Goal: Connect with others: Connect with others

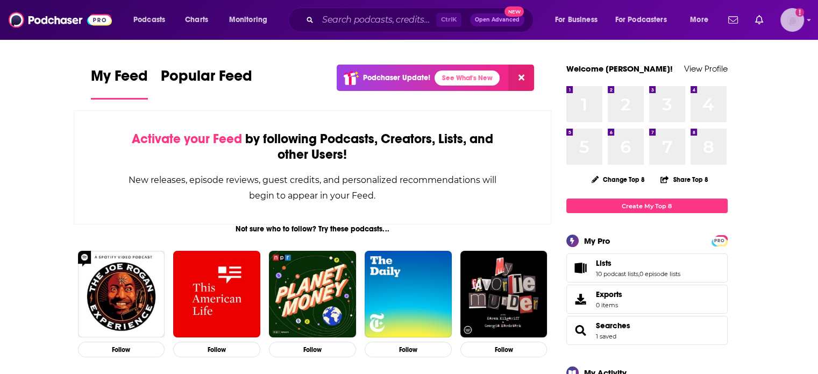
click at [798, 20] on img "Logged in as ColinMcA" at bounding box center [792, 20] width 24 height 24
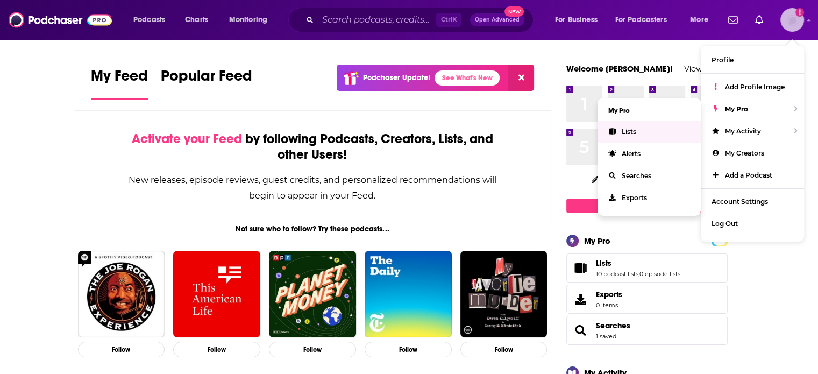
click at [645, 131] on link "Lists" at bounding box center [649, 131] width 103 height 22
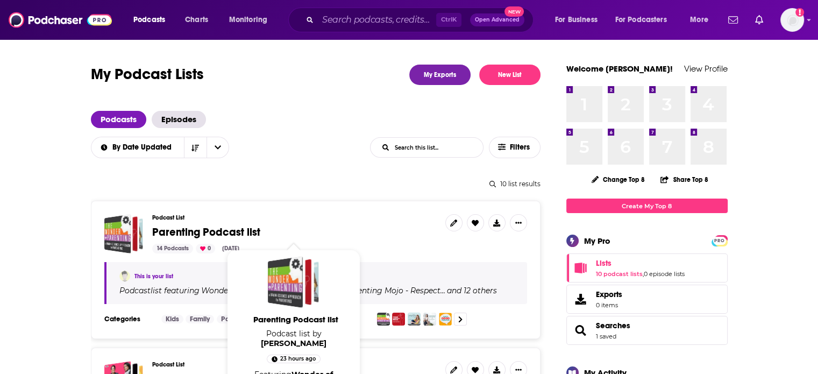
click at [176, 235] on span "Parenting Podcast list" at bounding box center [206, 231] width 108 height 13
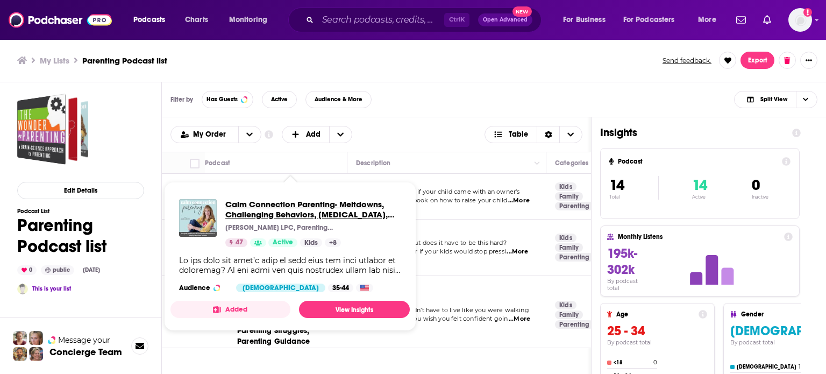
click at [295, 213] on span "Calm Connection Parenting- Meltdowns, Challenging Behaviors, Emotional Dysregul…" at bounding box center [313, 209] width 176 height 20
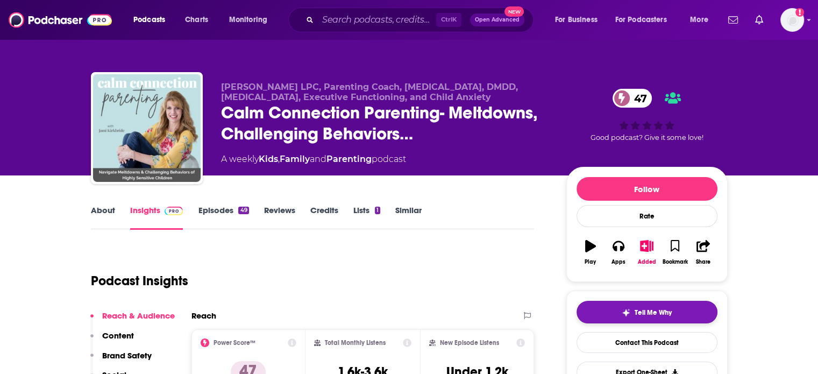
click at [622, 310] on img "button" at bounding box center [626, 312] width 9 height 9
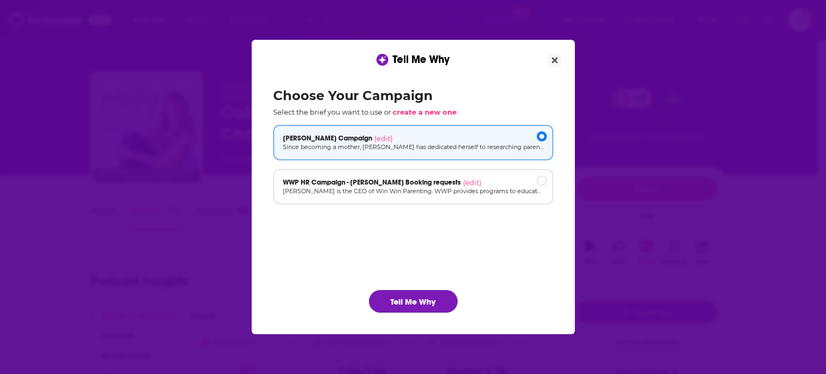
click at [430, 301] on button "Tell Me Why" at bounding box center [413, 301] width 89 height 23
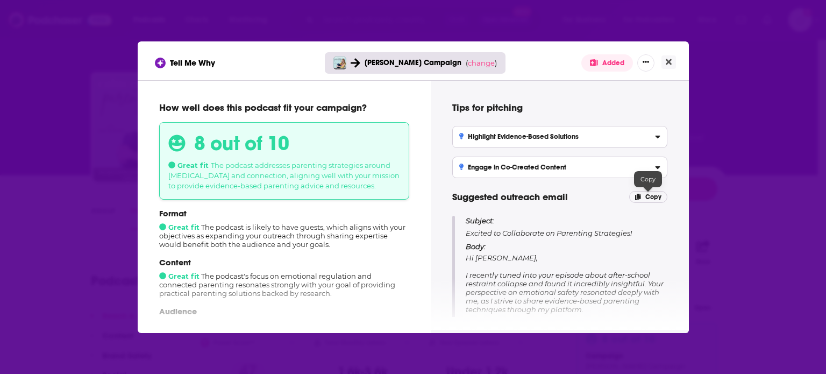
click at [656, 194] on span "Copy" at bounding box center [653, 197] width 16 height 8
click at [671, 65] on button "Close" at bounding box center [669, 61] width 15 height 13
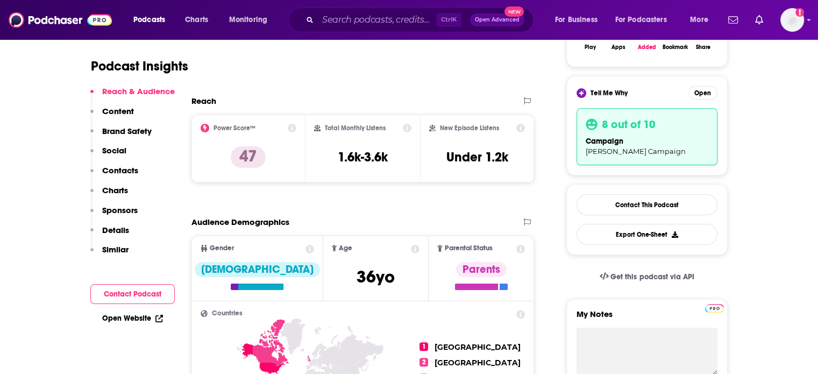
scroll to position [215, 0]
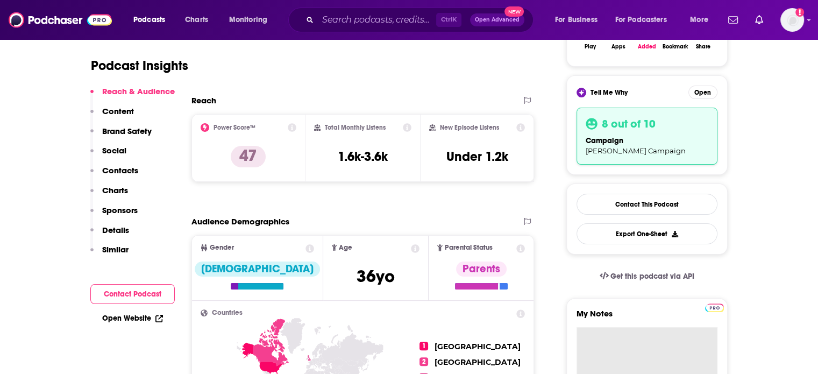
paste textarea "Subject: Excited to Collaborate on Parenting Strategies! Body: Hi Jami, I recen…"
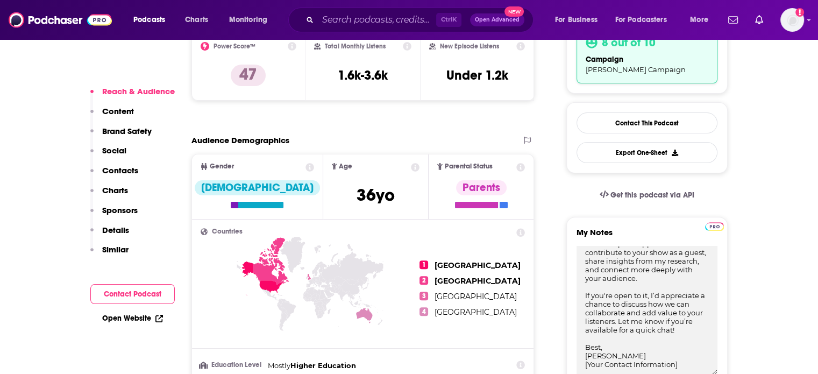
type textarea "Subject: Excited to Collaborate on Parenting Strategies! Body: Hi Jami, I recen…"
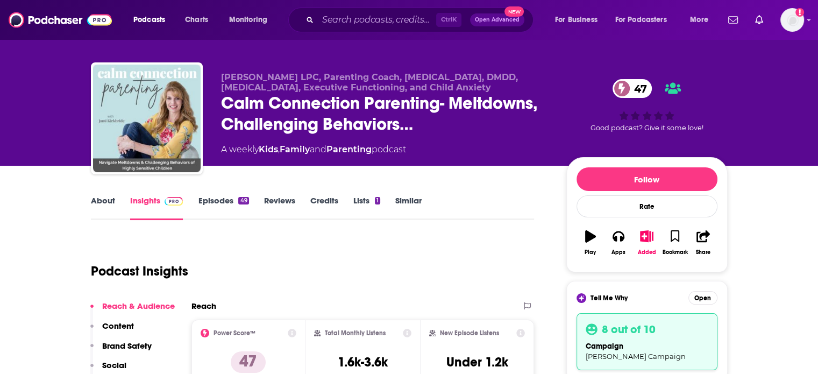
scroll to position [0, 0]
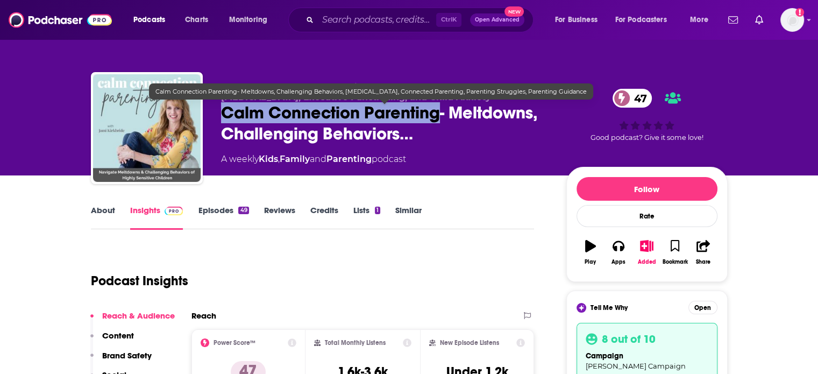
drag, startPoint x: 219, startPoint y: 116, endPoint x: 437, endPoint y: 112, distance: 217.9
click at [437, 112] on div "Jami Kirkbride LPC, Parenting Coach, ADHD, DMDD, Sensory Processing, Executive …" at bounding box center [409, 130] width 637 height 116
copy h2 "Calm Connection Parenting"
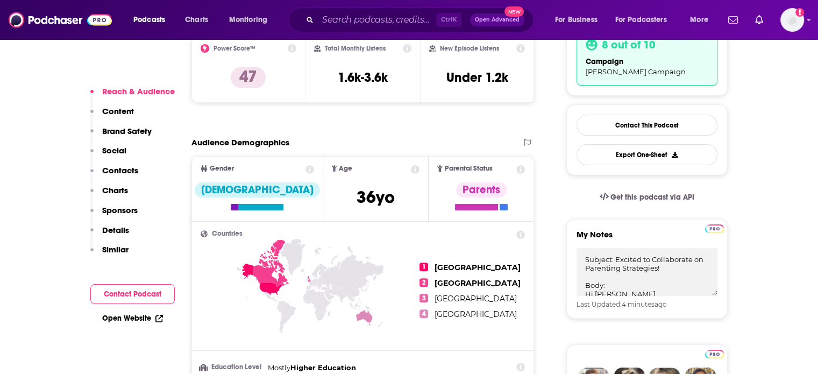
scroll to position [377, 0]
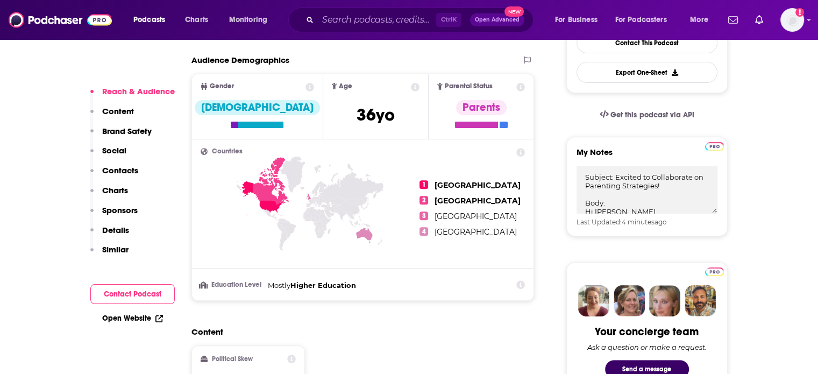
click at [113, 170] on p "Contacts" at bounding box center [120, 170] width 36 height 10
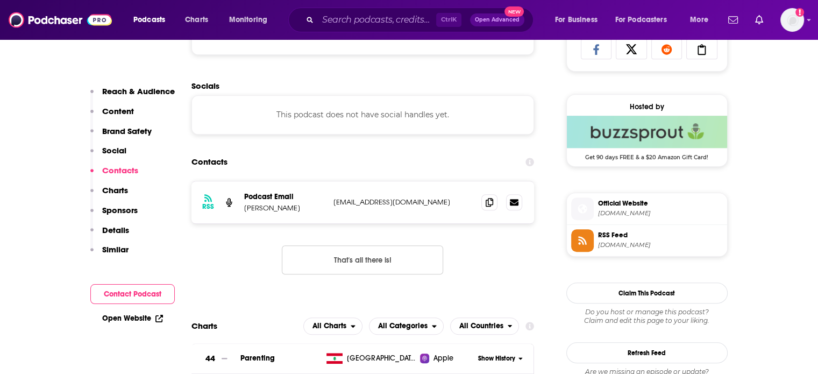
scroll to position [820, 0]
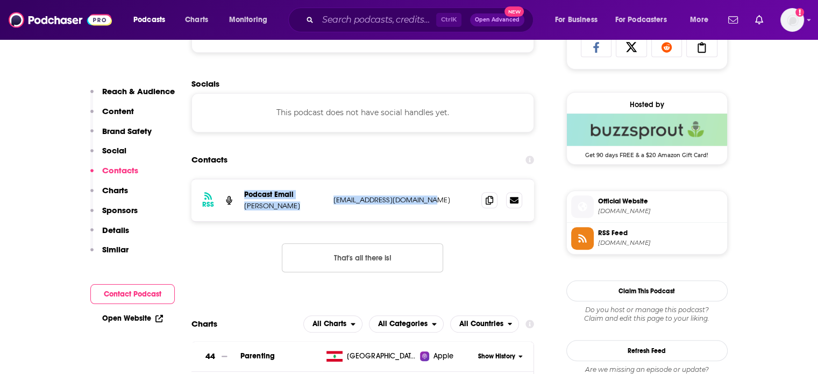
drag, startPoint x: 441, startPoint y: 207, endPoint x: 237, endPoint y: 189, distance: 205.2
click at [237, 189] on div "RSS Podcast Email Jami Kirkbride jamikirkbride@hotmail.com jamikirkbride@hotmai…" at bounding box center [362, 200] width 343 height 42
copy div "Podcast Email Jami Kirkbride jamikirkbride@hotmail.com"
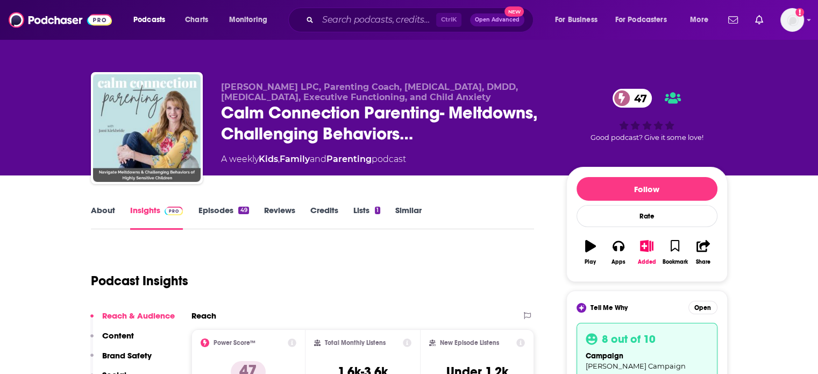
scroll to position [0, 0]
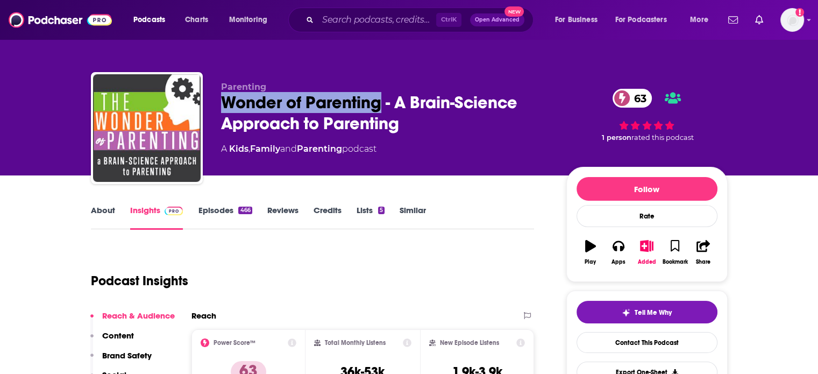
drag, startPoint x: 217, startPoint y: 101, endPoint x: 381, endPoint y: 101, distance: 164.1
click at [381, 101] on div "Parenting Wonder of Parenting - A Brain-Science Approach to Parenting 63 A Kids…" at bounding box center [409, 130] width 637 height 116
copy h2 "Wonder of Parenting"
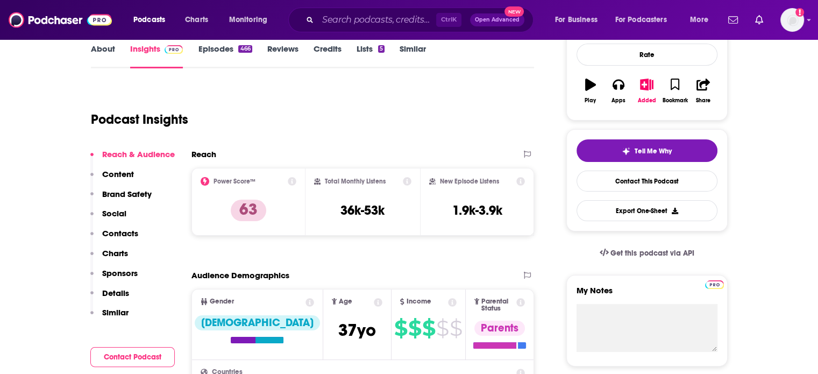
scroll to position [215, 0]
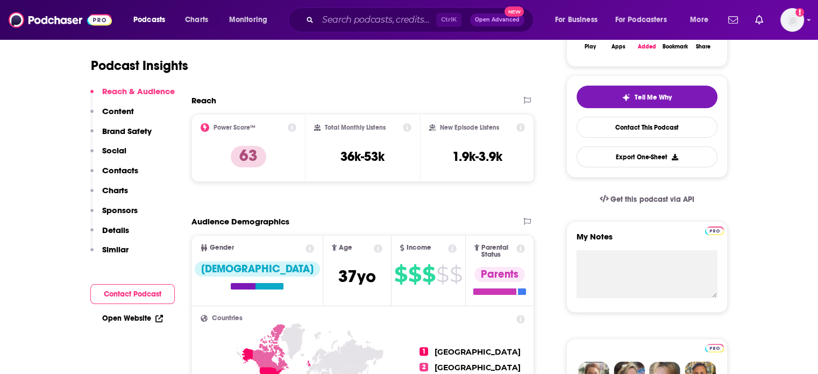
click at [128, 171] on p "Contacts" at bounding box center [120, 170] width 36 height 10
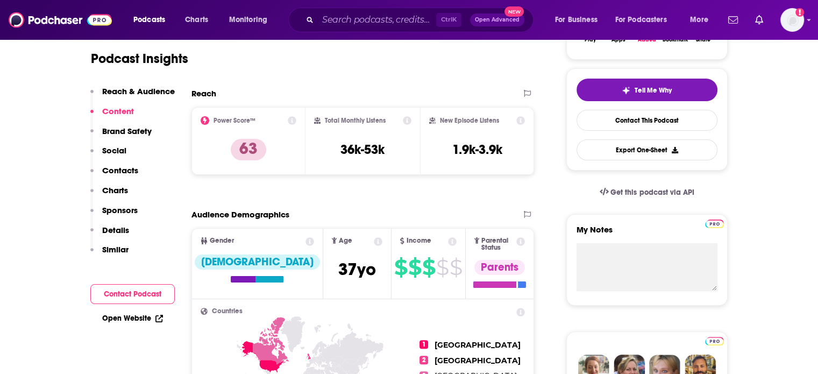
scroll to position [212, 0]
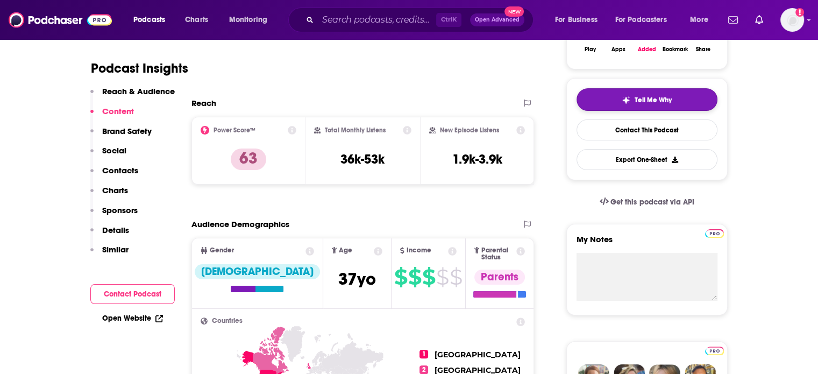
click at [648, 101] on span "Tell Me Why" at bounding box center [653, 100] width 37 height 9
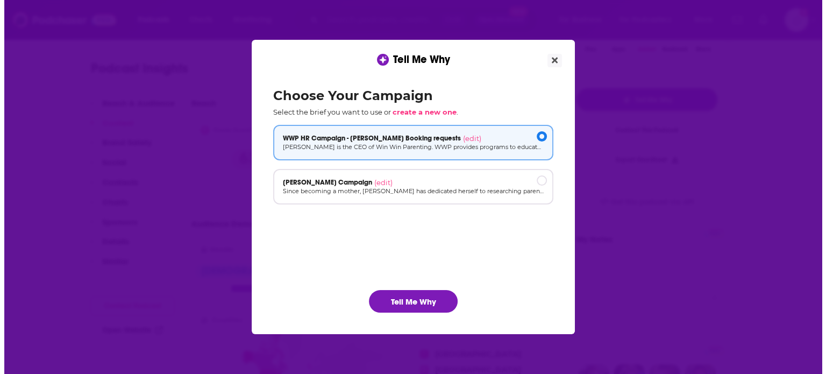
scroll to position [0, 0]
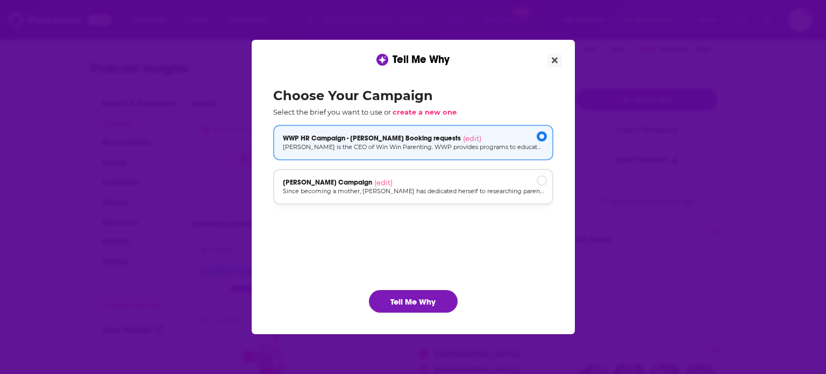
click at [422, 187] on p "Since becoming a mother, [PERSON_NAME] has dedicated herself to researching par…" at bounding box center [413, 191] width 261 height 9
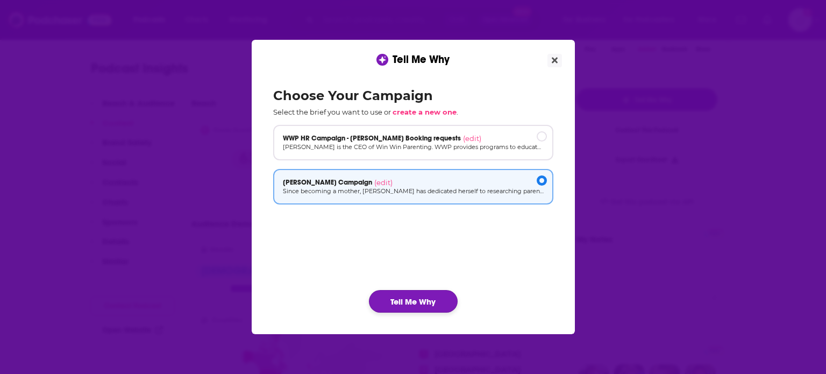
click at [414, 304] on button "Tell Me Why" at bounding box center [413, 301] width 89 height 23
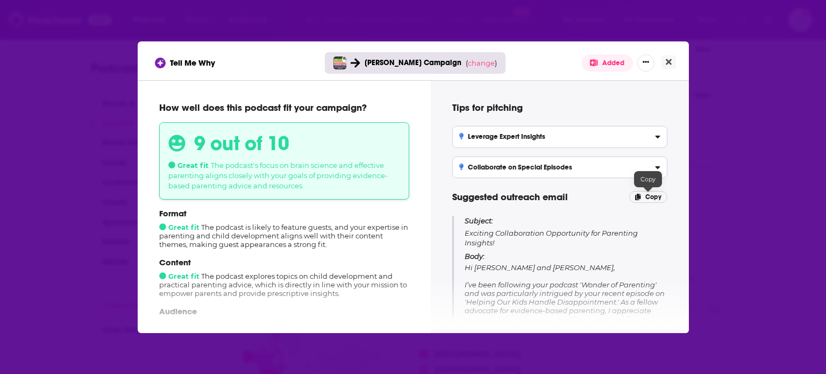
click at [645, 195] on span "Copy" at bounding box center [653, 197] width 16 height 8
click at [669, 61] on icon "Close" at bounding box center [669, 62] width 6 height 6
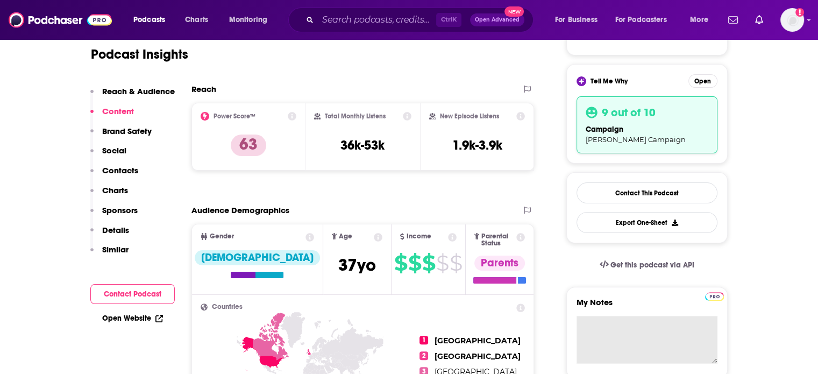
scroll to position [320, 0]
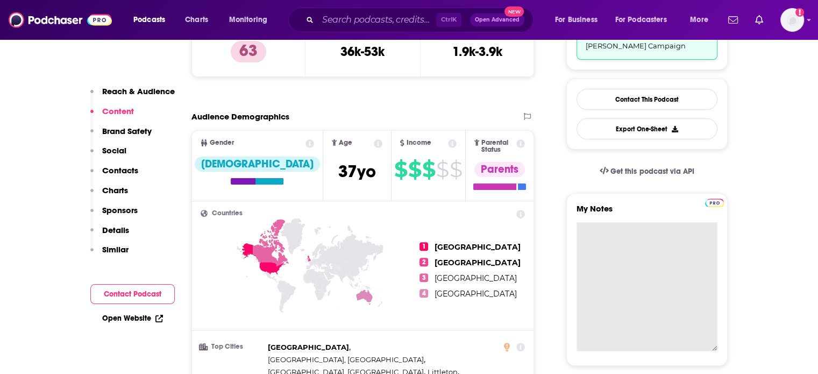
click at [624, 240] on textarea "My Notes" at bounding box center [647, 286] width 141 height 129
paste textarea "Subject: Exciting Collaboration Opportunity for Parenting Insights! Body: Hi Mi…"
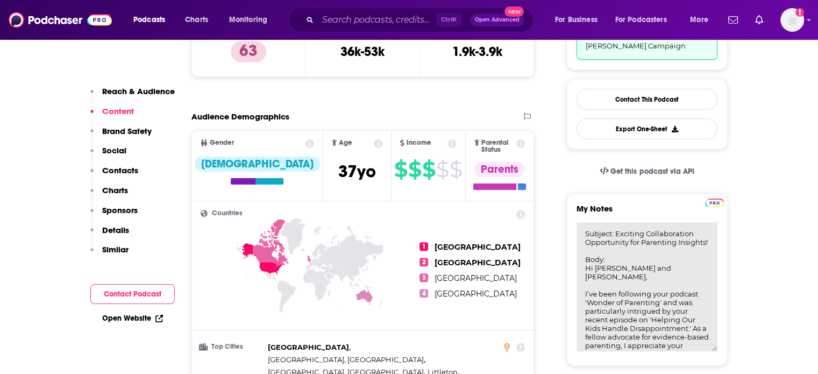
scroll to position [240, 0]
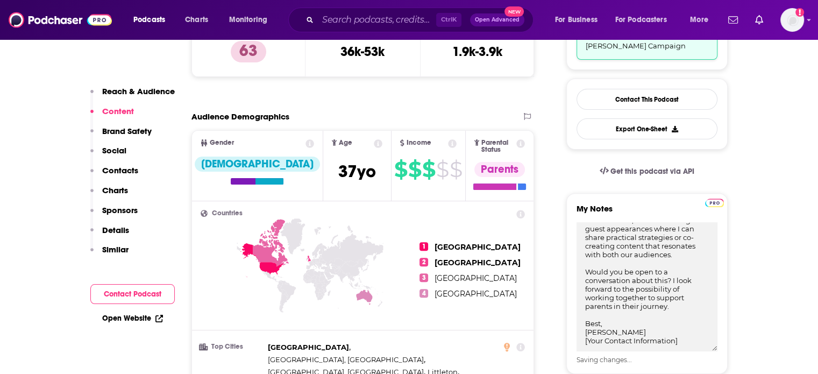
type textarea "Subject: Exciting Collaboration Opportunity for Parenting Insights! Body: Hi Mi…"
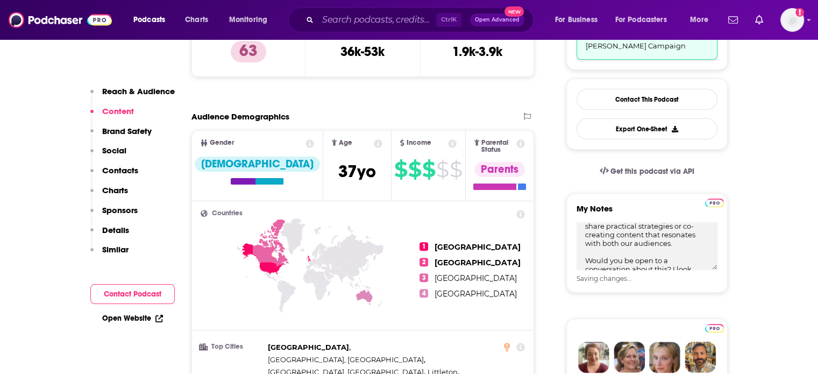
click at [117, 171] on p "Contacts" at bounding box center [120, 170] width 36 height 10
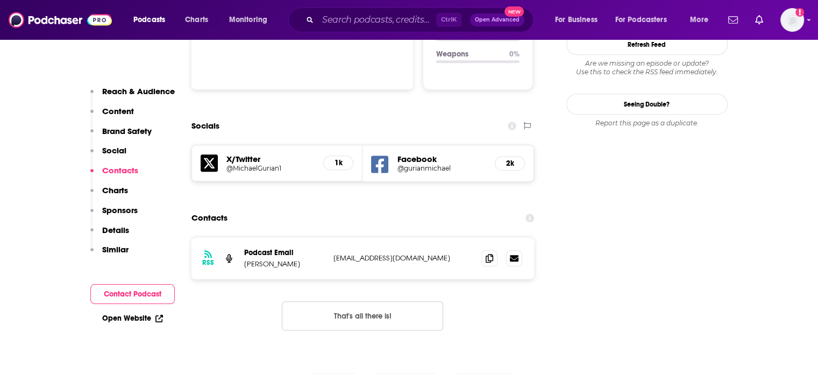
scroll to position [1181, 0]
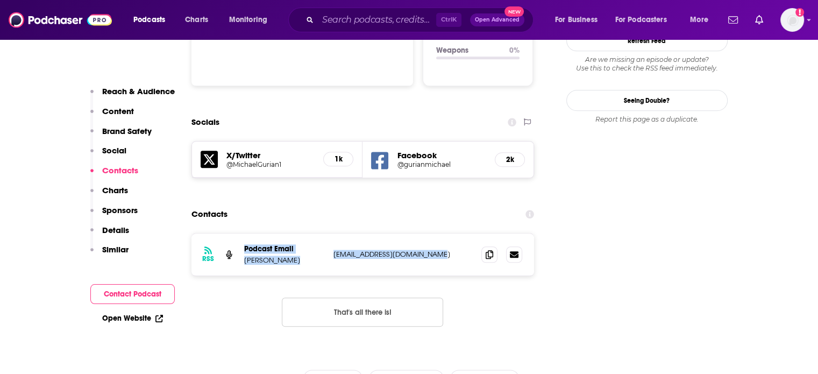
drag, startPoint x: 452, startPoint y: 203, endPoint x: 237, endPoint y: 198, distance: 215.2
click at [237, 233] on div "RSS Podcast Email Michael Gurian wonderofparenting@gmail.com wonderofparenting@…" at bounding box center [362, 254] width 343 height 42
copy div "Podcast Email Michael Gurian wonderofparenting@gmail.com"
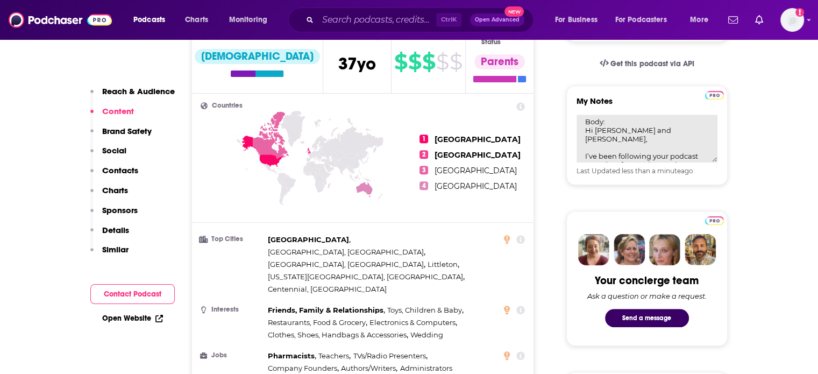
scroll to position [47, 0]
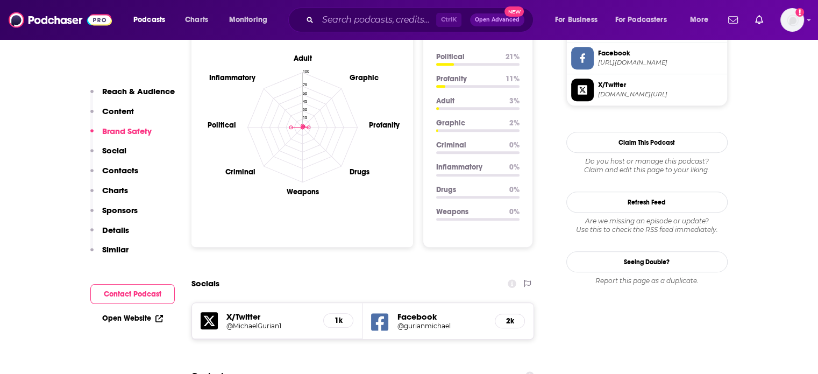
click at [127, 167] on p "Contacts" at bounding box center [120, 170] width 36 height 10
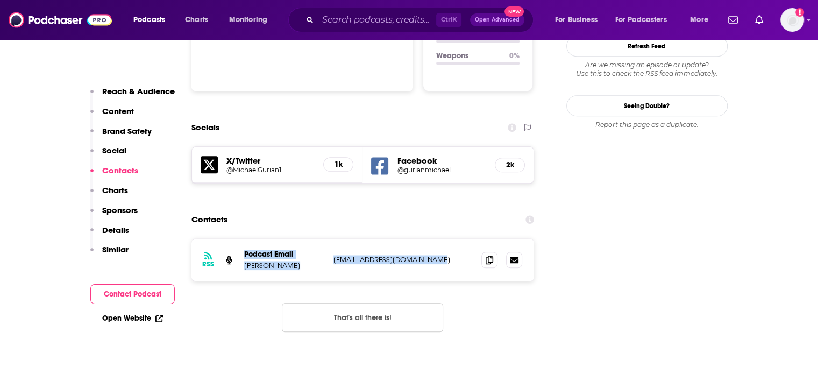
scroll to position [1181, 0]
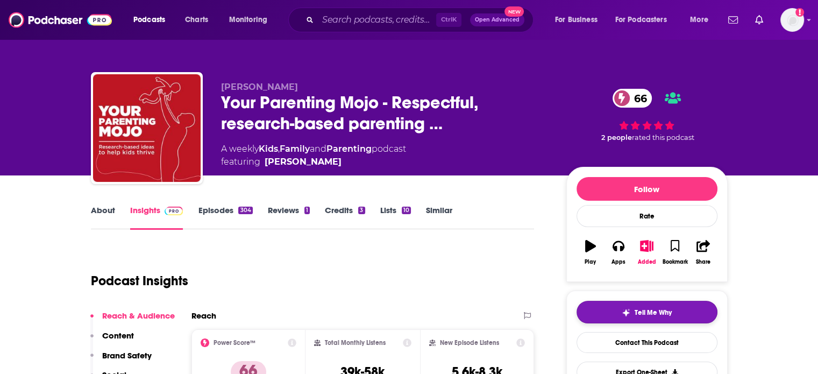
click at [649, 310] on span "Tell Me Why" at bounding box center [653, 312] width 37 height 9
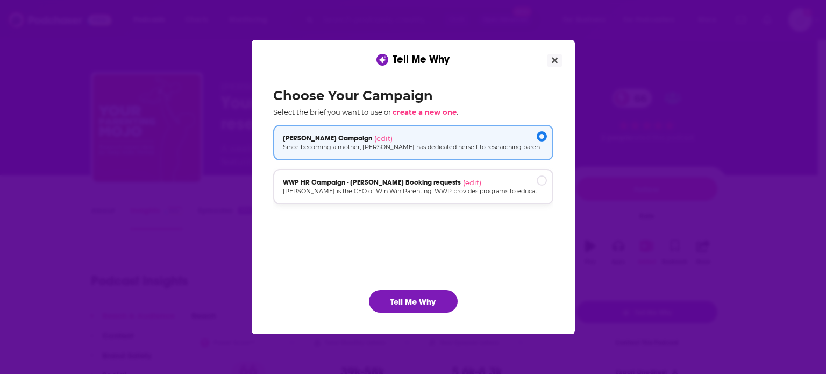
click at [424, 195] on div "WWP HR Campaign - Rosina Booking requests (edit) Dr Rosina is the CEO of Win Wi…" at bounding box center [413, 186] width 280 height 35
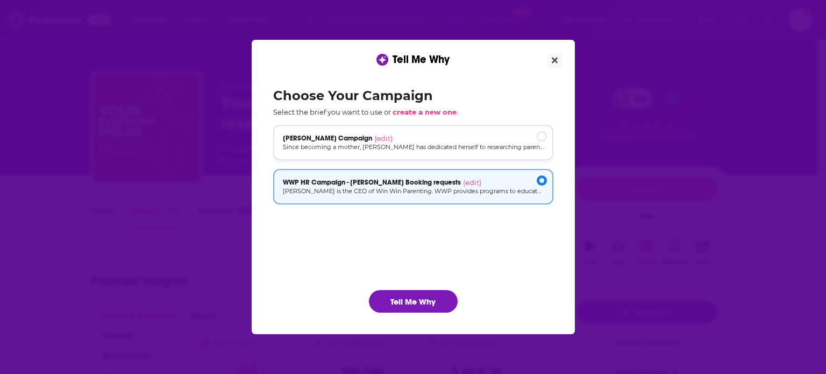
click at [424, 131] on div "Dr Rosina Campaign (edit) Since becoming a mother, Dr Rosina McAlpine has dedic…" at bounding box center [413, 142] width 280 height 35
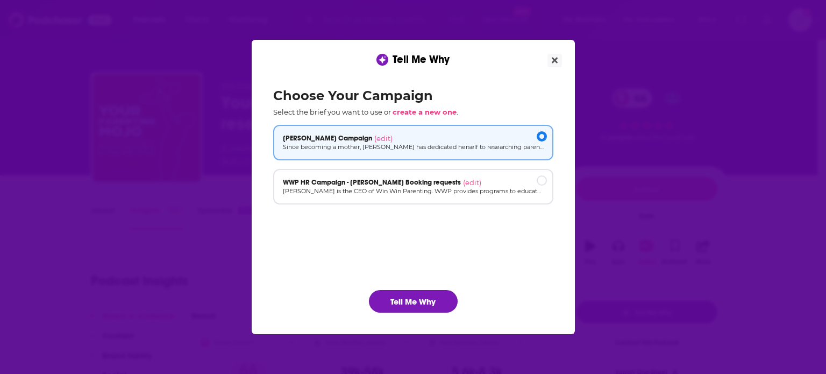
click at [404, 303] on button "Tell Me Why" at bounding box center [413, 301] width 89 height 23
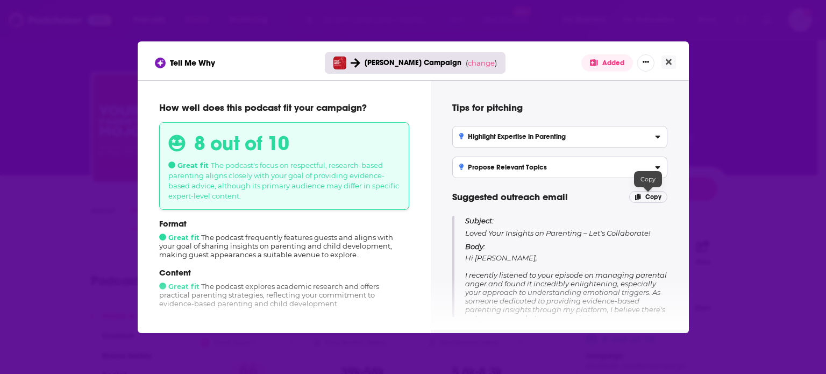
click at [662, 195] on p "Copy" at bounding box center [648, 197] width 38 height 12
click at [671, 61] on icon "Close" at bounding box center [669, 62] width 6 height 9
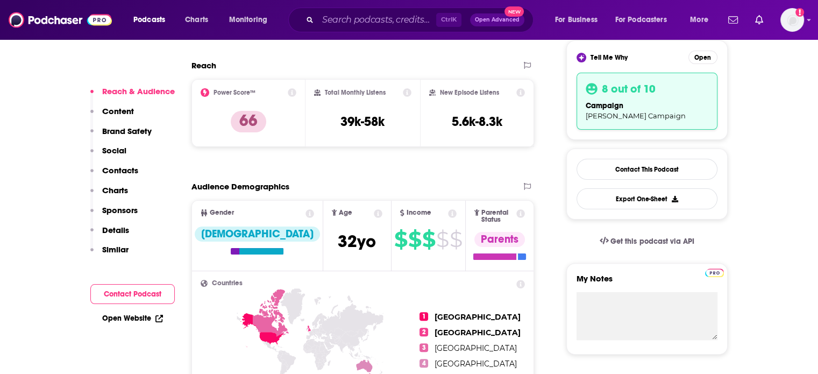
scroll to position [323, 0]
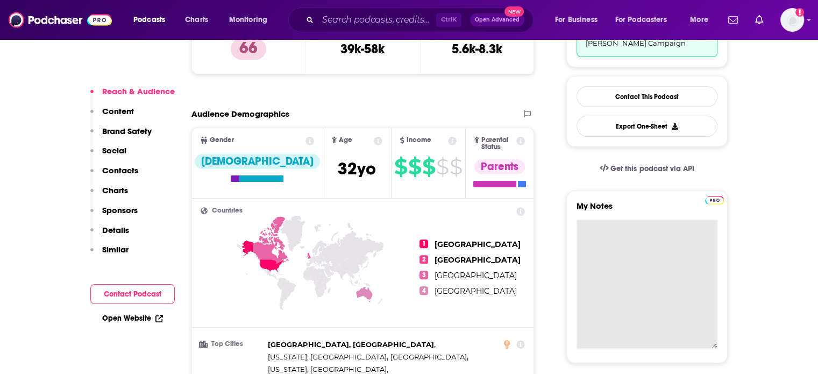
click at [624, 223] on textarea "My Notes" at bounding box center [647, 283] width 141 height 129
paste textarea "Subject: Loved Your Insights on Parenting – Let's Collaborate! Body: Hi Jen, I …"
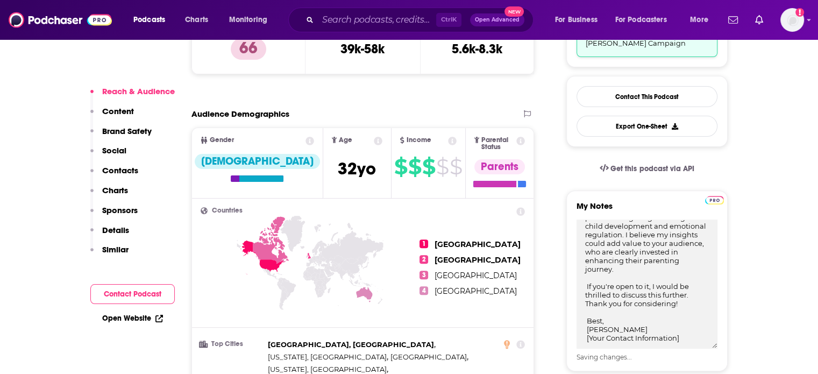
scroll to position [269, 0]
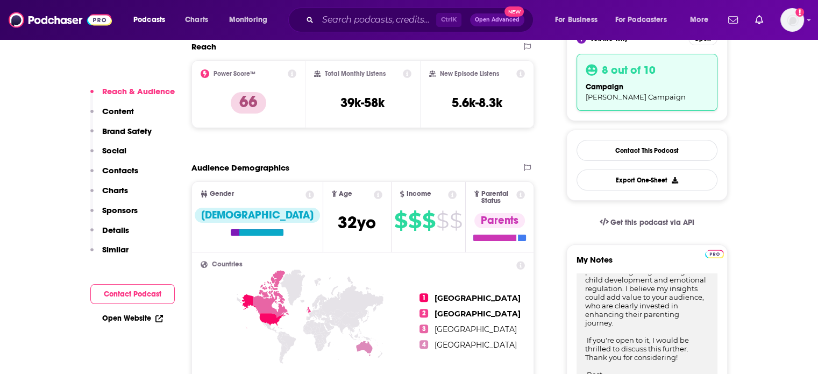
type textarea "Subject: Loved Your Insights on Parenting – Let's Collaborate! Body: Hi Jen, I …"
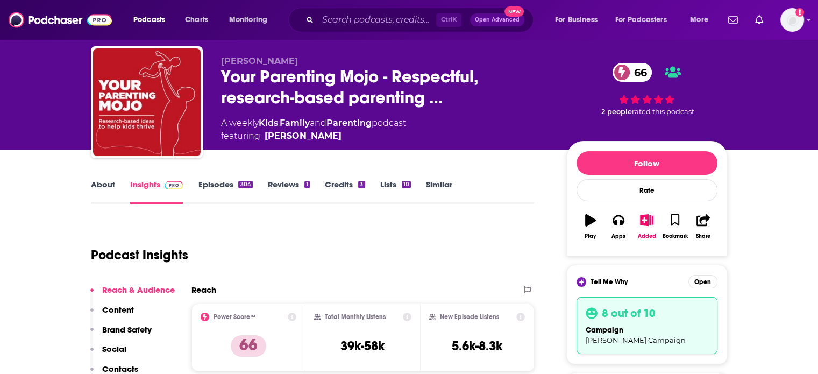
scroll to position [0, 0]
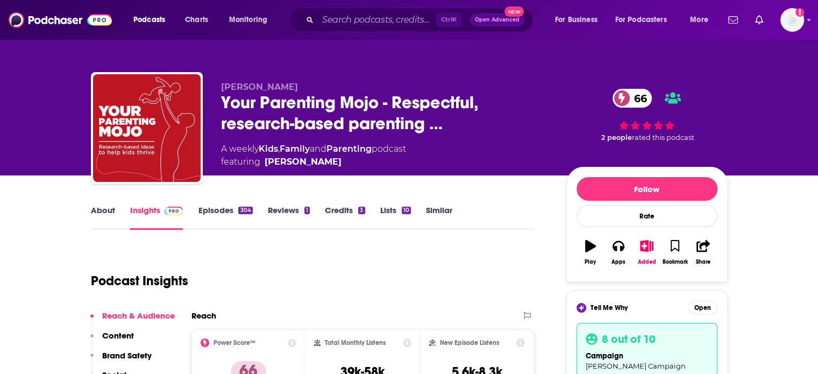
click at [215, 96] on div "Jen Lumanlan Your Parenting Mojo - Respectful, research-based parenting … 66 A …" at bounding box center [409, 130] width 637 height 116
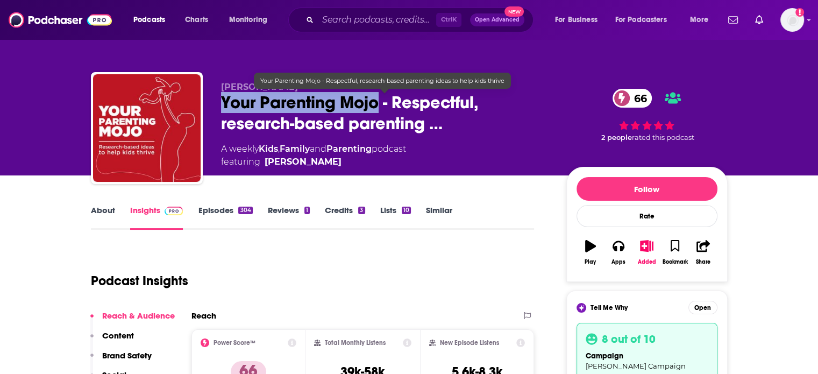
drag, startPoint x: 218, startPoint y: 101, endPoint x: 377, endPoint y: 109, distance: 159.4
click at [377, 109] on div "Jen Lumanlan Your Parenting Mojo - Respectful, research-based parenting … 66 A …" at bounding box center [409, 130] width 637 height 116
copy h2 "Your Parenting Mojo"
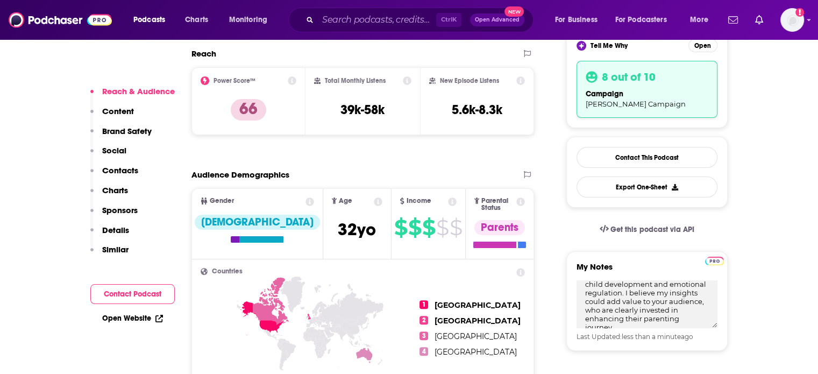
scroll to position [269, 0]
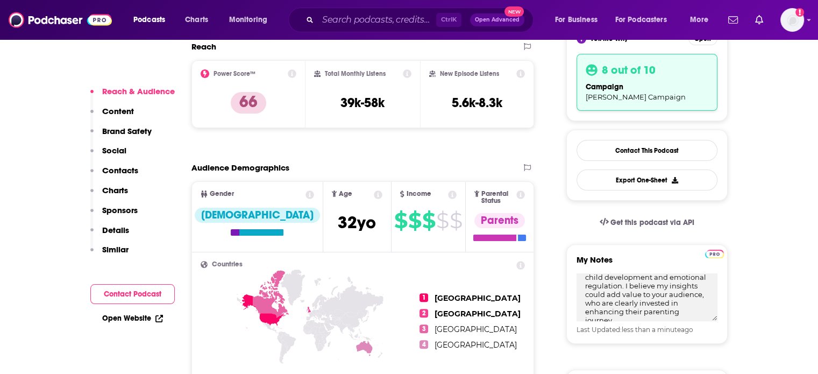
click at [116, 168] on p "Contacts" at bounding box center [120, 170] width 36 height 10
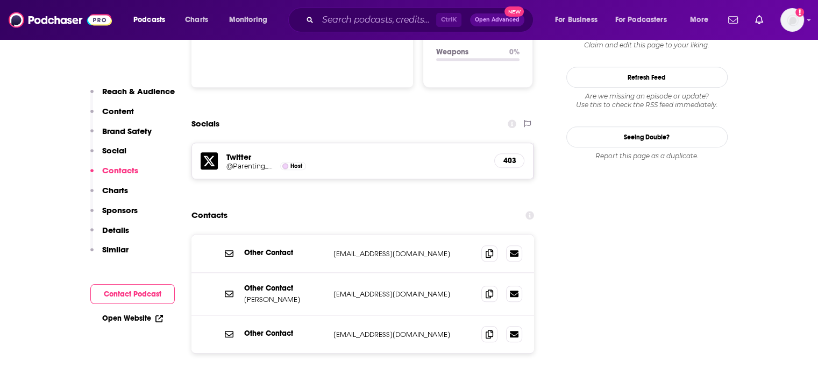
scroll to position [1181, 0]
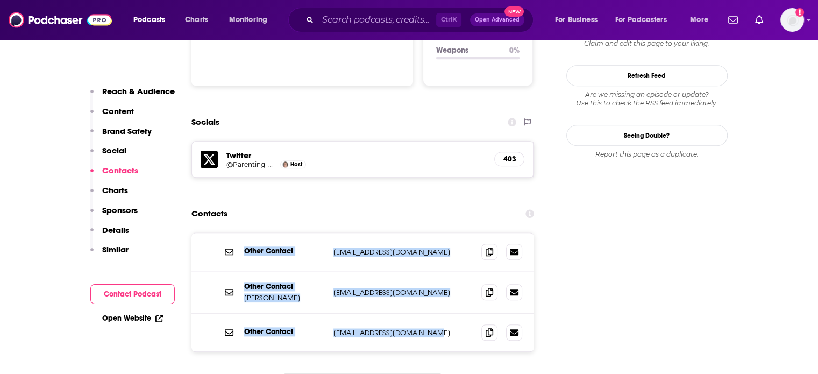
drag, startPoint x: 448, startPoint y: 281, endPoint x: 243, endPoint y: 201, distance: 220.5
click at [243, 233] on div "Other Contact support@yourparentingmojo.com support@yourparentingmojo.com Other…" at bounding box center [362, 292] width 343 height 118
copy div "Other Contact support@yourparentingmojo.com support@yourparentingmojo.com Other…"
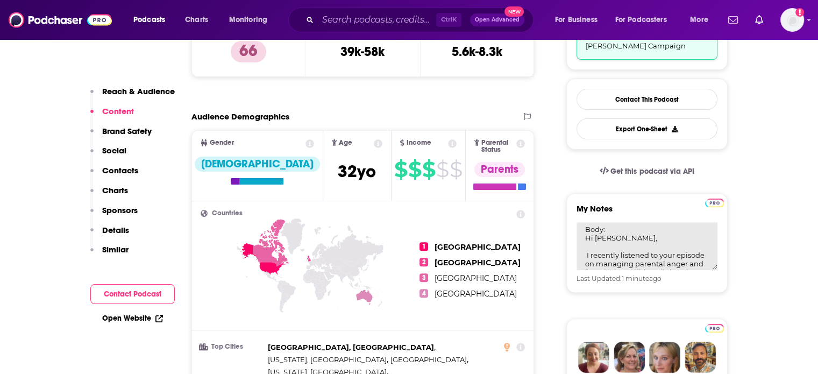
scroll to position [47, 0]
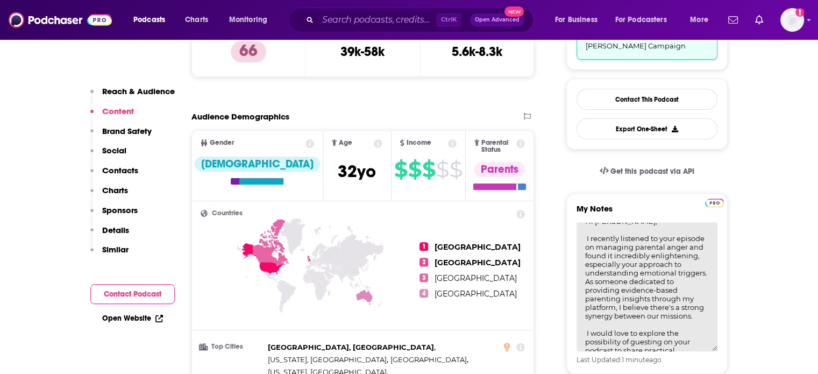
click at [637, 251] on textarea "Subject: Loved Your Insights on Parenting – Let's Collaborate! Body: Hi Jen, I …" at bounding box center [647, 286] width 141 height 129
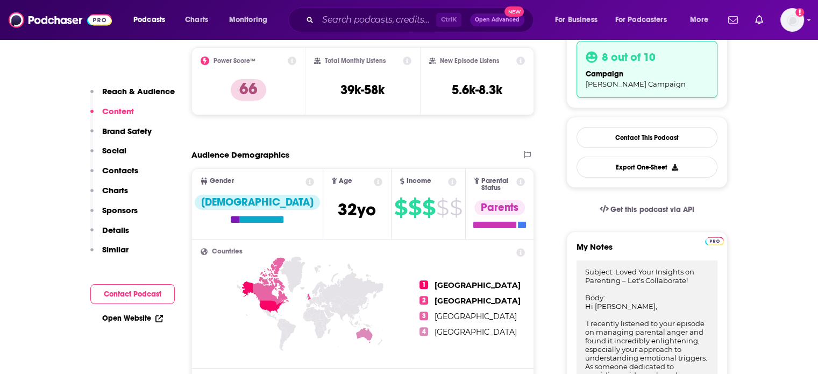
scroll to position [374, 0]
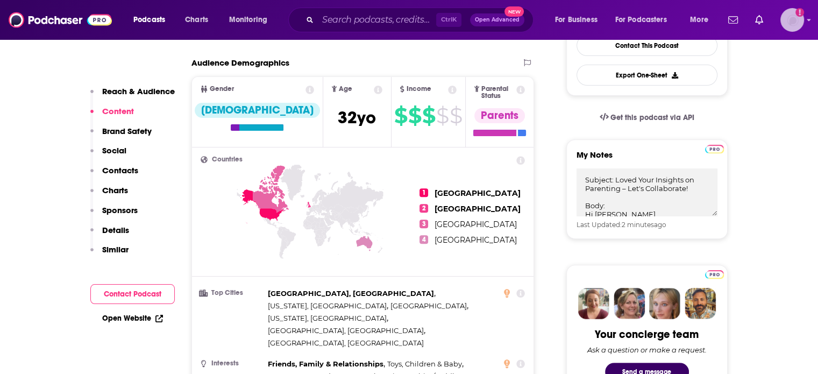
click at [792, 29] on img "Logged in as ColinMcA" at bounding box center [792, 20] width 24 height 24
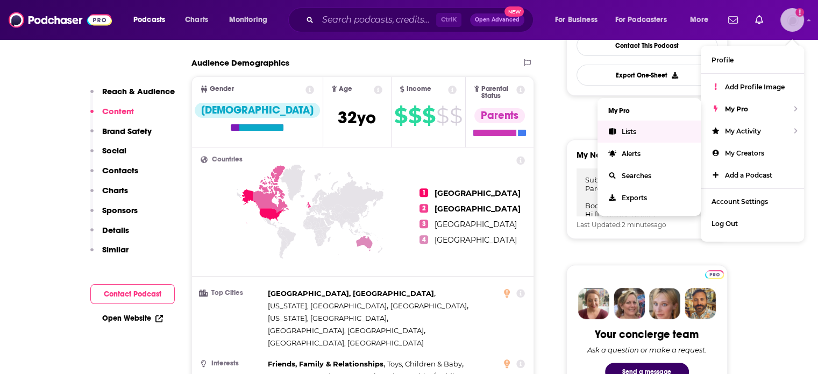
click at [665, 127] on link "Lists" at bounding box center [649, 131] width 103 height 22
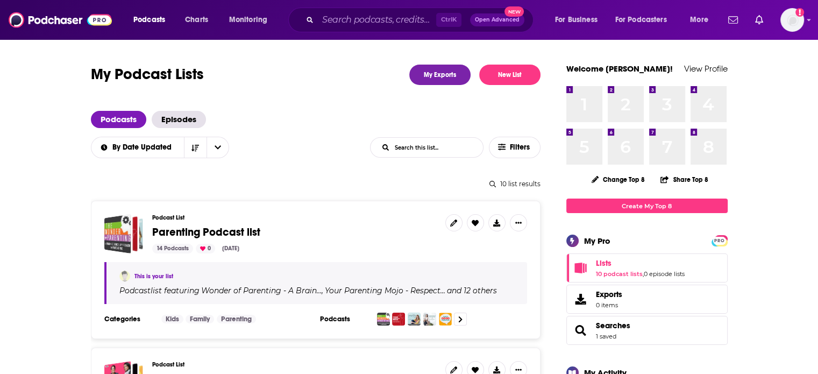
click at [161, 231] on span "Parenting Podcast list" at bounding box center [206, 231] width 108 height 13
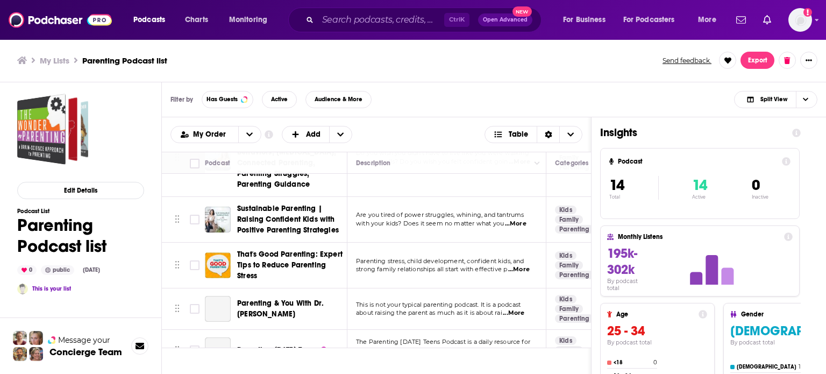
scroll to position [161, 0]
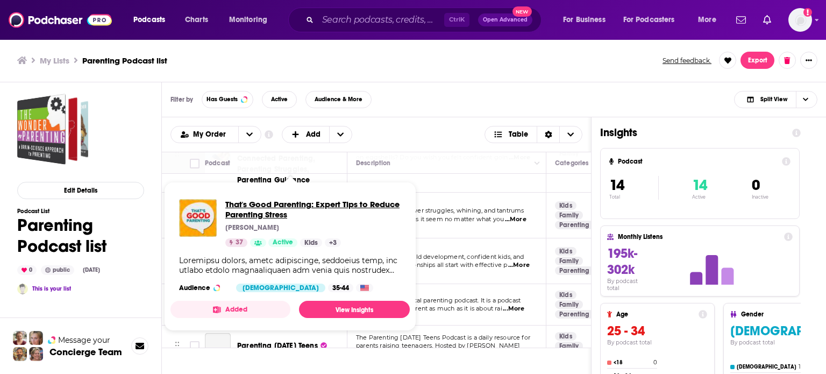
drag, startPoint x: 312, startPoint y: 264, endPoint x: 265, endPoint y: 209, distance: 72.5
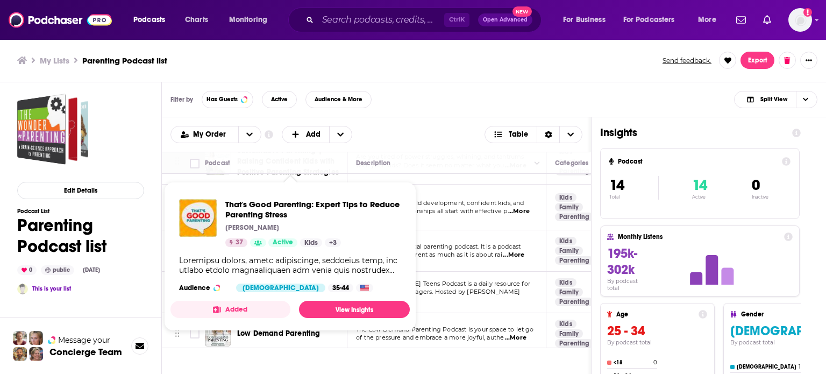
scroll to position [269, 0]
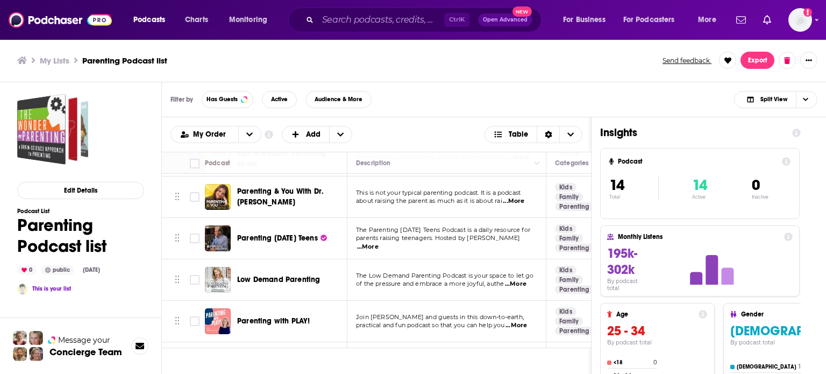
click at [446, 233] on span "The Parenting Today's Teens Podcast is a daily resource for" at bounding box center [443, 230] width 174 height 8
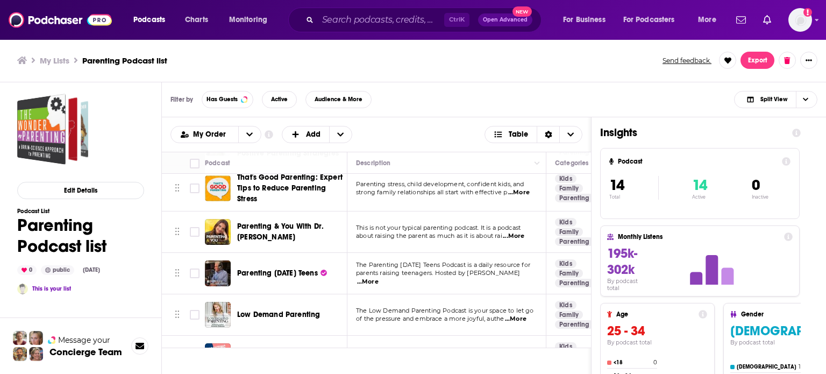
scroll to position [215, 0]
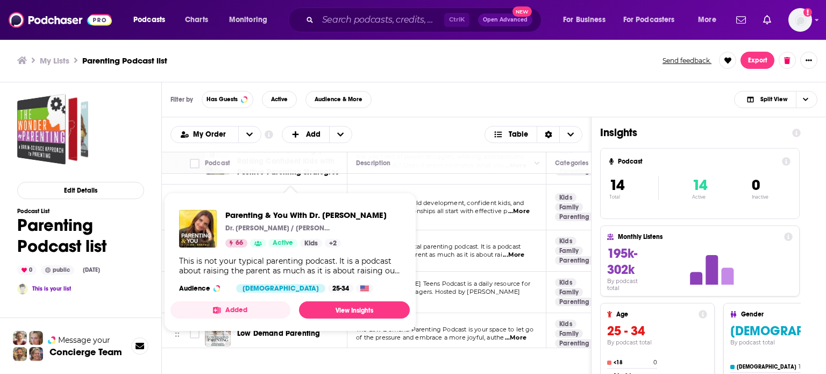
click at [433, 230] on td "Parenting stress, child development, confident kids, and strong family relation…" at bounding box center [446, 207] width 199 height 46
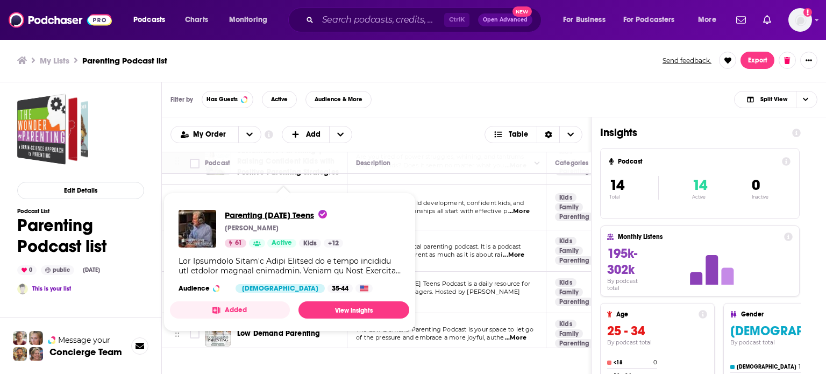
drag, startPoint x: 280, startPoint y: 303, endPoint x: 259, endPoint y: 221, distance: 84.9
drag, startPoint x: 259, startPoint y: 221, endPoint x: 244, endPoint y: 217, distance: 16.0
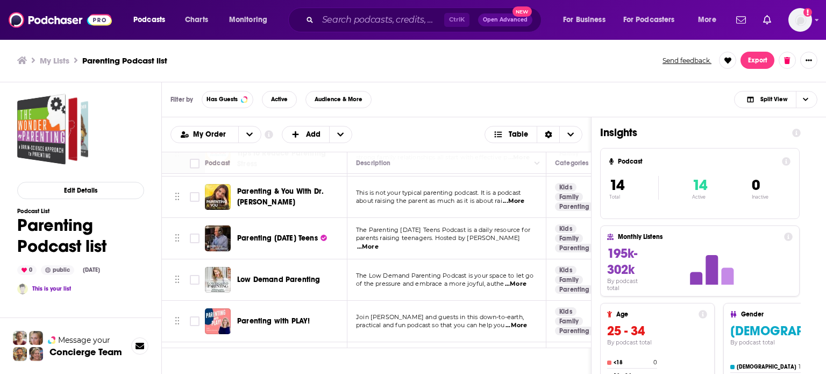
scroll to position [323, 0]
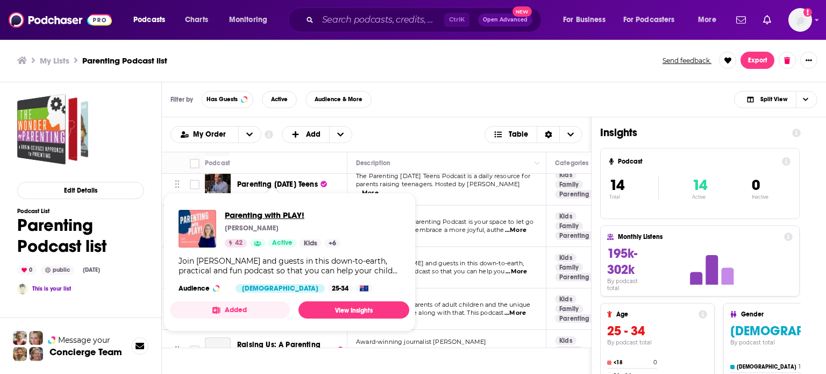
drag, startPoint x: 273, startPoint y: 209, endPoint x: 272, endPoint y: 215, distance: 5.9
click at [426, 225] on span "The Low Demand Parenting Podcast is your space to let go" at bounding box center [445, 222] width 178 height 8
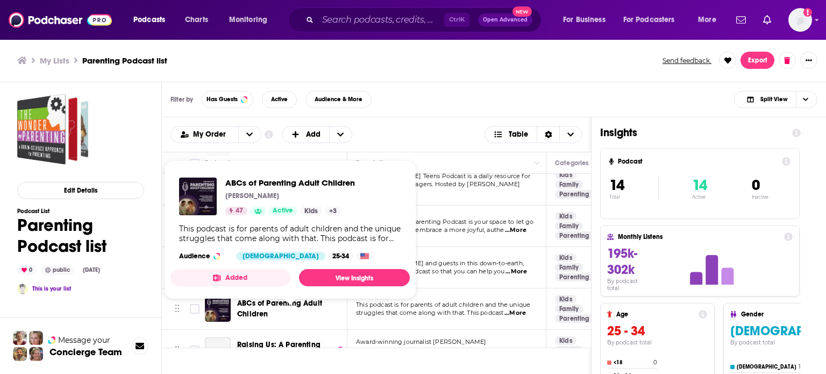
click at [481, 245] on td "The Low Demand Parenting Podcast is your space to let go of the pressure and em…" at bounding box center [446, 225] width 199 height 41
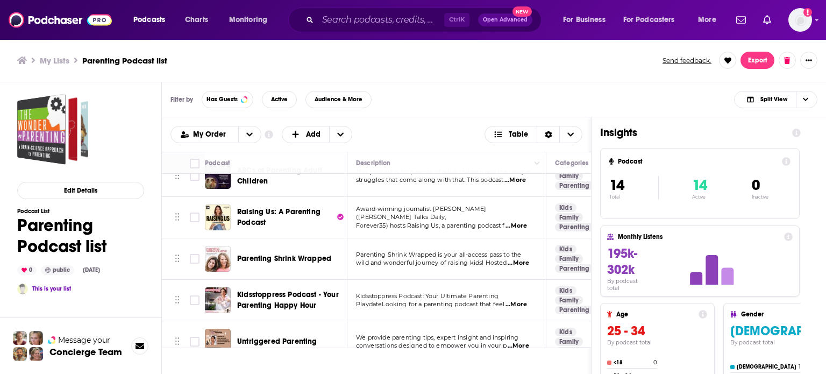
scroll to position [430, 0]
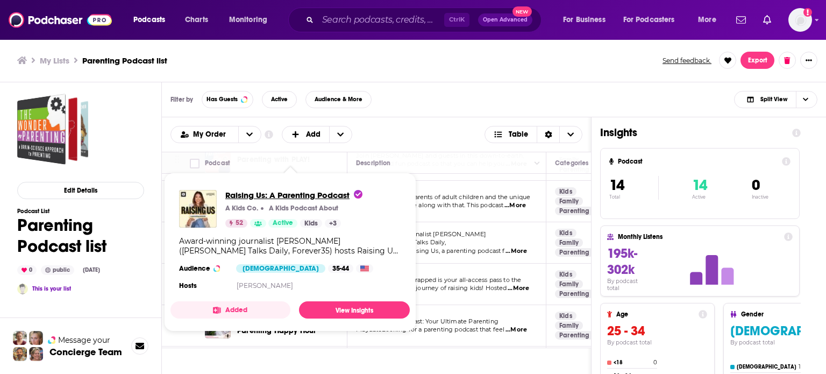
drag, startPoint x: 273, startPoint y: 248, endPoint x: 243, endPoint y: 195, distance: 61.6
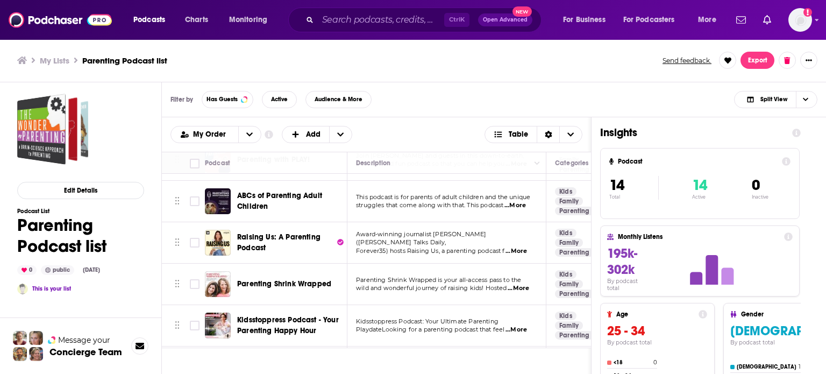
click at [450, 246] on span "Award-winning journalist Elise Hu (TED Talks Daily," at bounding box center [421, 238] width 131 height 16
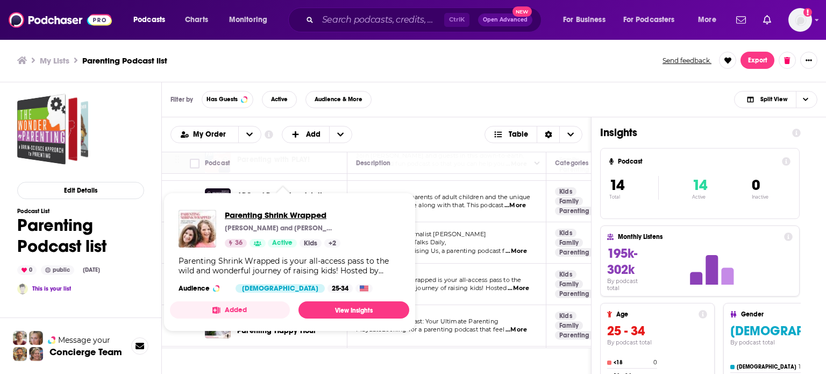
drag, startPoint x: 299, startPoint y: 293, endPoint x: 268, endPoint y: 217, distance: 81.6
click at [475, 254] on span "Forever35) hosts Raising Us, a parenting podcast f" at bounding box center [430, 251] width 149 height 8
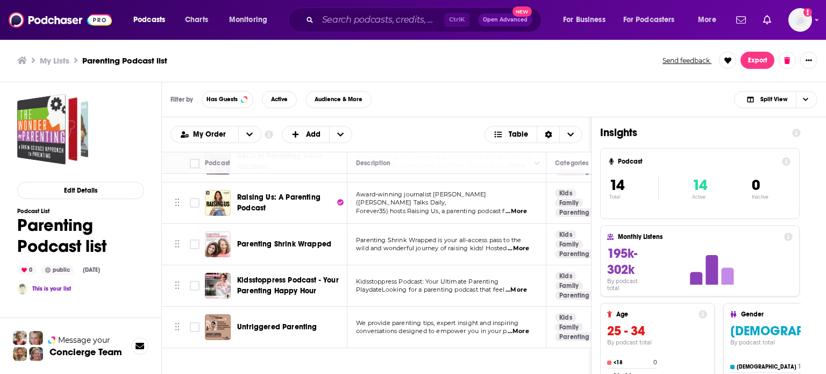
scroll to position [487, 0]
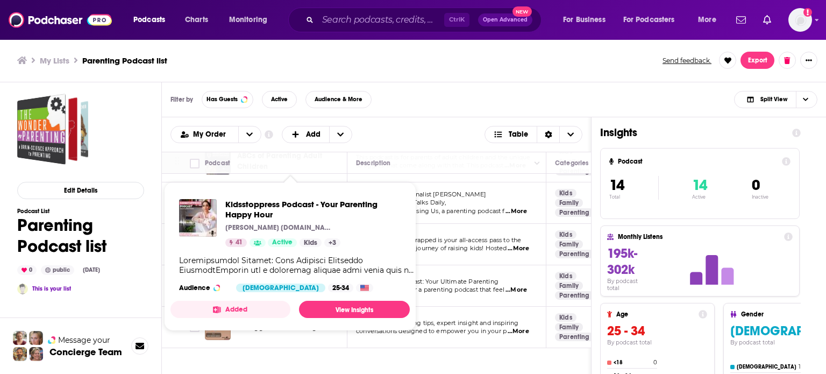
click at [441, 265] on td "Kidsstoppress Podcast: Your Ultimate Parenting PlaydateLooking for a parenting …" at bounding box center [446, 285] width 199 height 41
click at [486, 278] on p "Kidsstoppress Podcast: Your Ultimate Parenting" at bounding box center [446, 282] width 181 height 9
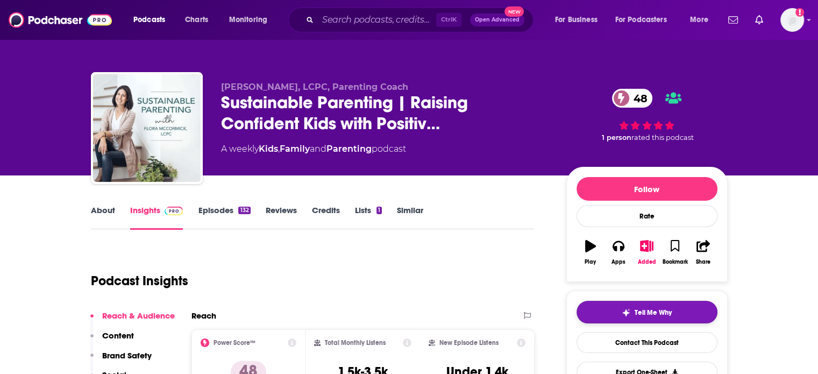
click at [610, 308] on button "Tell Me Why" at bounding box center [647, 312] width 141 height 23
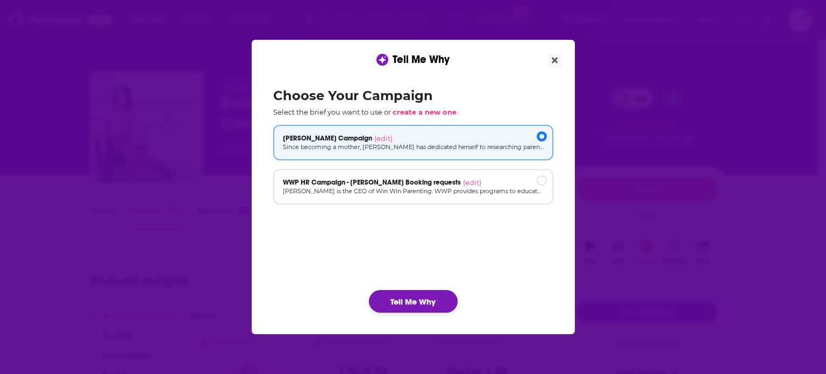
click at [392, 299] on button "Tell Me Why" at bounding box center [413, 301] width 89 height 23
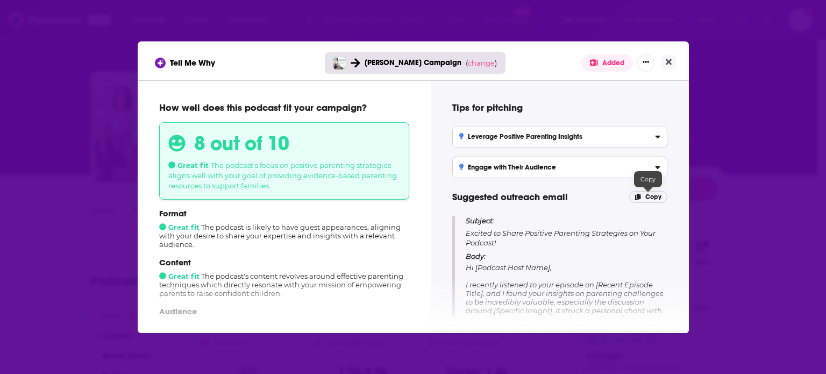
click at [650, 195] on span "Copy" at bounding box center [653, 197] width 16 height 8
click at [672, 56] on button "Close" at bounding box center [669, 61] width 15 height 13
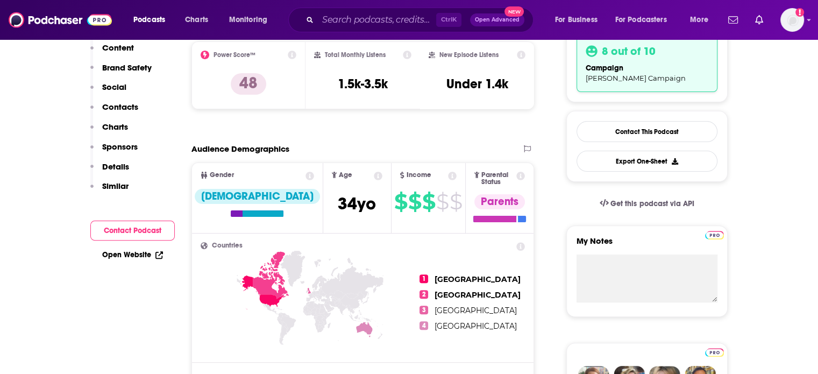
scroll to position [323, 0]
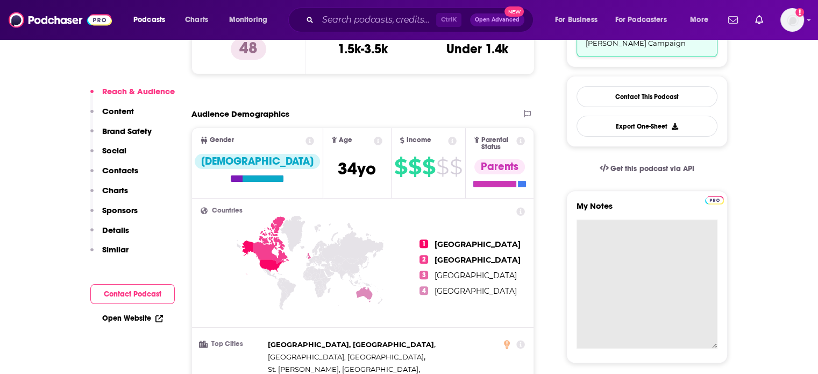
click at [623, 246] on textarea "My Notes" at bounding box center [647, 283] width 141 height 129
paste textarea "Subject: Excited to Share Positive Parenting Strategies on Your Podcast! Body: …"
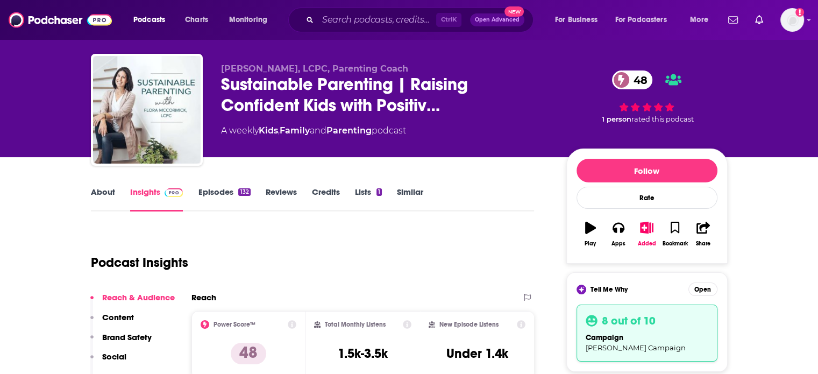
scroll to position [0, 0]
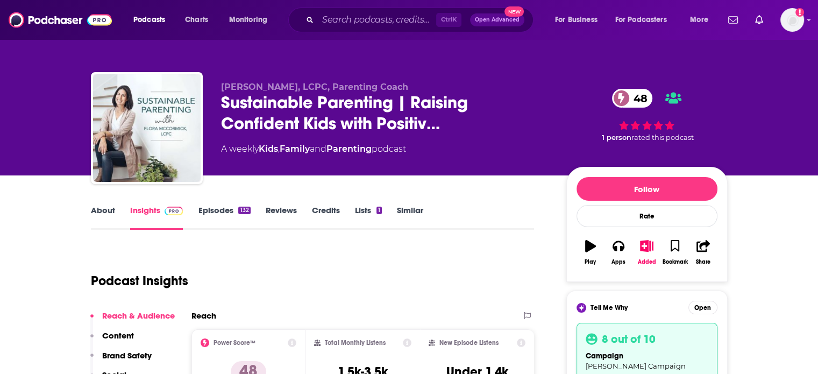
type textarea "Subject: Excited to Share Positive Parenting Strategies on Your Podcast! Body: …"
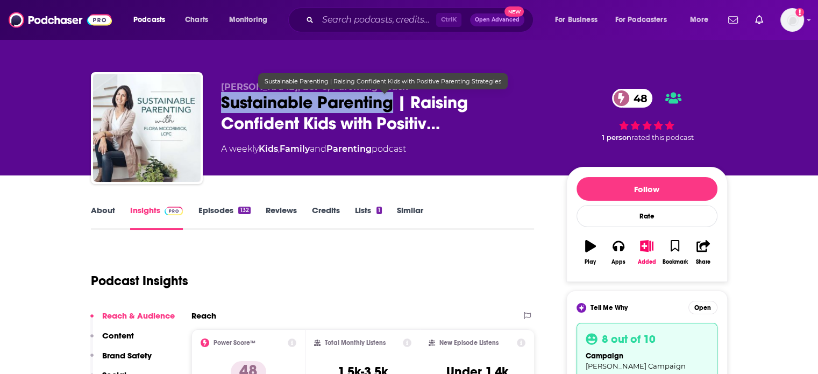
drag, startPoint x: 214, startPoint y: 103, endPoint x: 396, endPoint y: 106, distance: 181.8
click at [396, 106] on div "Flora McCormick, LCPC, Parenting Coach Sustainable Parenting | Raising Confiden…" at bounding box center [409, 130] width 637 height 116
copy h2 "Sustainable Parenting"
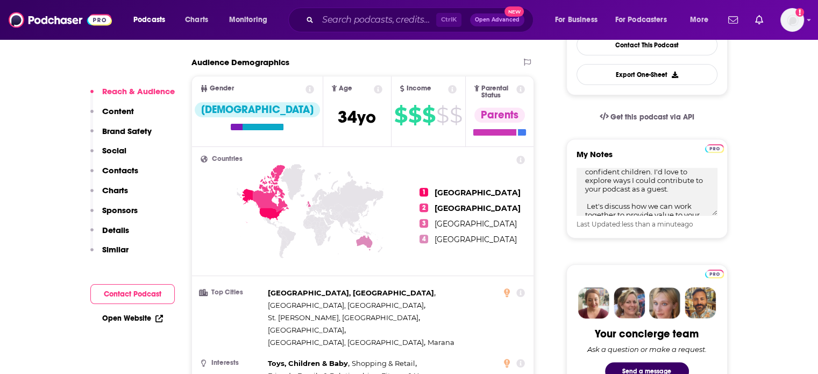
scroll to position [377, 0]
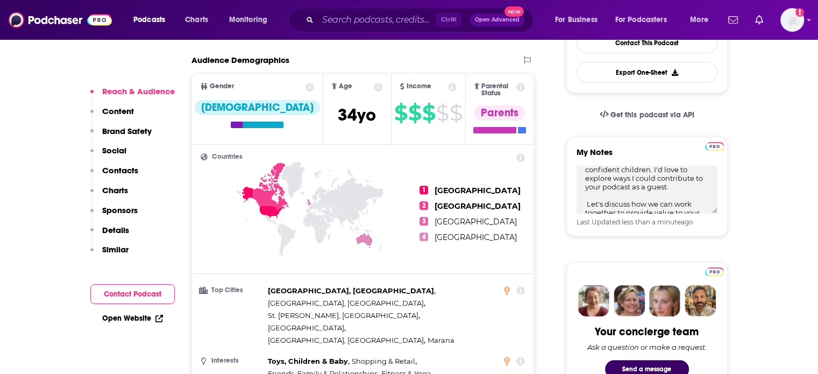
click at [117, 173] on p "Contacts" at bounding box center [120, 170] width 36 height 10
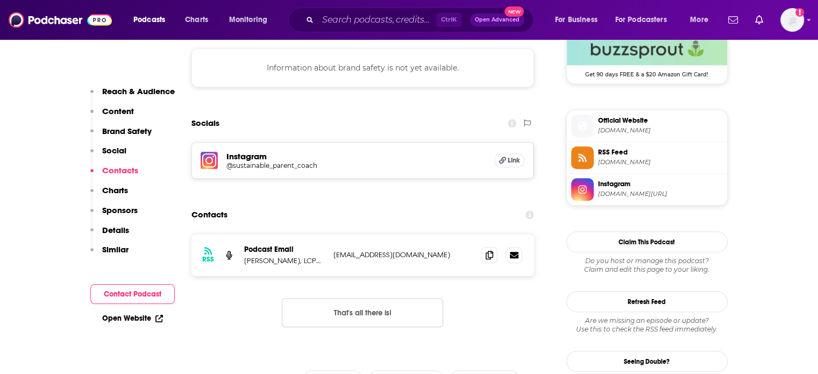
scroll to position [988, 0]
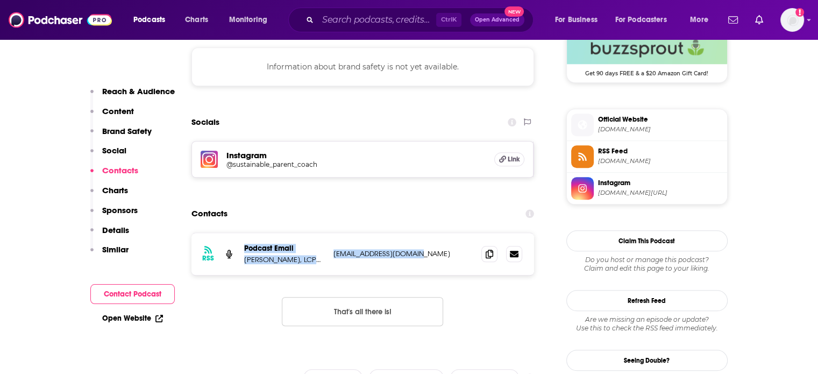
drag, startPoint x: 431, startPoint y: 200, endPoint x: 242, endPoint y: 197, distance: 189.4
click at [242, 233] on div "RSS Podcast Email Flora McCormick, LCPC, Parenting Coach contactflora@gmail.com…" at bounding box center [362, 254] width 343 height 42
copy div "Podcast Email Flora McCormick, LCPC, Parenting Coach contactflora@gmail.com"
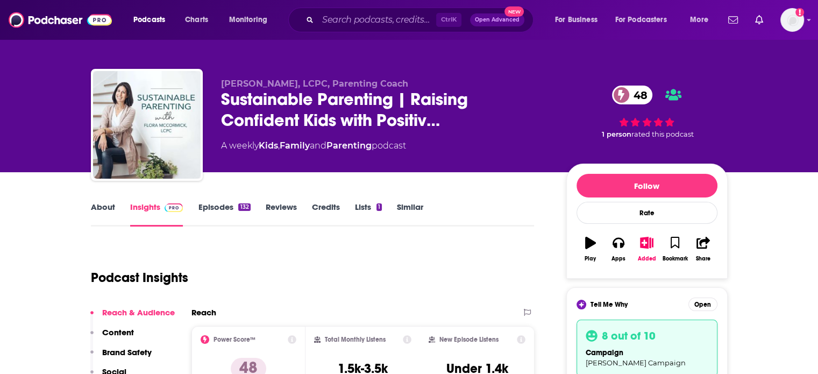
scroll to position [0, 0]
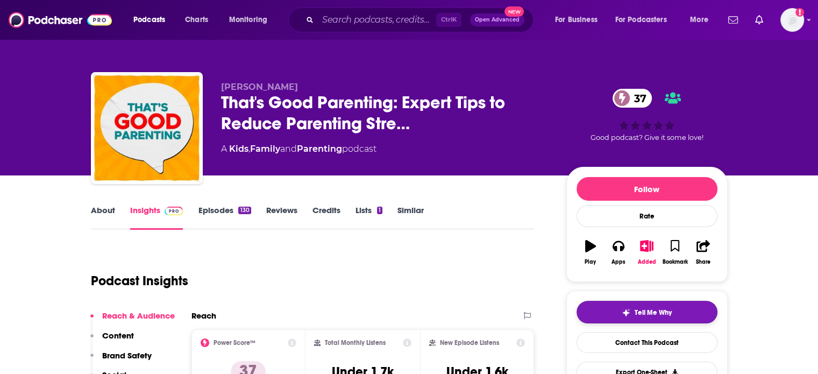
click at [598, 313] on button "Tell Me Why" at bounding box center [647, 312] width 141 height 23
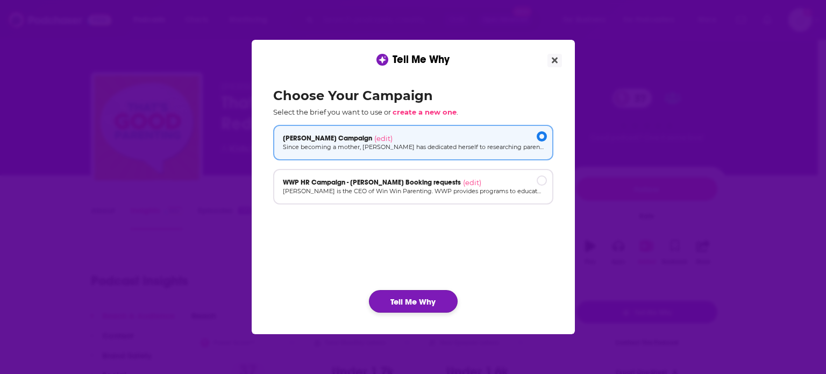
click at [418, 297] on button "Tell Me Why" at bounding box center [413, 301] width 89 height 23
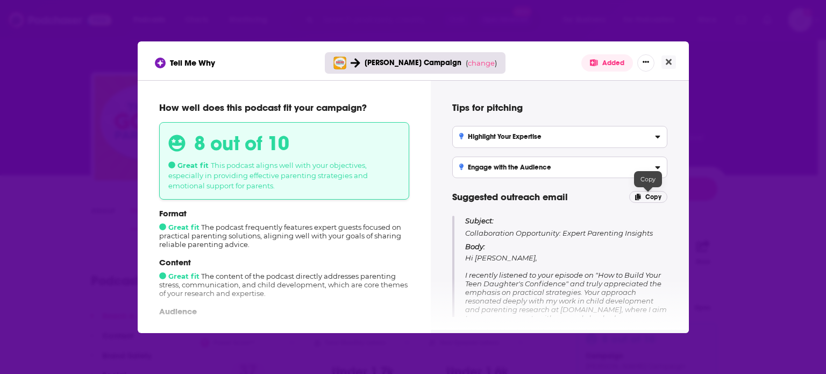
click at [648, 195] on span "Copy" at bounding box center [653, 197] width 16 height 8
click at [672, 62] on button "Close" at bounding box center [669, 61] width 15 height 13
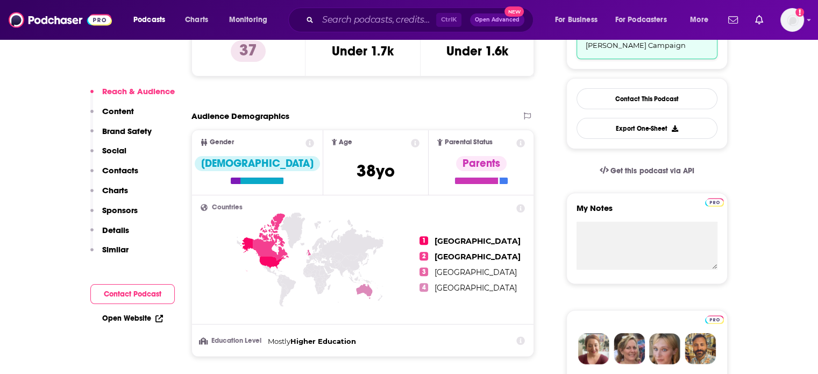
scroll to position [323, 0]
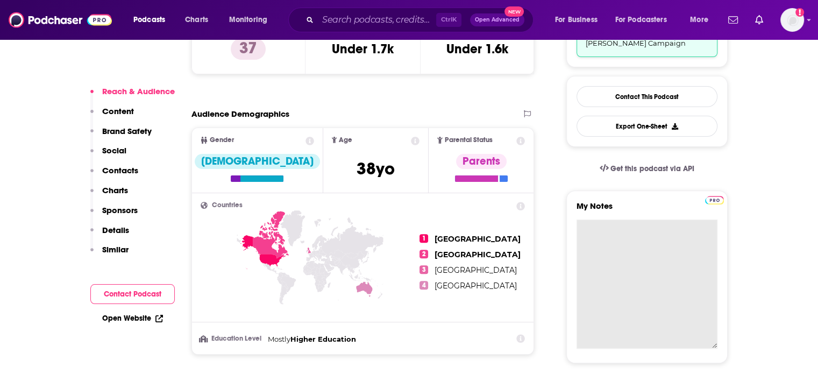
click at [630, 248] on textarea "My Notes" at bounding box center [647, 283] width 141 height 129
paste textarea "Subject: Collaboration Opportunity: Expert Parenting Insights Body: Hi [PERSON_…"
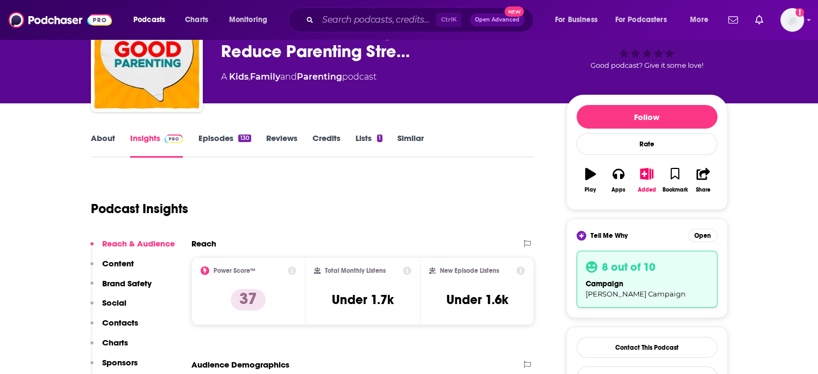
scroll to position [0, 0]
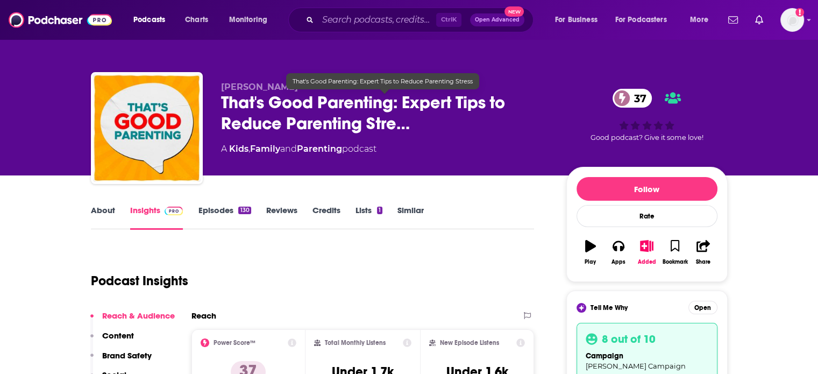
type textarea "Subject: Collaboration Opportunity: Expert Parenting Insights Body: Hi [PERSON_…"
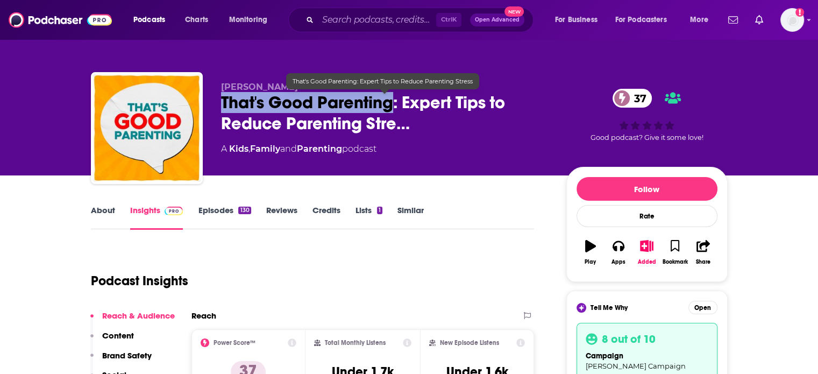
drag, startPoint x: 218, startPoint y: 96, endPoint x: 393, endPoint y: 109, distance: 174.7
click at [393, 109] on div "[PERSON_NAME] That's Good Parenting: Expert Tips to Reduce Parenting Stre… 37 A…" at bounding box center [409, 130] width 637 height 116
copy h2 "That's Good Parenting"
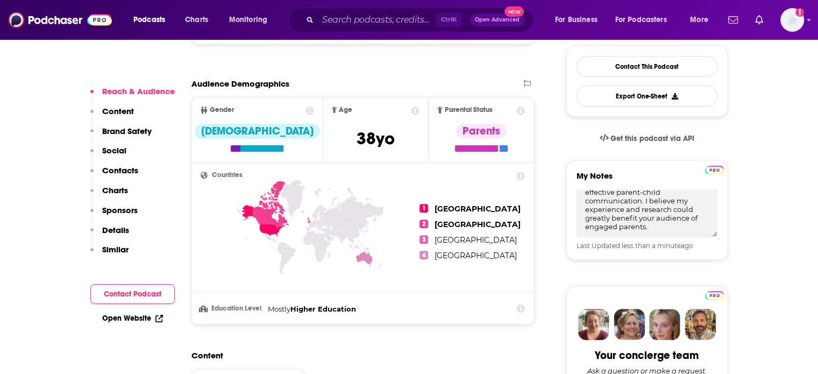
scroll to position [377, 0]
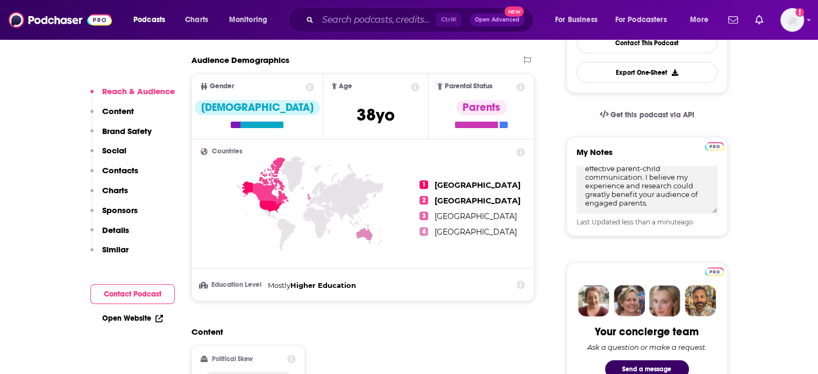
click at [119, 171] on p "Contacts" at bounding box center [120, 170] width 36 height 10
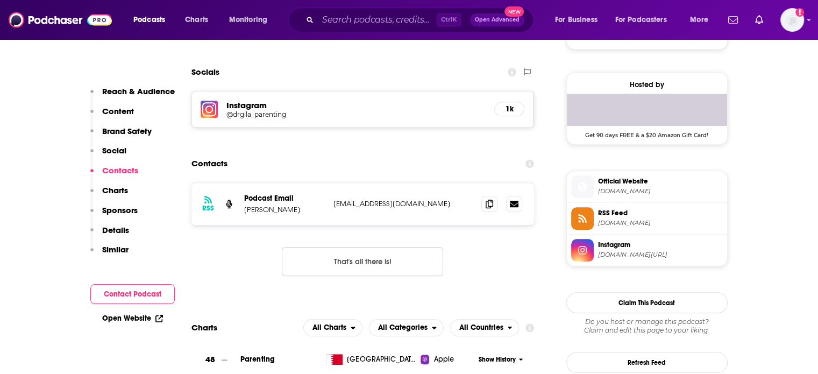
scroll to position [843, 0]
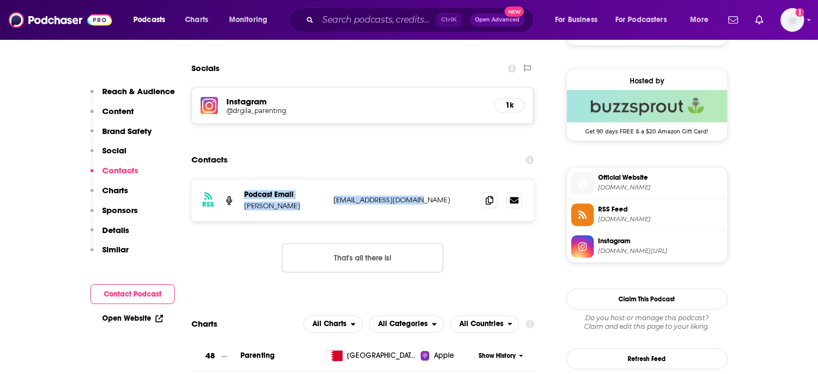
drag, startPoint x: 451, startPoint y: 204, endPoint x: 240, endPoint y: 198, distance: 211.5
click at [240, 198] on div "RSS Podcast Email [PERSON_NAME] [EMAIL_ADDRESS][DOMAIN_NAME] [EMAIL_ADDRESS][DO…" at bounding box center [362, 200] width 343 height 42
copy div "Podcast Email [PERSON_NAME] [EMAIL_ADDRESS][DOMAIN_NAME]"
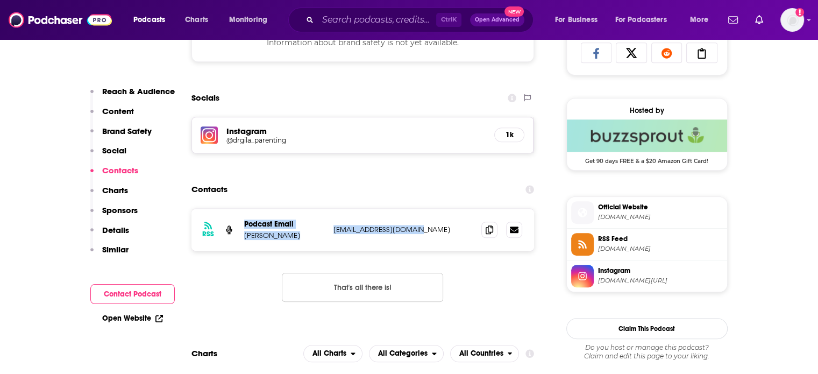
scroll to position [790, 0]
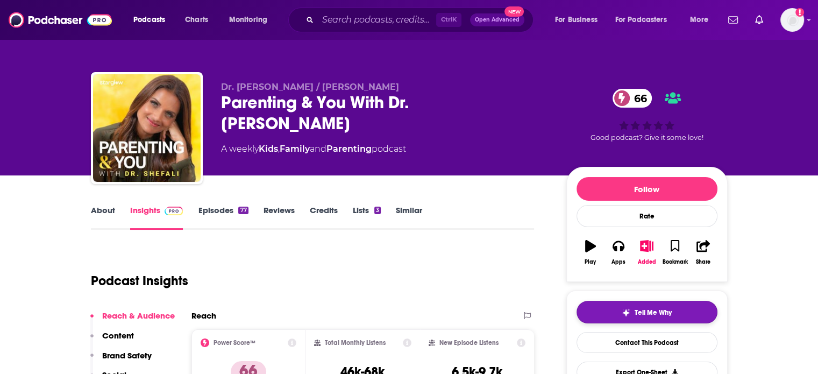
click at [632, 313] on div "Tell Me Why" at bounding box center [647, 312] width 50 height 9
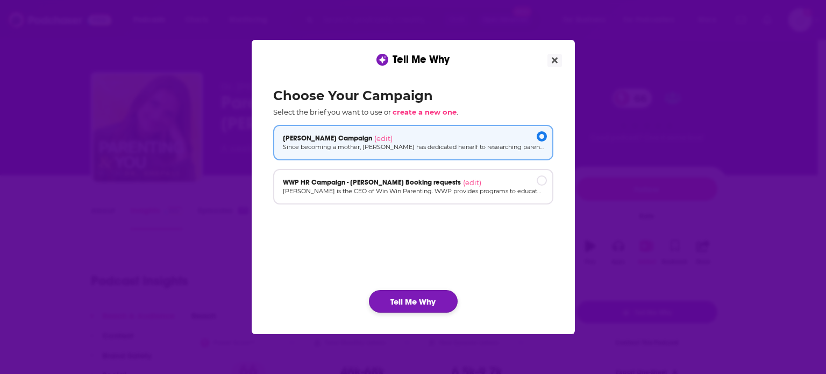
click at [407, 296] on button "Tell Me Why" at bounding box center [413, 301] width 89 height 23
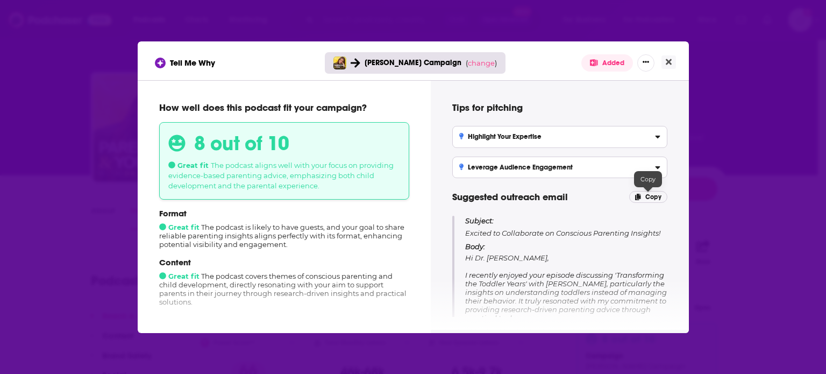
click at [654, 197] on span "Copy" at bounding box center [653, 197] width 16 height 8
click at [667, 55] on button "Close" at bounding box center [669, 61] width 15 height 13
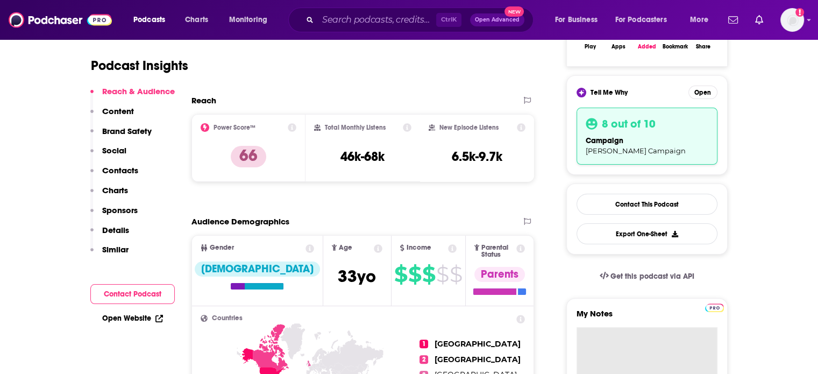
paste textarea "Subject: Excited to Collaborate on Conscious Parenting Insights! Body: Hi Dr. […"
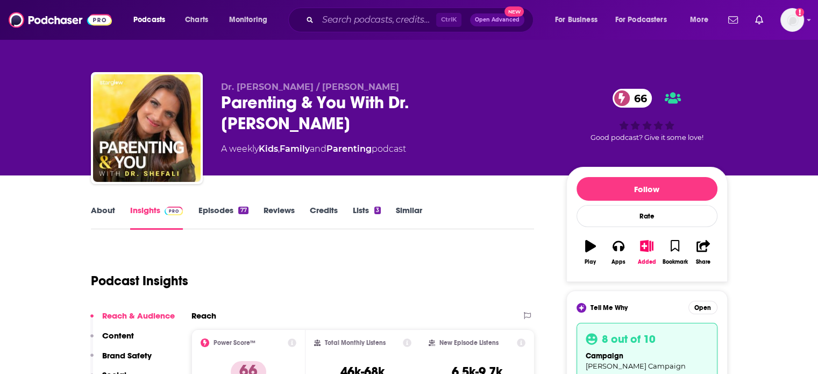
type textarea "Subject: Excited to Collaborate on Conscious Parenting Insights! Body: Hi Dr. […"
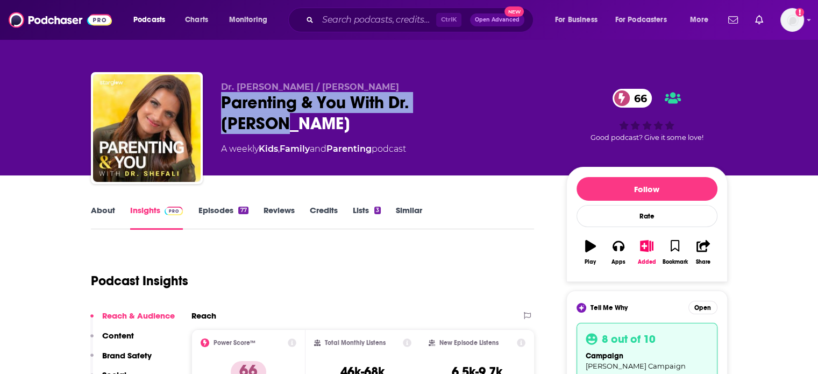
drag, startPoint x: 221, startPoint y: 105, endPoint x: 468, endPoint y: 103, distance: 247.4
click at [468, 103] on div "Parenting & You With Dr. [PERSON_NAME] 66" at bounding box center [385, 113] width 328 height 42
copy h2 "Parenting & You With Dr. [PERSON_NAME]"
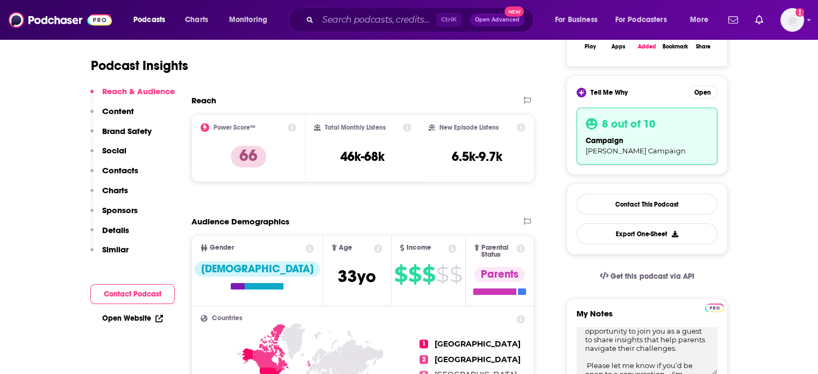
scroll to position [269, 0]
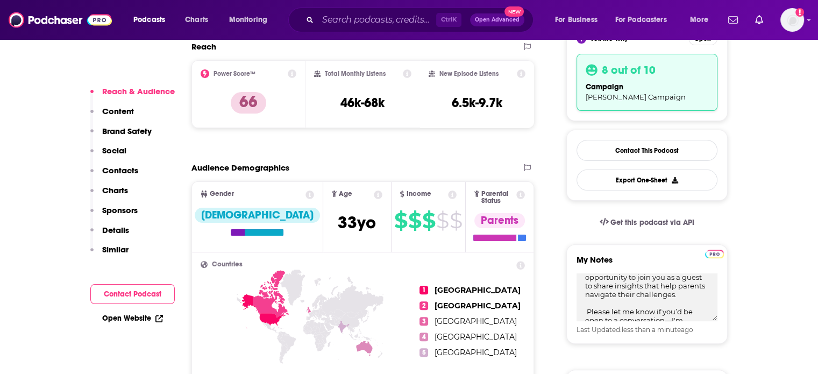
click at [122, 173] on p "Contacts" at bounding box center [120, 170] width 36 height 10
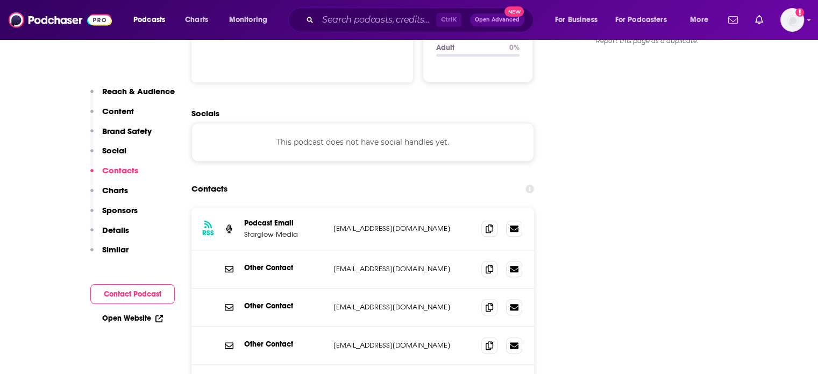
scroll to position [1213, 0]
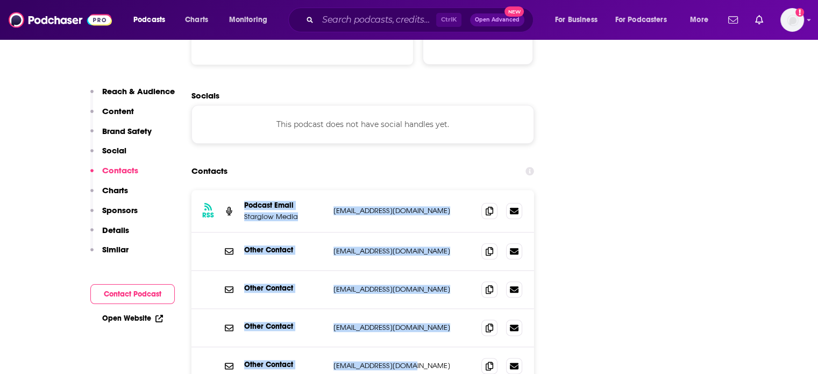
drag, startPoint x: 411, startPoint y: 301, endPoint x: 244, endPoint y: 142, distance: 231.0
click at [244, 190] on div "RSS Podcast Email Starglow Media [EMAIL_ADDRESS][DOMAIN_NAME] [DOMAIN_NAME][EMA…" at bounding box center [362, 287] width 343 height 195
copy div "Podcast Email Starglow Media [EMAIL_ADDRESS][DOMAIN_NAME] [DOMAIN_NAME][EMAIL_A…"
click at [141, 92] on p "Reach & Audience" at bounding box center [138, 91] width 73 height 10
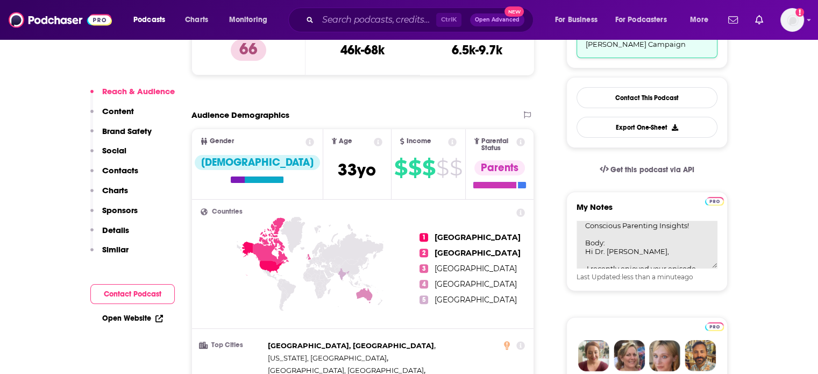
scroll to position [0, 0]
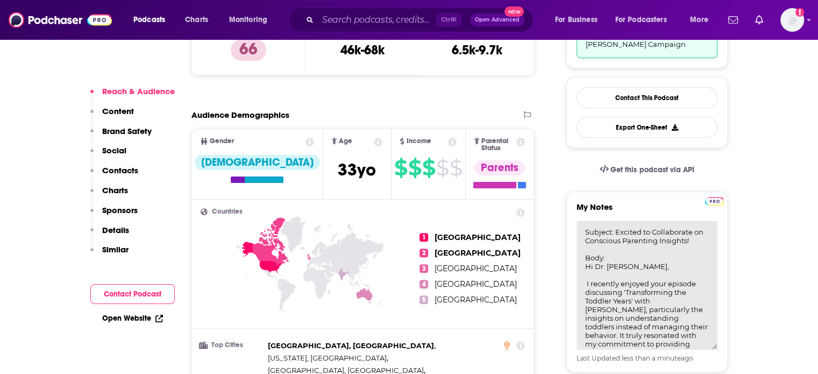
click at [637, 247] on textarea "Subject: Excited to Collaborate on Conscious Parenting Insights! Body: Hi Dr. […" at bounding box center [647, 285] width 141 height 129
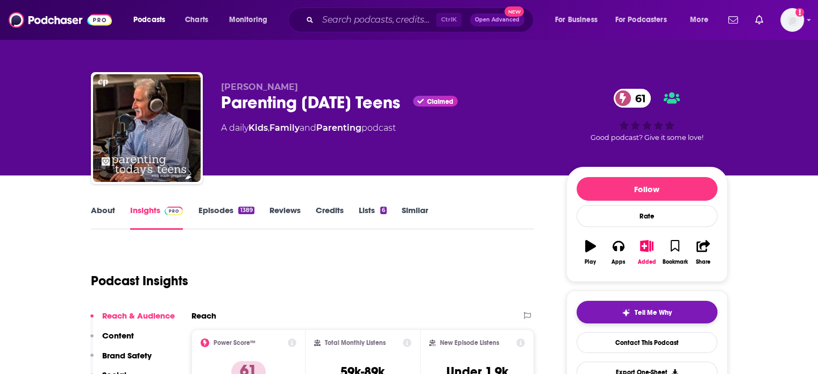
click at [645, 313] on span "Tell Me Why" at bounding box center [653, 312] width 37 height 9
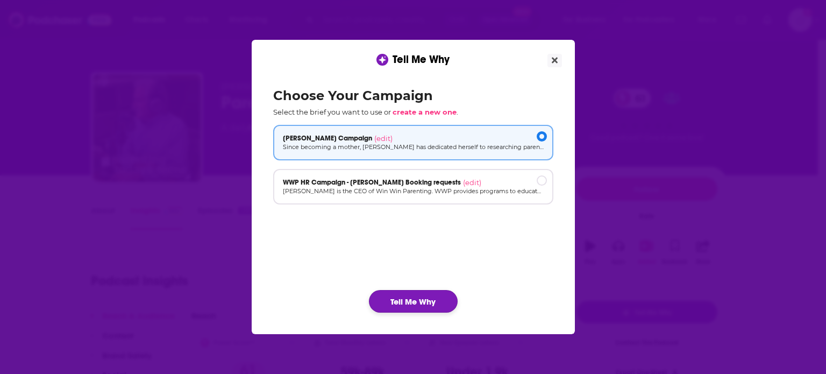
click at [412, 292] on button "Tell Me Why" at bounding box center [413, 301] width 89 height 23
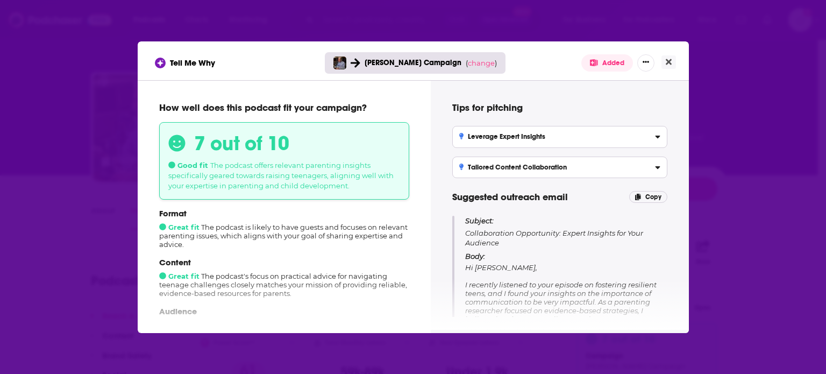
click at [90, 221] on div "Tell Me Why Dr Rosina Campaign ( change ) Added How well does this podcast fit …" at bounding box center [413, 187] width 826 height 374
click at [647, 195] on span "Copy" at bounding box center [653, 197] width 16 height 8
click at [670, 62] on icon "Close" at bounding box center [669, 62] width 6 height 6
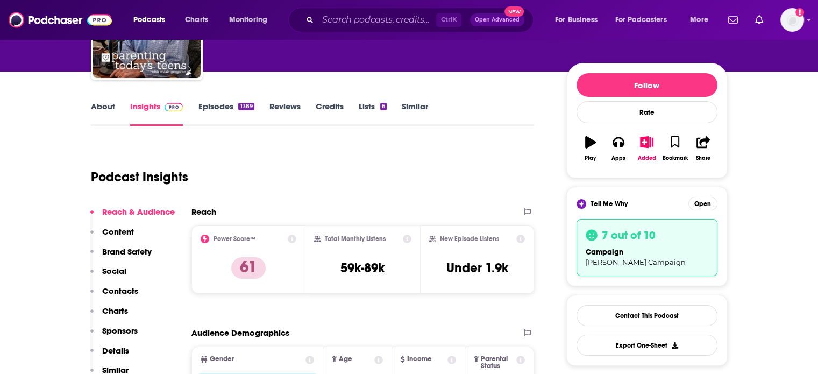
scroll to position [215, 0]
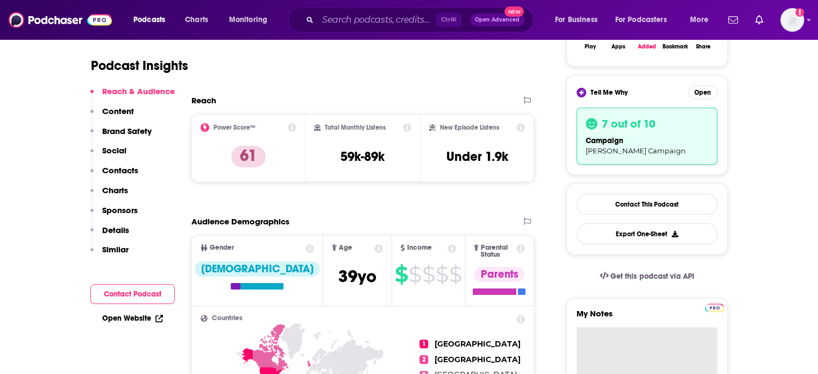
paste textarea "Subject: Collaboration Opportunity: Expert Insights for Your Audience Body: Hi …"
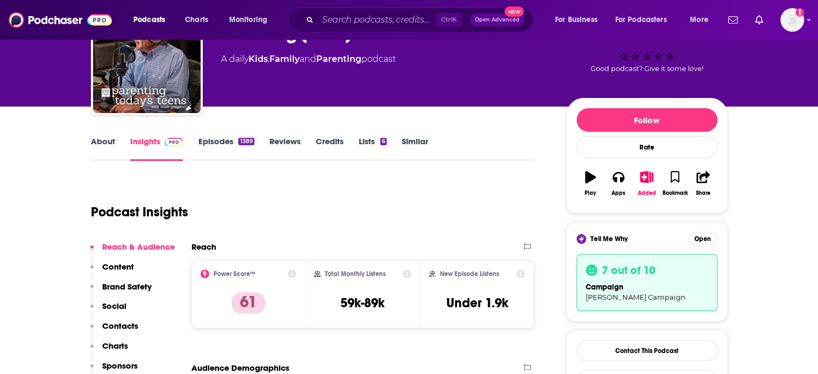
scroll to position [0, 0]
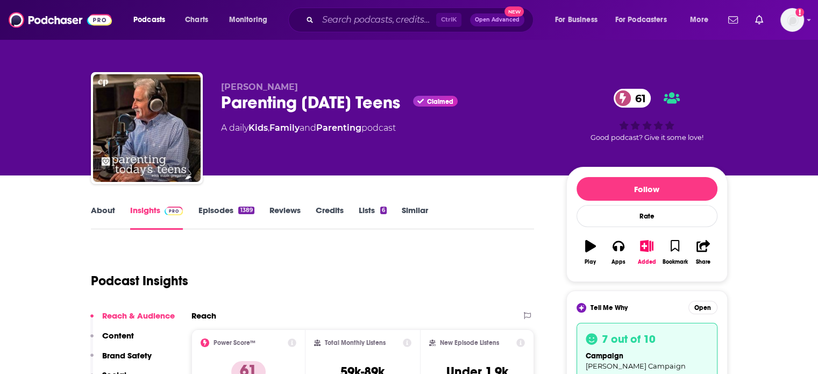
type textarea "Subject: Collaboration Opportunity: Expert Insights for Your Audience Body: Hi …"
drag, startPoint x: 215, startPoint y: 98, endPoint x: 409, endPoint y: 109, distance: 193.9
click at [409, 109] on div "Mark Gregston Parenting Today's Teens Claimed 61 A daily Kids , Family and Pare…" at bounding box center [409, 130] width 637 height 116
copy h2 "Parenting Today's Teens"
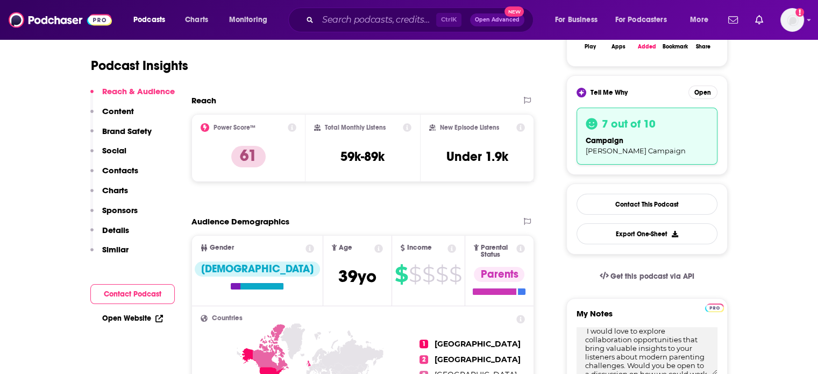
scroll to position [269, 0]
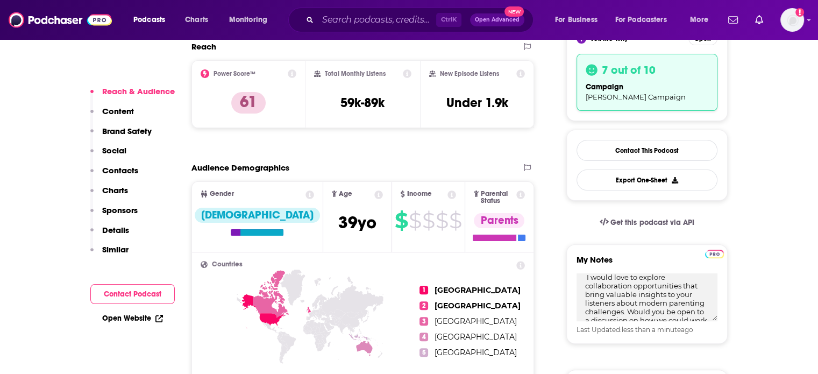
click at [126, 174] on p "Contacts" at bounding box center [120, 170] width 36 height 10
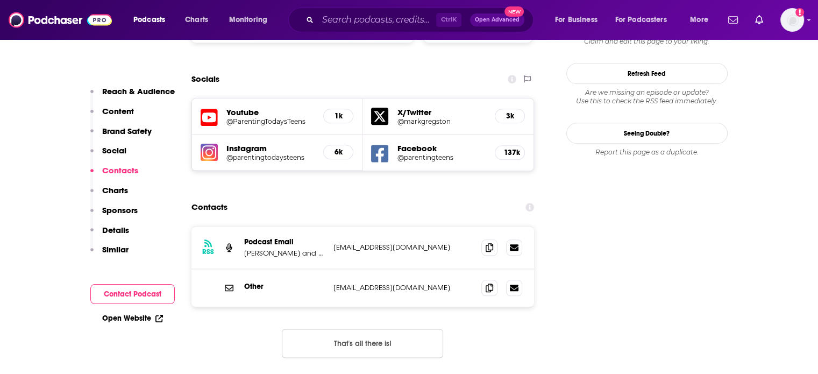
scroll to position [1217, 0]
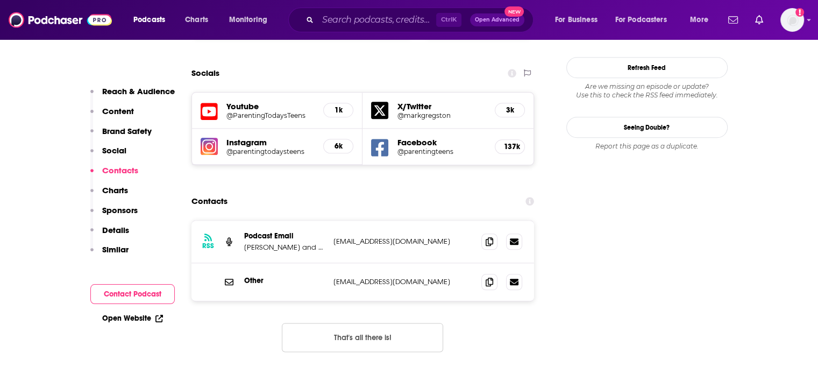
drag, startPoint x: 443, startPoint y: 243, endPoint x: 241, endPoint y: 196, distance: 207.1
click at [241, 221] on div "RSS Podcast Email Mark Gregston and Christian Parenting heartlight@heartlightmi…" at bounding box center [362, 261] width 343 height 80
copy div "Podcast Email Mark Gregston and Christian Parenting heartlight@heartlightminist…"
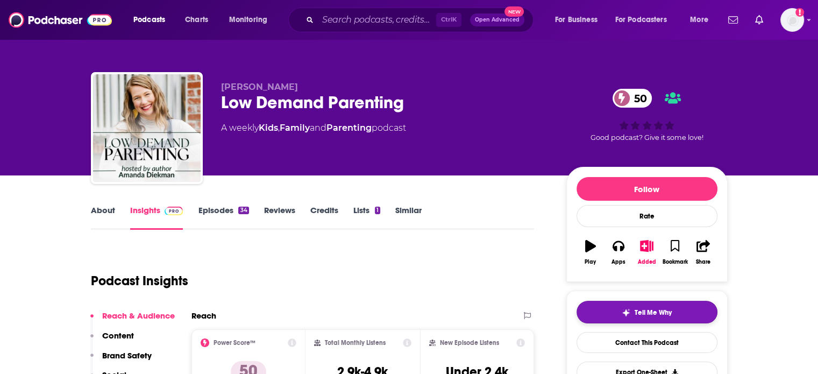
click at [615, 317] on button "Tell Me Why" at bounding box center [647, 312] width 141 height 23
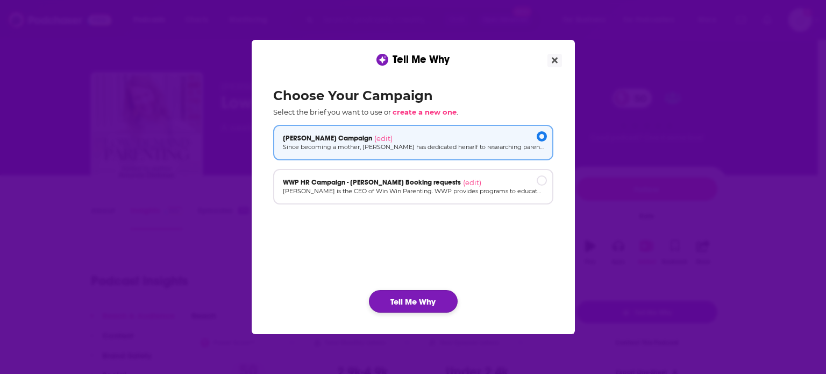
click at [437, 305] on button "Tell Me Why" at bounding box center [413, 301] width 89 height 23
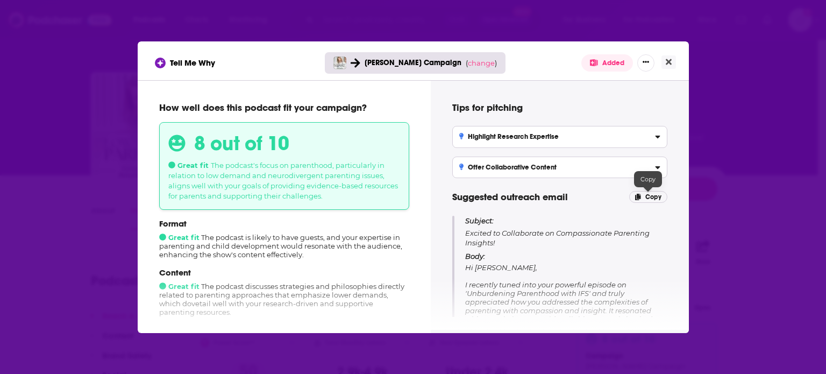
click at [644, 195] on p "Copy" at bounding box center [648, 197] width 38 height 12
click at [667, 63] on icon "Close" at bounding box center [669, 62] width 6 height 6
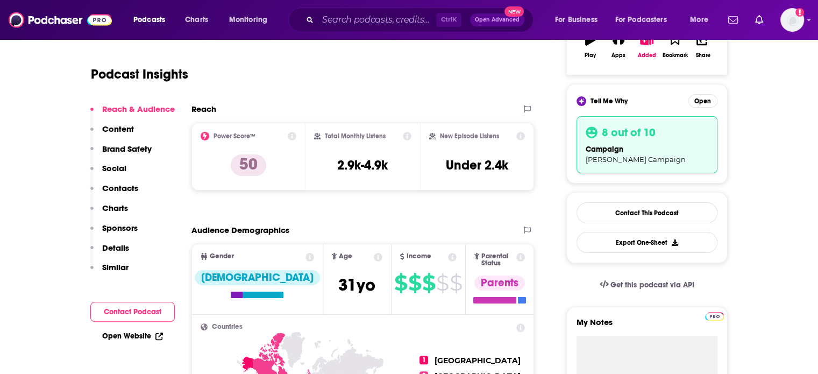
scroll to position [323, 0]
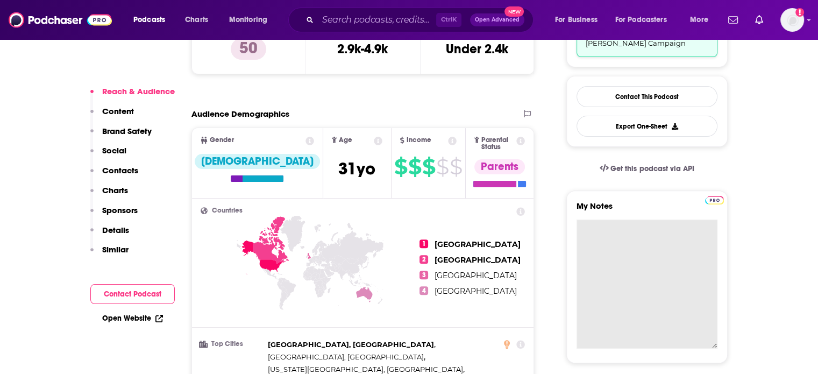
click at [618, 232] on textarea "My Notes" at bounding box center [647, 283] width 141 height 129
paste textarea "Subject: Excited to Collaborate on Compassionate Parenting Insights! Body: Hi […"
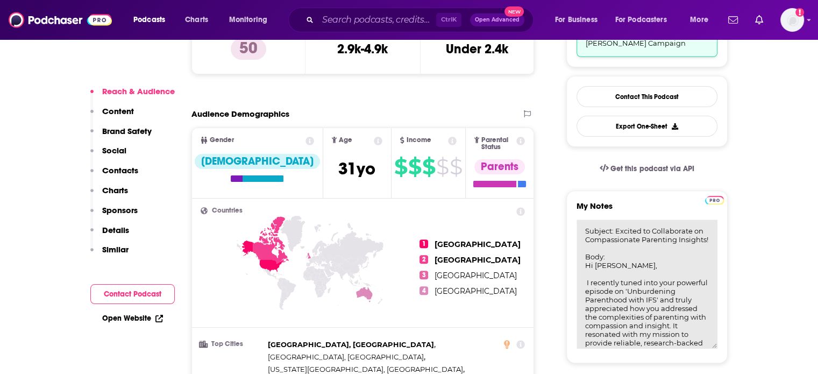
scroll to position [223, 0]
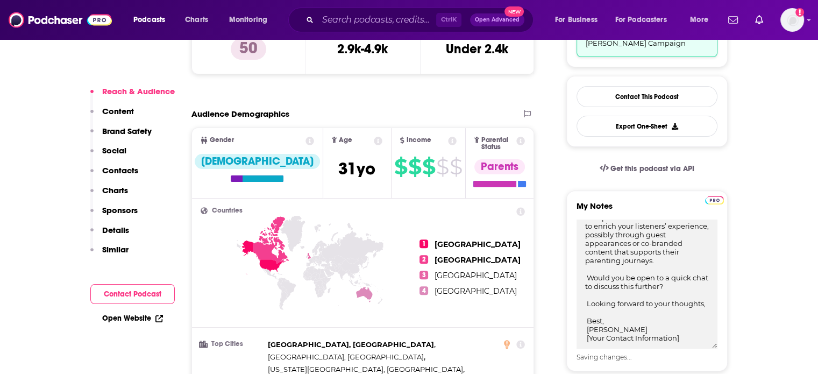
type textarea "Subject: Excited to Collaborate on Compassionate Parenting Insights! Body: Hi […"
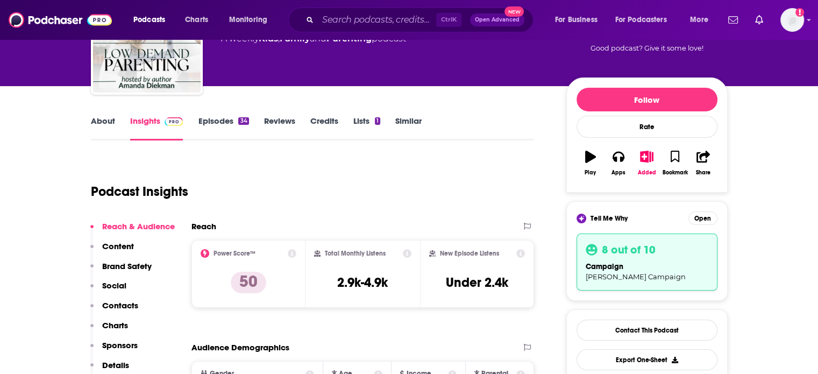
scroll to position [0, 0]
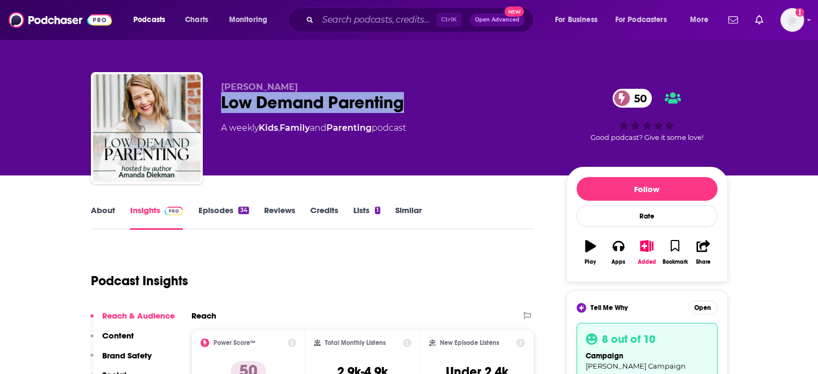
drag, startPoint x: 219, startPoint y: 103, endPoint x: 402, endPoint y: 113, distance: 182.6
click at [402, 113] on div "[PERSON_NAME] Low Demand Parenting 50 A weekly Kids , Family and Parenting podc…" at bounding box center [409, 130] width 637 height 116
copy h2 "Low Demand Parenting"
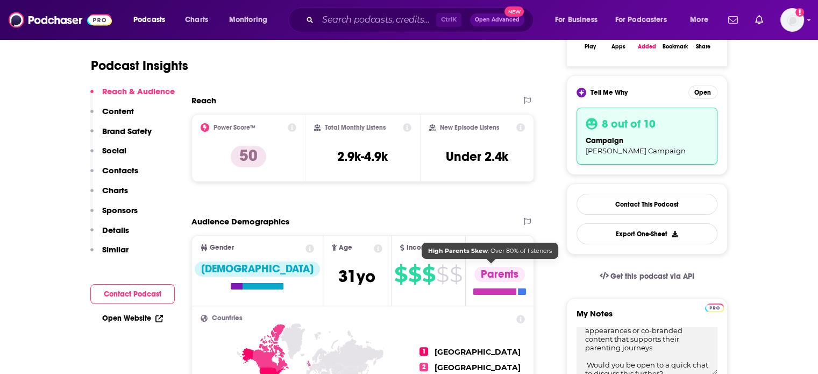
scroll to position [323, 0]
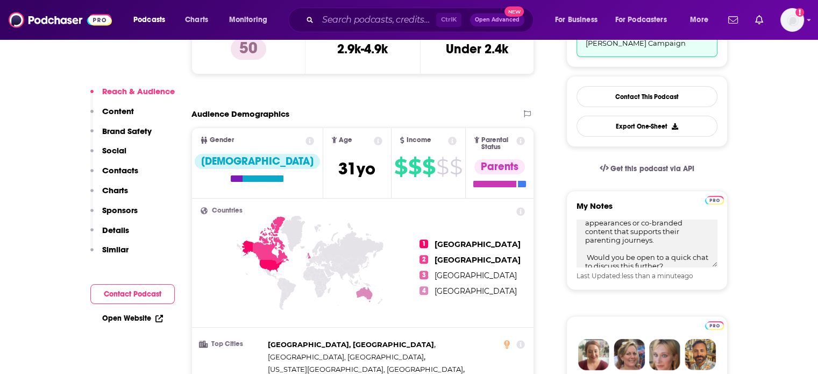
click at [110, 169] on p "Contacts" at bounding box center [120, 170] width 36 height 10
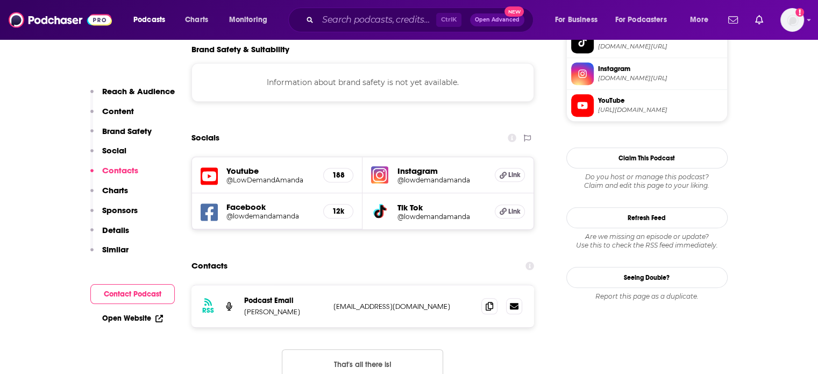
scroll to position [1021, 0]
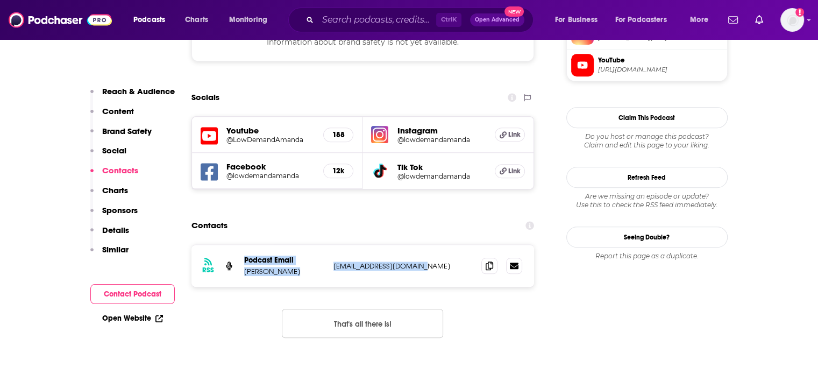
drag, startPoint x: 445, startPoint y: 201, endPoint x: 239, endPoint y: 200, distance: 206.6
click at [239, 245] on div "RSS Podcast Email [PERSON_NAME] [EMAIL_ADDRESS][DOMAIN_NAME] [EMAIL_ADDRESS][DO…" at bounding box center [362, 266] width 343 height 42
copy div "Podcast Email [PERSON_NAME] [EMAIL_ADDRESS][DOMAIN_NAME]"
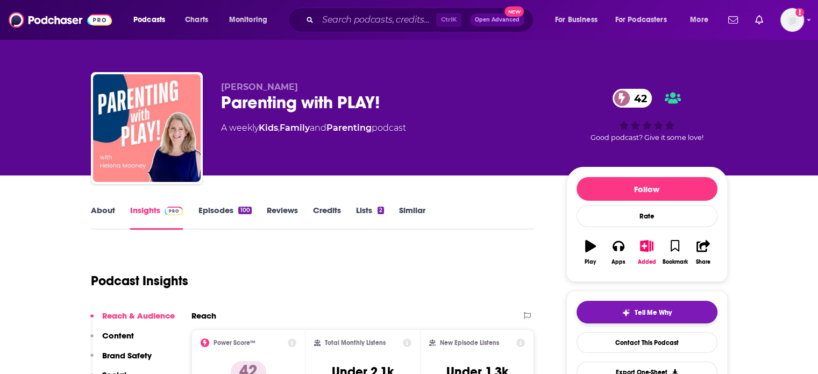
click at [608, 311] on button "Tell Me Why" at bounding box center [647, 312] width 141 height 23
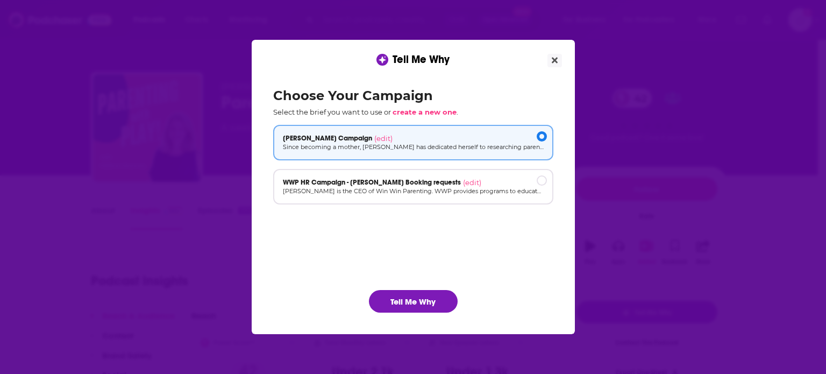
click at [417, 288] on div "Choose Your Campaign Select the brief you want to use or create a new one . [PE…" at bounding box center [413, 200] width 297 height 242
click at [407, 300] on button "Tell Me Why" at bounding box center [413, 301] width 89 height 23
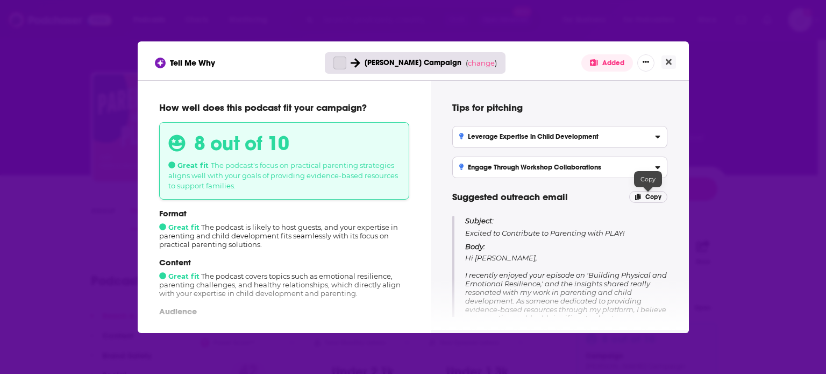
click at [637, 196] on icon "[object Object]" at bounding box center [638, 197] width 6 height 6
click at [669, 61] on icon "Close" at bounding box center [669, 62] width 6 height 6
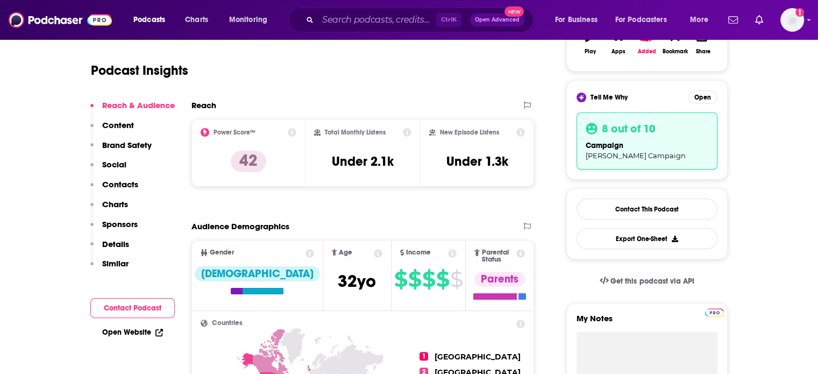
scroll to position [269, 0]
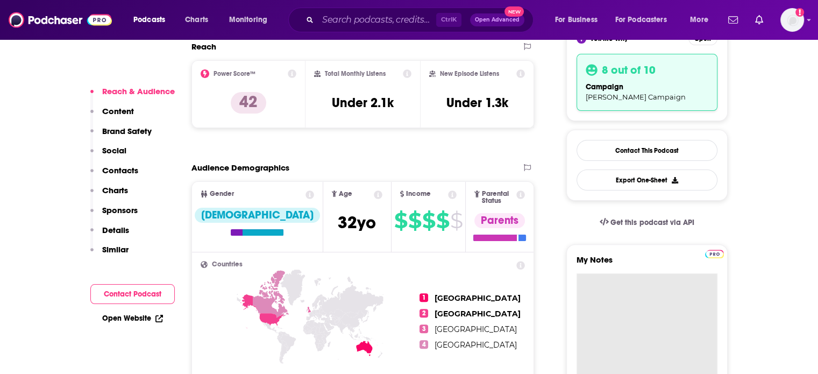
click at [629, 304] on textarea "My Notes" at bounding box center [647, 337] width 141 height 129
paste textarea "Subject: Excited to Contribute to Parenting with PLAY! Body: Hi [PERSON_NAME], …"
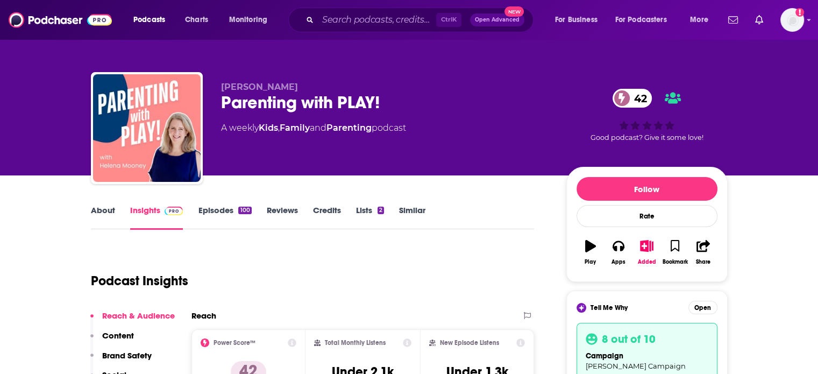
scroll to position [0, 0]
type textarea "Subject: Excited to Contribute to Parenting with PLAY! Body: Hi [PERSON_NAME], …"
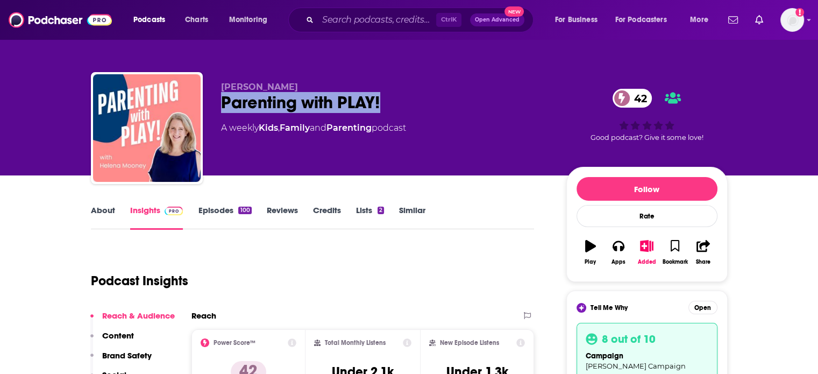
drag, startPoint x: 220, startPoint y: 107, endPoint x: 386, endPoint y: 107, distance: 165.7
click at [386, 107] on div "[PERSON_NAME] Parenting with PLAY! 42 A weekly Kids , Family and Parenting podc…" at bounding box center [409, 130] width 637 height 116
copy h2 "Parenting with PLAY!"
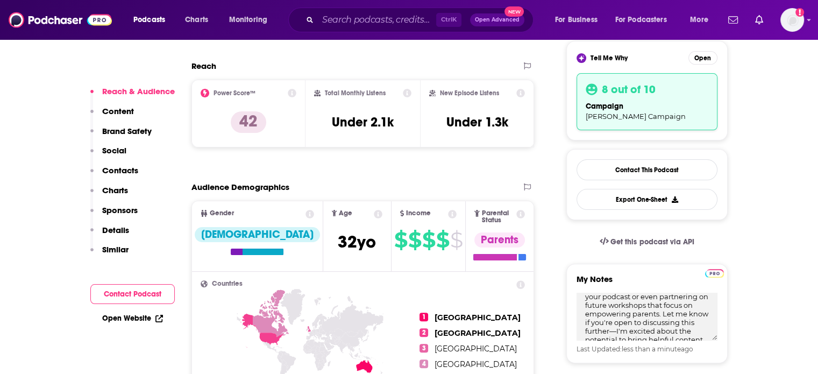
scroll to position [269, 0]
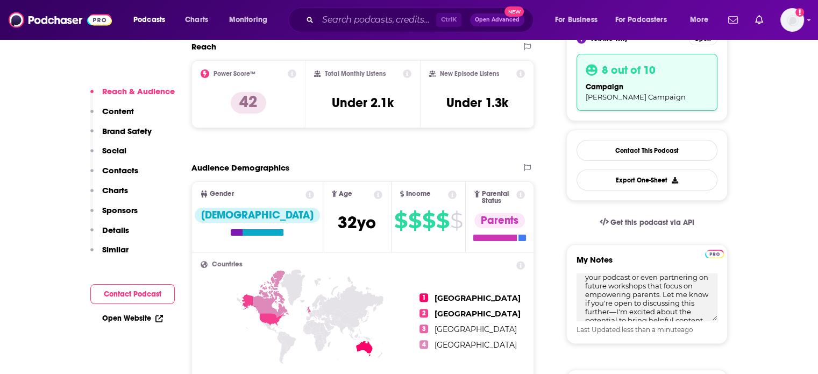
click at [122, 172] on p "Contacts" at bounding box center [120, 170] width 36 height 10
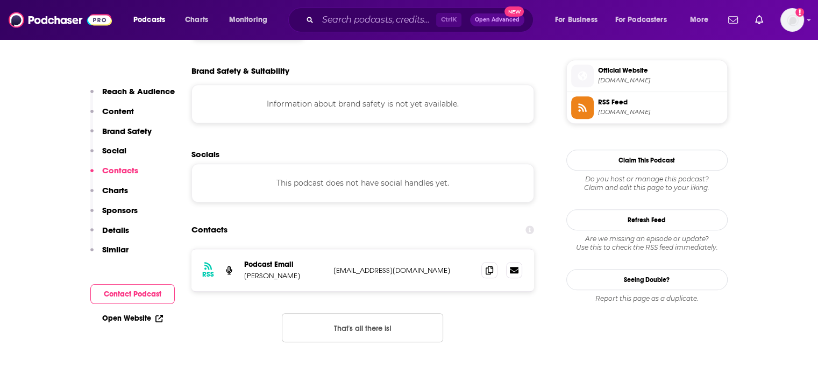
scroll to position [954, 0]
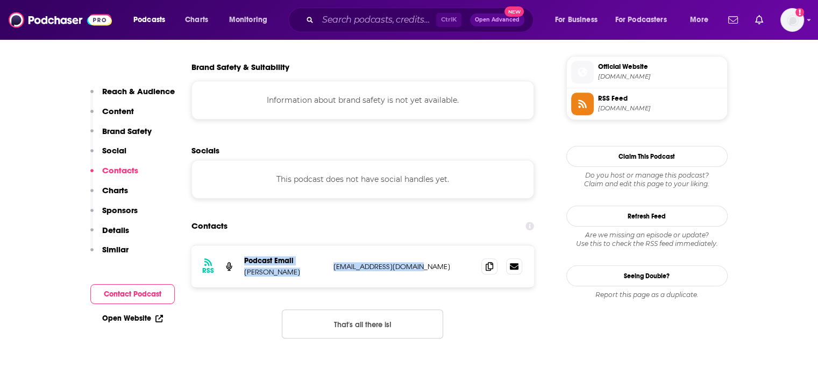
drag, startPoint x: 452, startPoint y: 203, endPoint x: 225, endPoint y: 201, distance: 226.5
click at [222, 245] on div "RSS Podcast Email [PERSON_NAME] [EMAIL_ADDRESS][DOMAIN_NAME] [EMAIL_ADDRESS][DO…" at bounding box center [362, 266] width 343 height 42
copy div "Podcast Email [PERSON_NAME] [PERSON_NAME][EMAIL_ADDRESS][DOMAIN_NAME]"
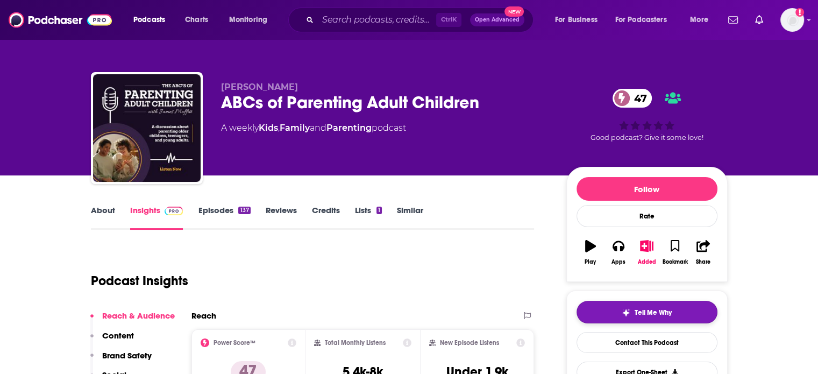
click at [657, 316] on button "Tell Me Why" at bounding box center [647, 312] width 141 height 23
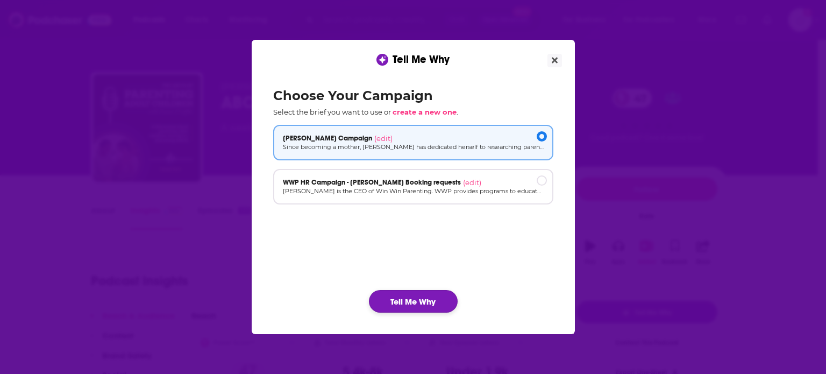
click at [410, 307] on button "Tell Me Why" at bounding box center [413, 301] width 89 height 23
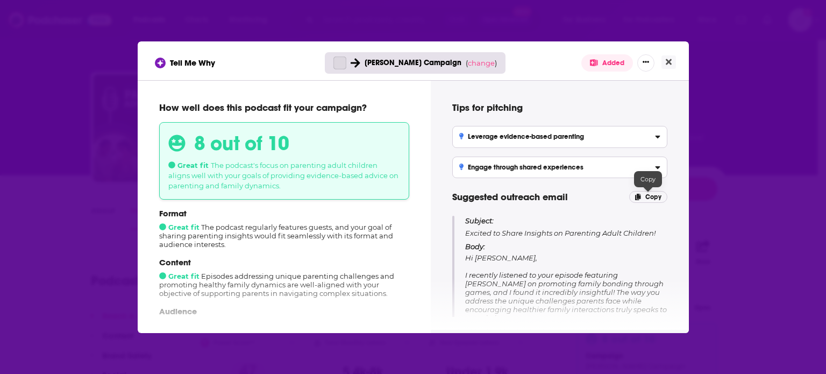
click at [638, 194] on icon "[object Object]" at bounding box center [638, 197] width 6 height 6
click at [670, 62] on icon "Close" at bounding box center [669, 62] width 6 height 9
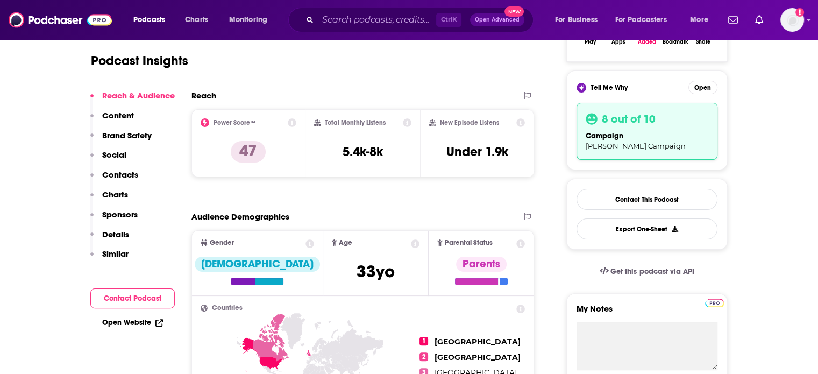
scroll to position [269, 0]
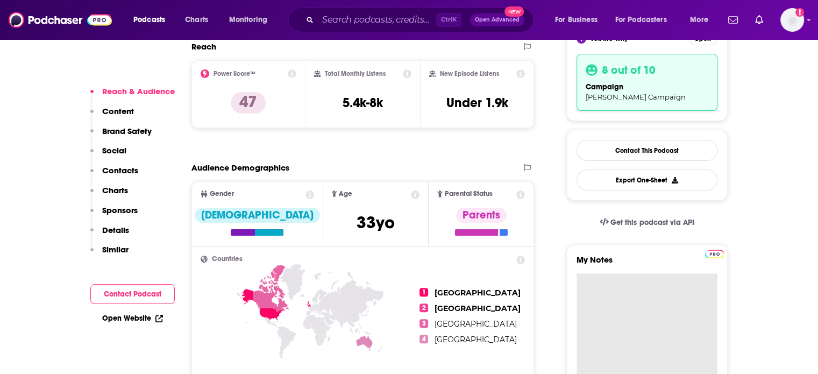
click at [622, 288] on textarea "My Notes" at bounding box center [647, 337] width 141 height 129
paste textarea "Subject: Excited to Share Insights on Parenting Adult Children! Body: Hi [PERSO…"
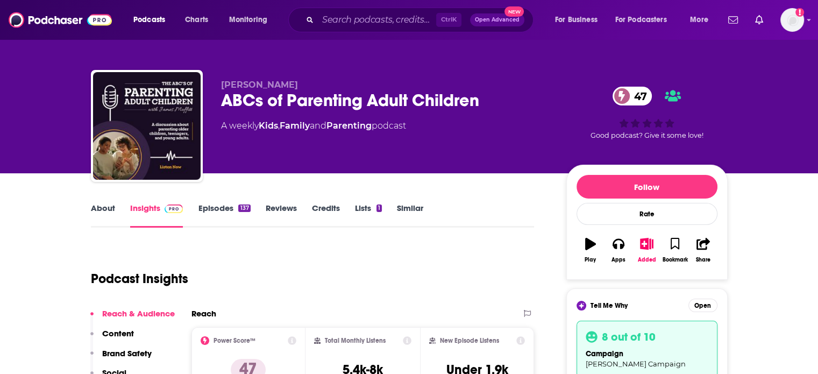
scroll to position [0, 0]
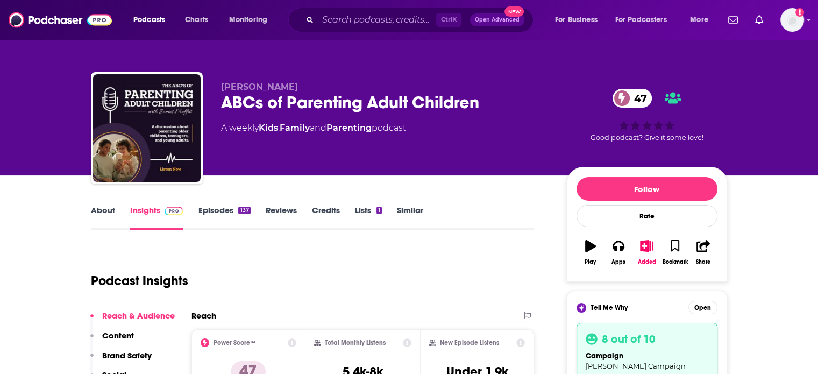
type textarea "Subject: Excited to Share Insights on Parenting Adult Children! Body: Hi [PERSO…"
click at [228, 106] on div "ABCs of Parenting Adult Children 47" at bounding box center [385, 102] width 328 height 21
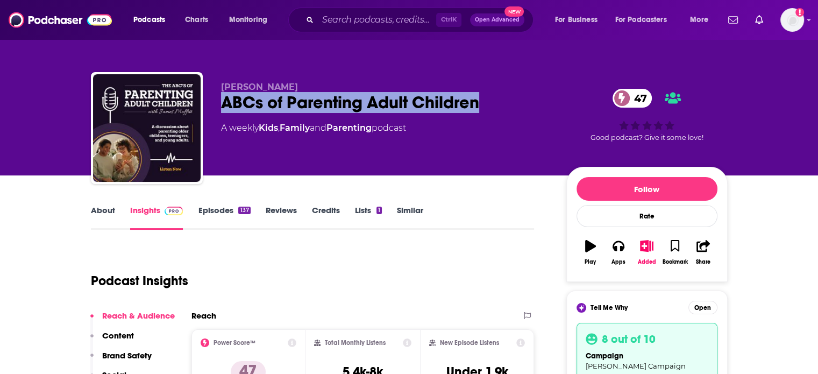
drag, startPoint x: 223, startPoint y: 107, endPoint x: 476, endPoint y: 113, distance: 252.9
click at [476, 113] on div "ABCs of Parenting Adult Children 47" at bounding box center [385, 102] width 328 height 21
copy h2 "ABCs of Parenting Adult Children"
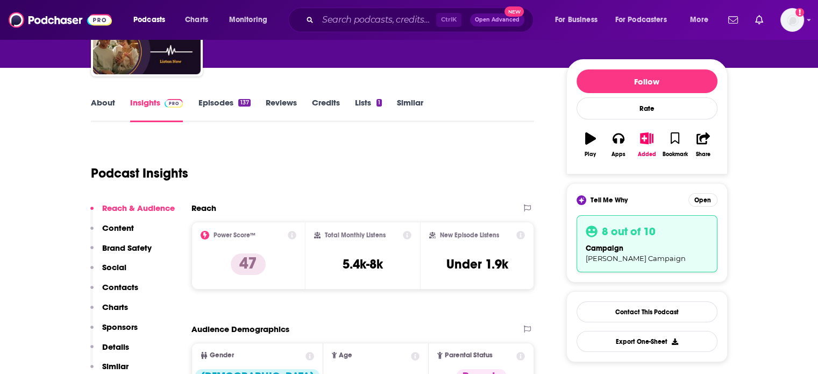
click at [121, 283] on p "Contacts" at bounding box center [120, 287] width 36 height 10
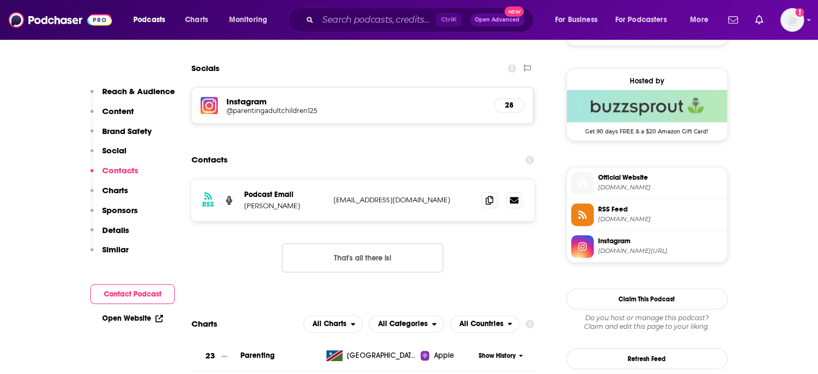
scroll to position [843, 0]
drag, startPoint x: 456, startPoint y: 204, endPoint x: 243, endPoint y: 196, distance: 213.1
click at [243, 196] on div "RSS Podcast Email [PERSON_NAME] [EMAIL_ADDRESS][DOMAIN_NAME] [EMAIL_ADDRESS][DO…" at bounding box center [362, 200] width 343 height 42
copy div "Podcast Email [PERSON_NAME] [EMAIL_ADDRESS][DOMAIN_NAME]"
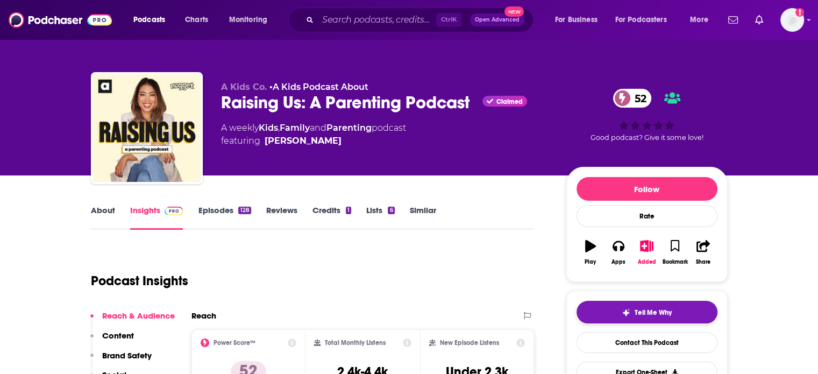
click at [618, 314] on button "Tell Me Why" at bounding box center [647, 312] width 141 height 23
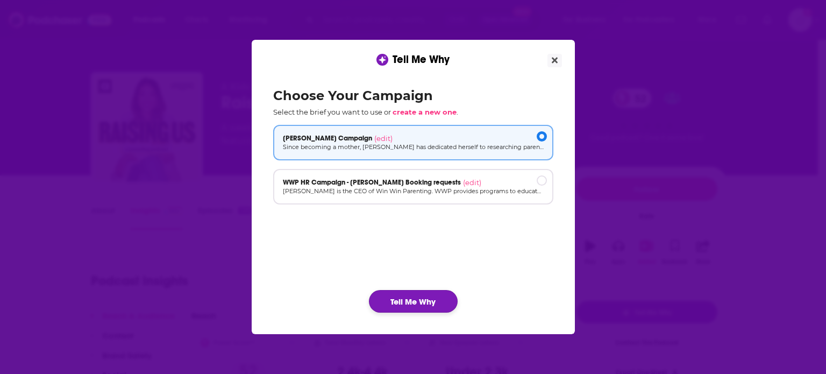
click at [384, 308] on button "Tell Me Why" at bounding box center [413, 301] width 89 height 23
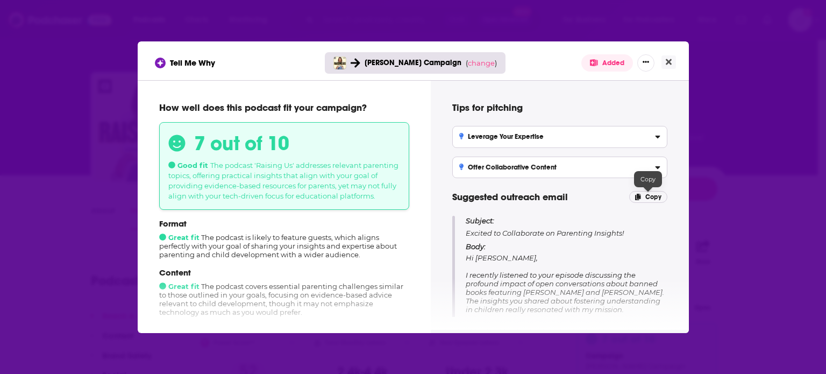
click at [651, 193] on span "Copy" at bounding box center [653, 197] width 16 height 8
click at [668, 60] on icon "Close" at bounding box center [669, 62] width 6 height 6
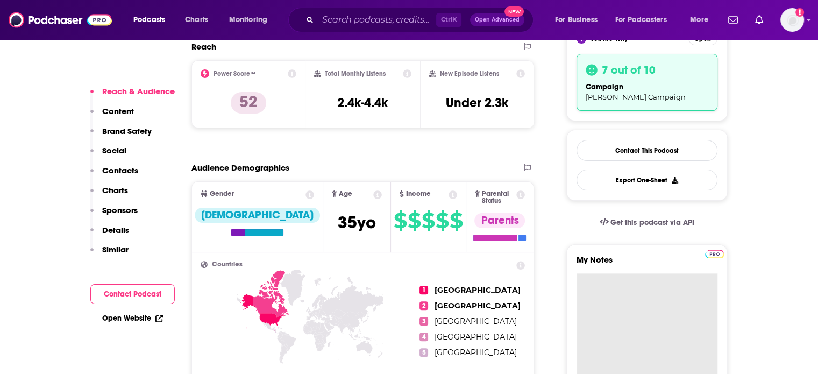
click at [624, 285] on textarea "My Notes" at bounding box center [647, 337] width 141 height 129
paste textarea "Subject: Excited to Collaborate on Parenting Insights! Body: Hi Elise, I recent…"
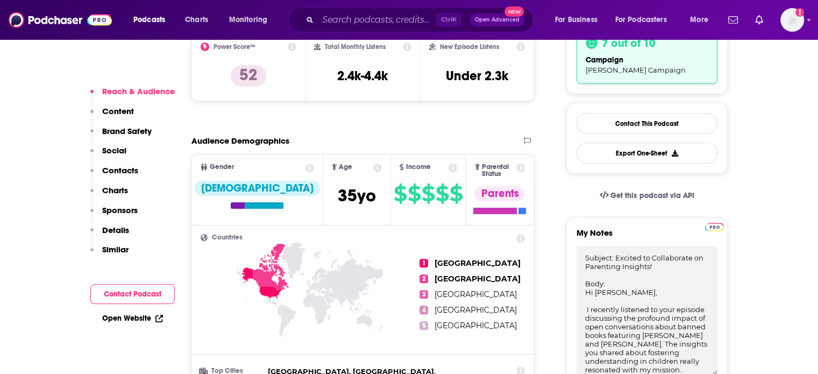
type textarea "Subject: Excited to Collaborate on Parenting Insights! Body: Hi Elise, I recent…"
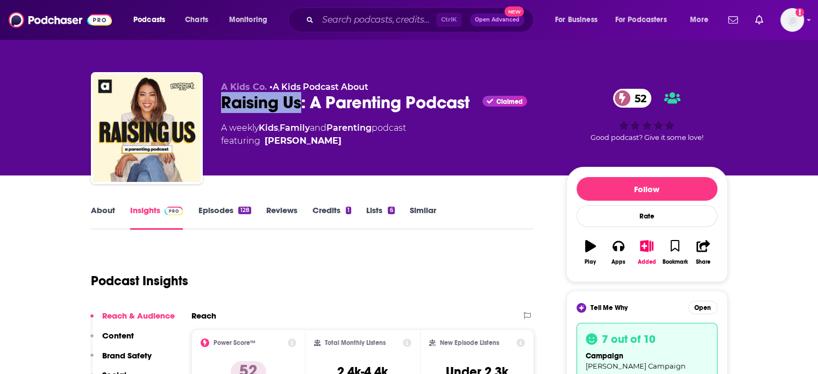
drag, startPoint x: 215, startPoint y: 103, endPoint x: 298, endPoint y: 107, distance: 82.9
click at [298, 107] on div "A Kids Co. • A Kids Podcast About Raising Us: A Parenting Podcast Claimed 52 A …" at bounding box center [409, 130] width 637 height 116
copy h2 "Raising Us"
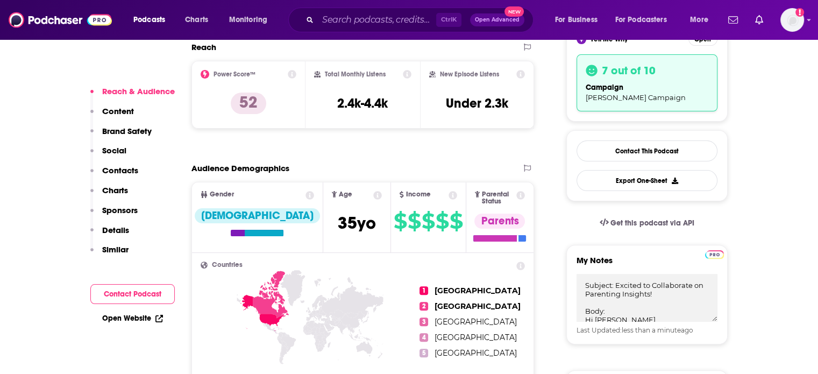
scroll to position [269, 0]
drag, startPoint x: 127, startPoint y: 171, endPoint x: 139, endPoint y: 175, distance: 12.3
click at [127, 171] on p "Contacts" at bounding box center [120, 170] width 36 height 10
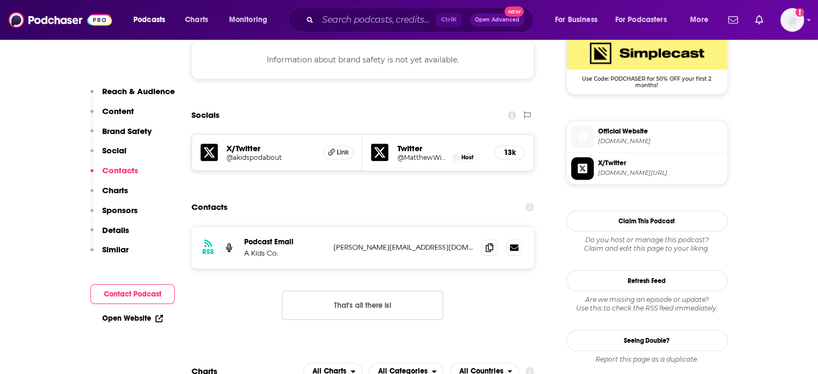
scroll to position [988, 0]
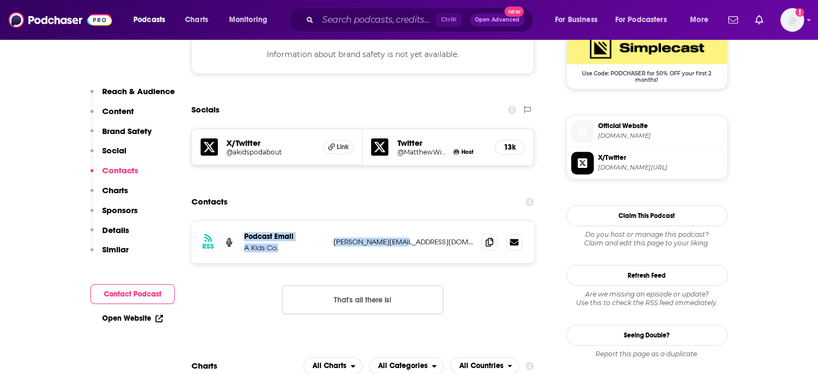
drag, startPoint x: 423, startPoint y: 197, endPoint x: 242, endPoint y: 194, distance: 181.8
click at [242, 221] on div "RSS Podcast Email A Kids Co. teresa@akidsco.com teresa@akidsco.com" at bounding box center [362, 242] width 343 height 42
copy div "Podcast Email A Kids Co. teresa@akidsco.com"
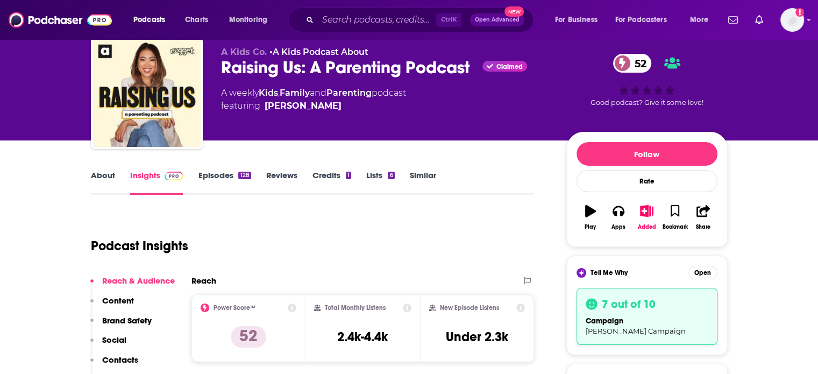
scroll to position [0, 0]
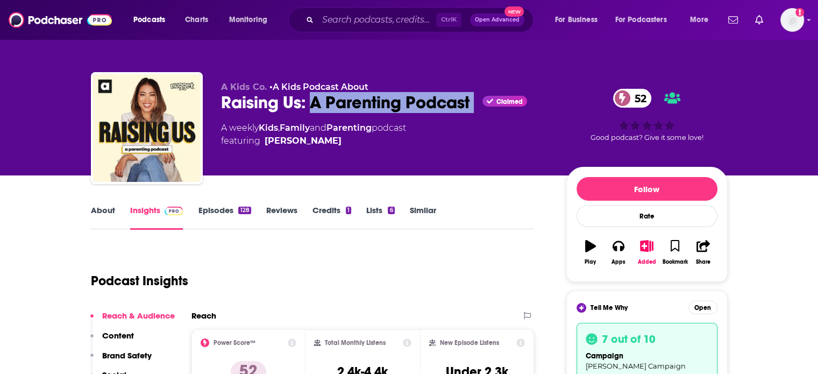
drag, startPoint x: 475, startPoint y: 102, endPoint x: 314, endPoint y: 106, distance: 161.4
click at [314, 106] on div "Raising Us: A Parenting Podcast Claimed 52" at bounding box center [385, 102] width 328 height 21
copy div "A Parenting Podcast"
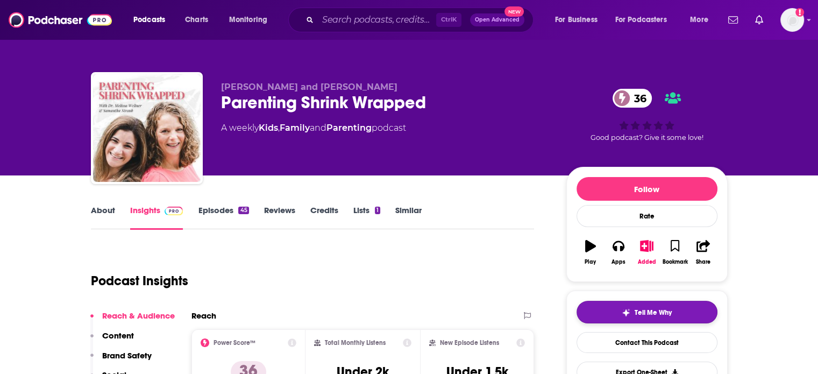
click at [651, 315] on span "Tell Me Why" at bounding box center [653, 312] width 37 height 9
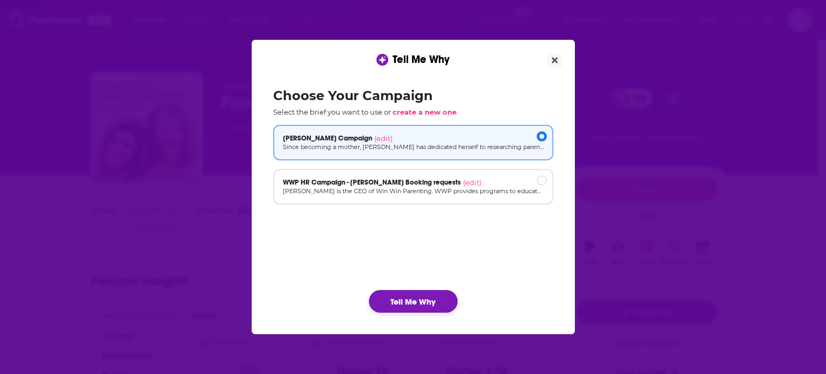
click at [418, 301] on button "Tell Me Why" at bounding box center [413, 301] width 89 height 23
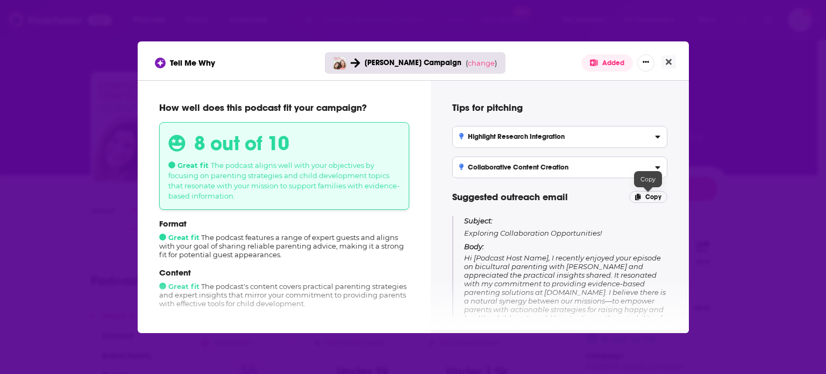
click at [641, 197] on icon "[object Object]" at bounding box center [638, 197] width 6 height 6
click at [669, 63] on icon "Close" at bounding box center [669, 62] width 6 height 6
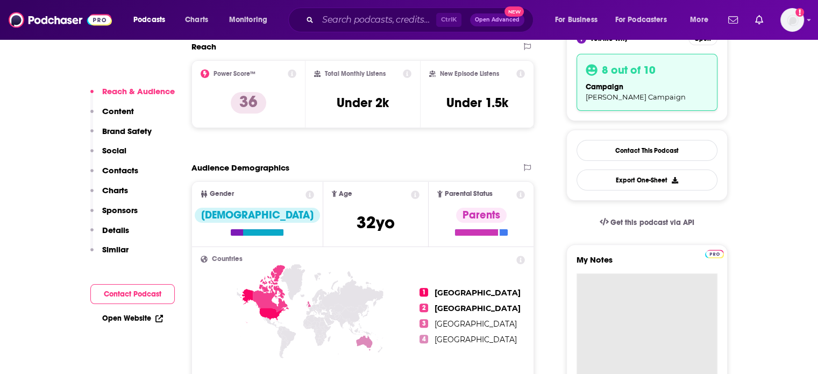
click at [630, 307] on textarea "My Notes" at bounding box center [647, 337] width 141 height 129
paste textarea "Subject: Exploring Collaboration Opportunities! Body: Hi [Podcast Host Name], I…"
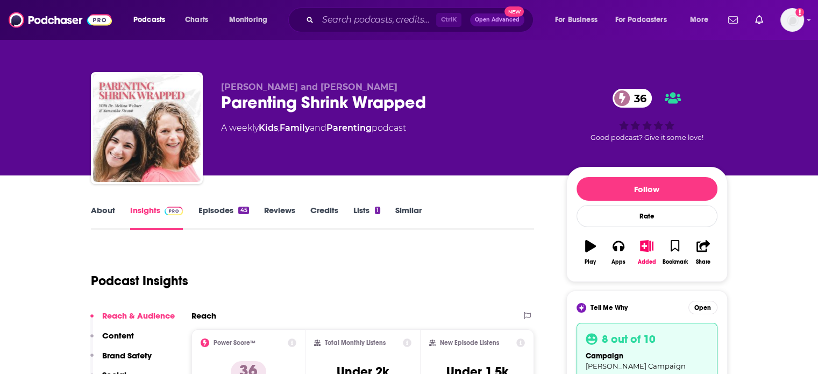
type textarea "Subject: Exploring Collaboration Opportunities! Body: Hi [Podcast Host Name], I…"
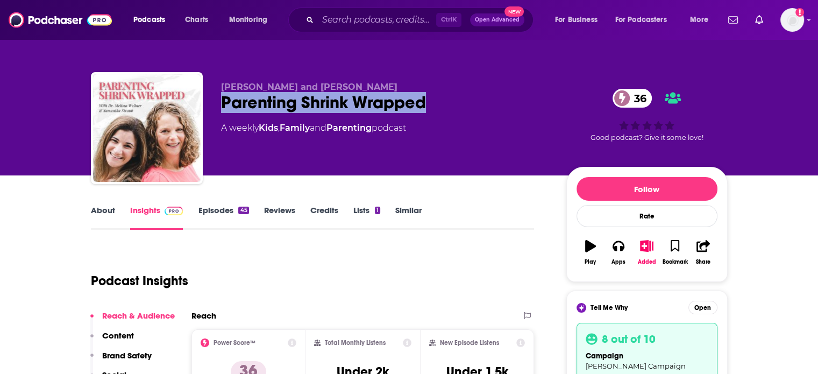
drag, startPoint x: 214, startPoint y: 103, endPoint x: 430, endPoint y: 102, distance: 216.2
click at [430, 102] on div "Samantha Straub and Dr. Melissa Wellner Parenting Shrink Wrapped 36 A weekly Ki…" at bounding box center [409, 130] width 637 height 116
copy h2 "Parenting Shrink Wrapped"
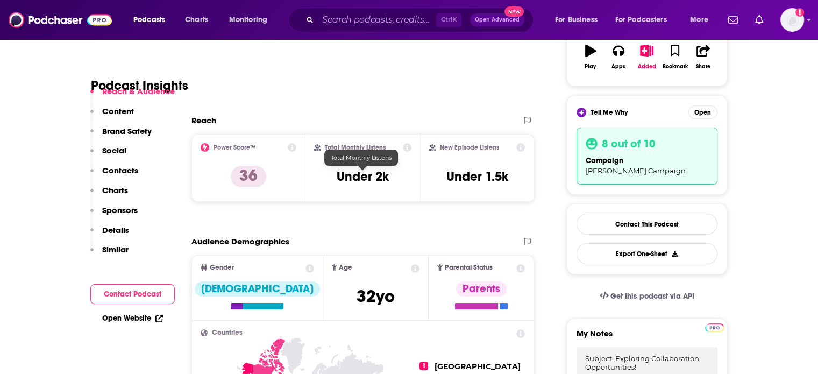
scroll to position [215, 0]
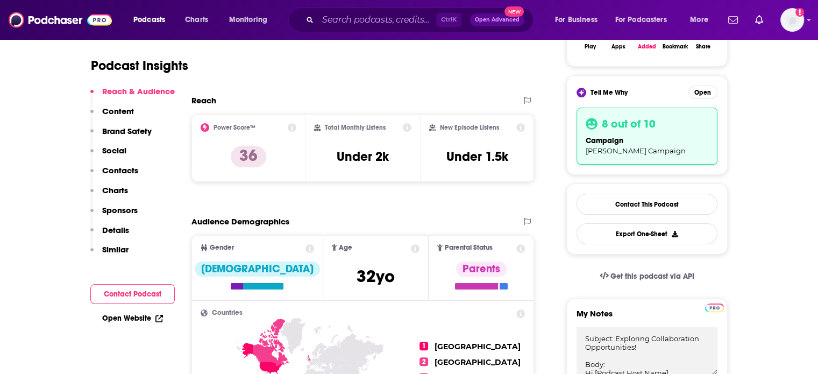
click at [129, 174] on p "Contacts" at bounding box center [120, 170] width 36 height 10
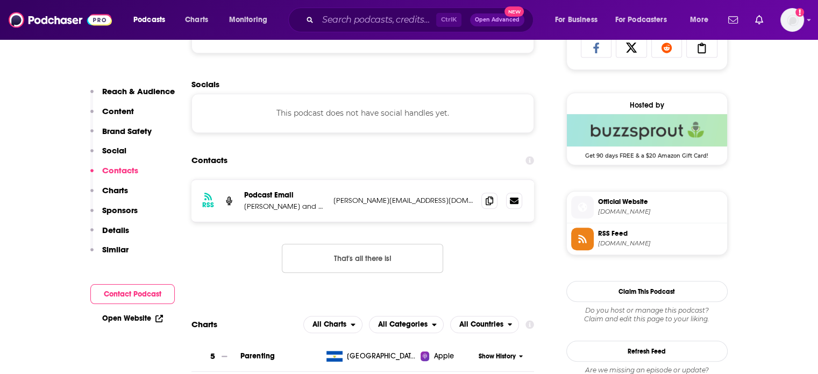
scroll to position [820, 0]
drag, startPoint x: 452, startPoint y: 204, endPoint x: 239, endPoint y: 202, distance: 213.0
click at [239, 202] on div "RSS Podcast Email Samantha Straub and Dr. Melissa Wellner sam@teensavvycoaching…" at bounding box center [362, 200] width 343 height 42
copy div "Podcast Email Samantha Straub and Dr. Melissa Wellner sam@teensavvycoaching.com"
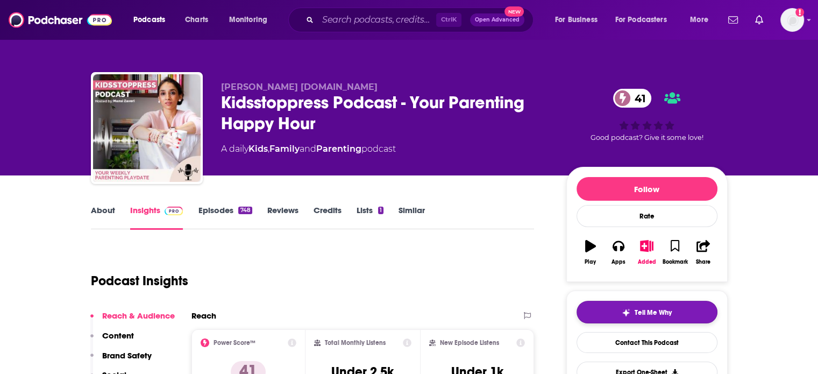
click at [611, 315] on button "Tell Me Why" at bounding box center [647, 312] width 141 height 23
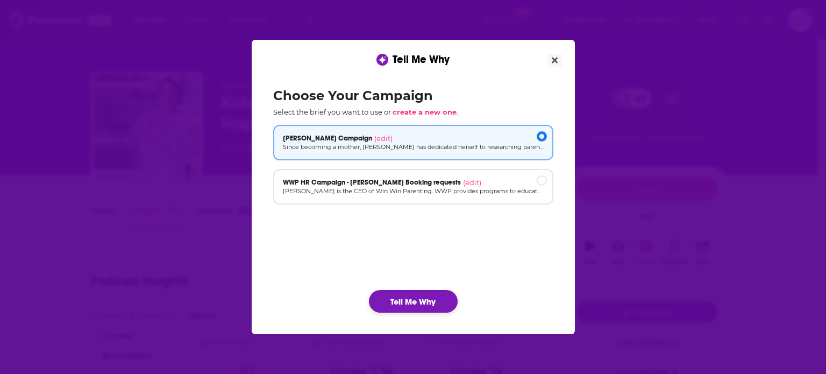
click at [421, 302] on button "Tell Me Why" at bounding box center [413, 301] width 89 height 23
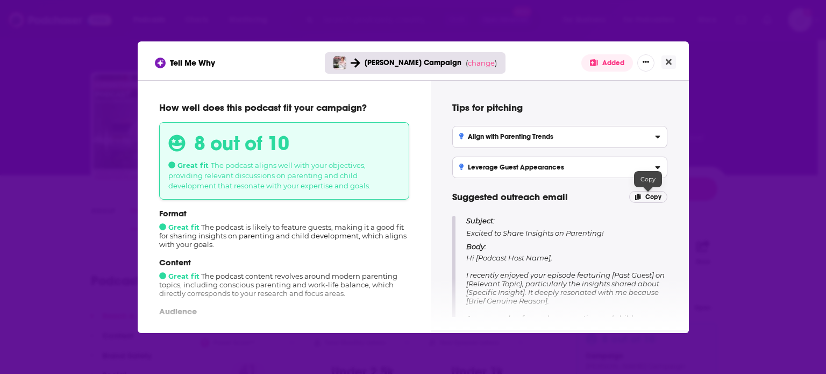
click at [641, 199] on p "Copy" at bounding box center [648, 197] width 38 height 12
click at [673, 63] on button "Close" at bounding box center [669, 61] width 15 height 13
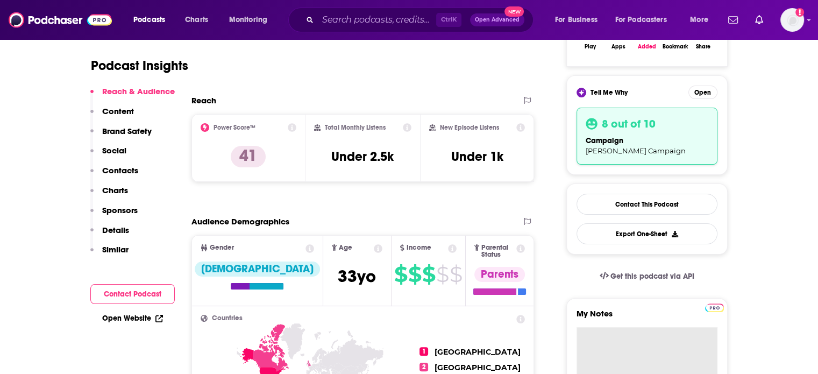
paste textarea "Subject: Excited to Share Insights on Parenting! Body: Hi [Podcast Host Name], …"
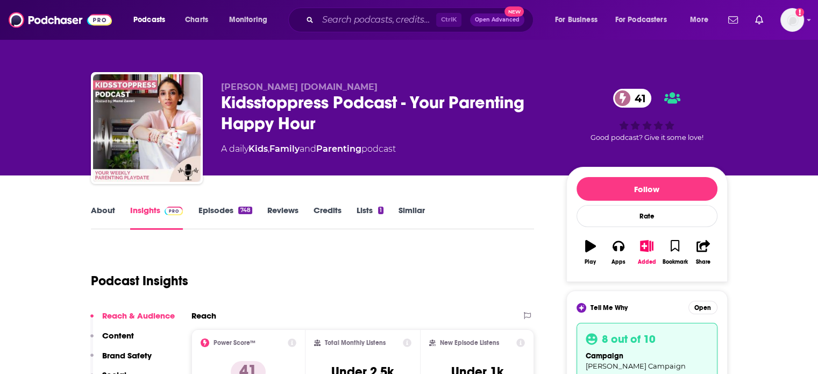
type textarea "Subject: Excited to Share Insights on Parenting! Body: Hi [Podcast Host Name], …"
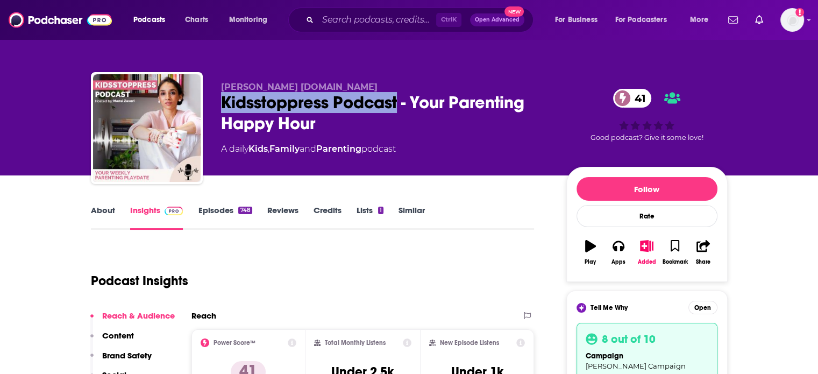
drag, startPoint x: 216, startPoint y: 106, endPoint x: 402, endPoint y: 109, distance: 185.6
click at [402, 109] on div "Mansi Zaveri Kidsstoppress.com Kidsstoppress Podcast - Your Parenting Happy Hou…" at bounding box center [409, 130] width 637 height 116
copy h2 "Kidsstoppress Podcast"
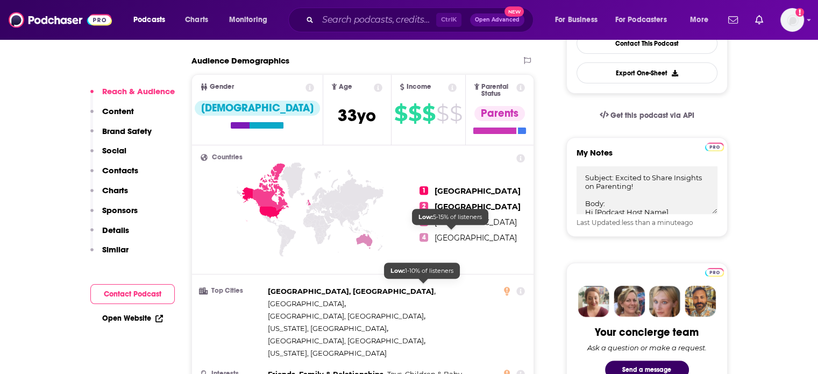
scroll to position [377, 0]
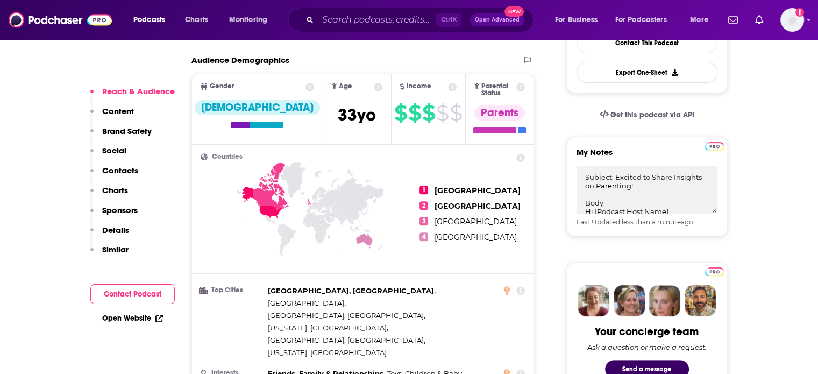
click at [131, 170] on p "Contacts" at bounding box center [120, 170] width 36 height 10
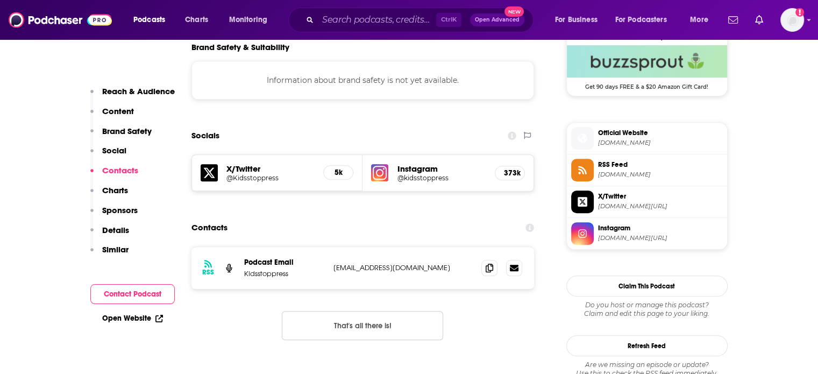
scroll to position [976, 0]
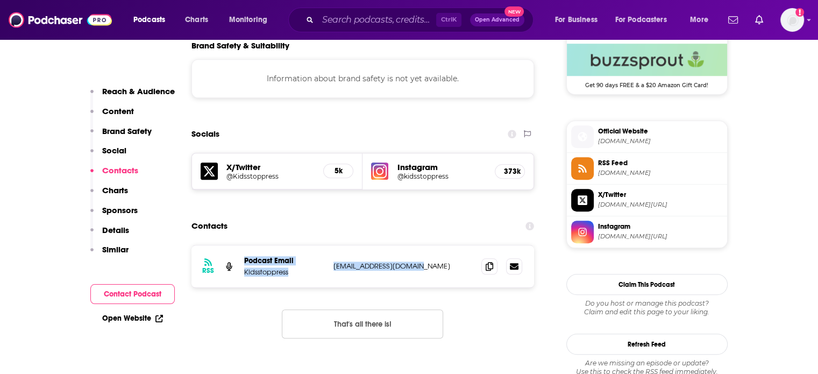
drag, startPoint x: 453, startPoint y: 206, endPoint x: 239, endPoint y: 199, distance: 213.7
click at [239, 245] on div "RSS Podcast Email Kidsstoppress info@kidsstoppress.com info@kidsstoppress.com" at bounding box center [362, 266] width 343 height 42
copy div "Podcast Email Kidsstoppress info@kidsstoppress.com"
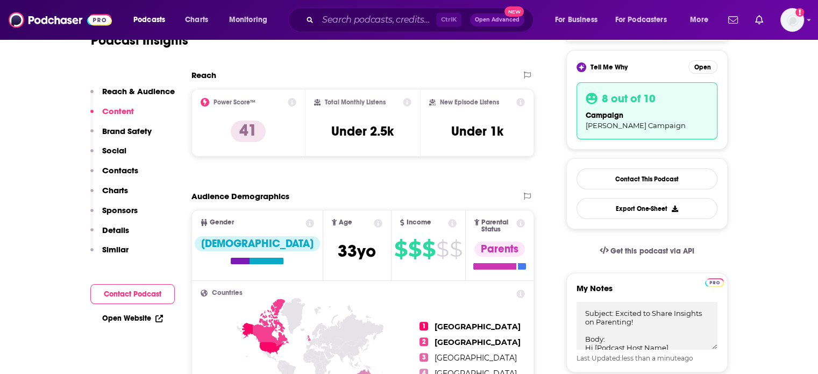
scroll to position [115, 0]
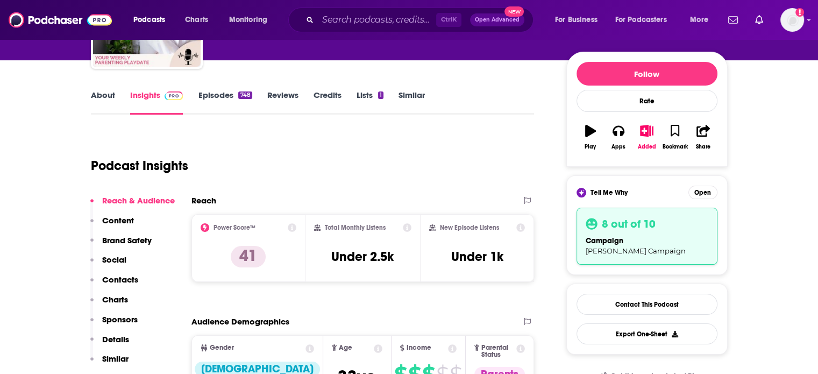
drag, startPoint x: 113, startPoint y: 200, endPoint x: 125, endPoint y: 192, distance: 14.3
click at [113, 200] on p "Reach & Audience" at bounding box center [138, 200] width 73 height 10
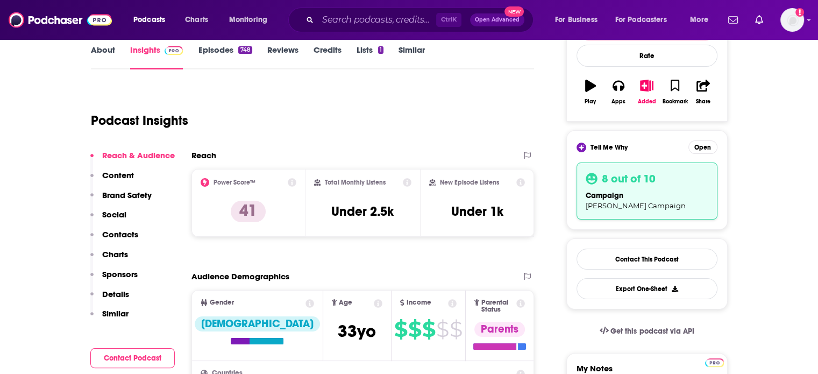
scroll to position [0, 0]
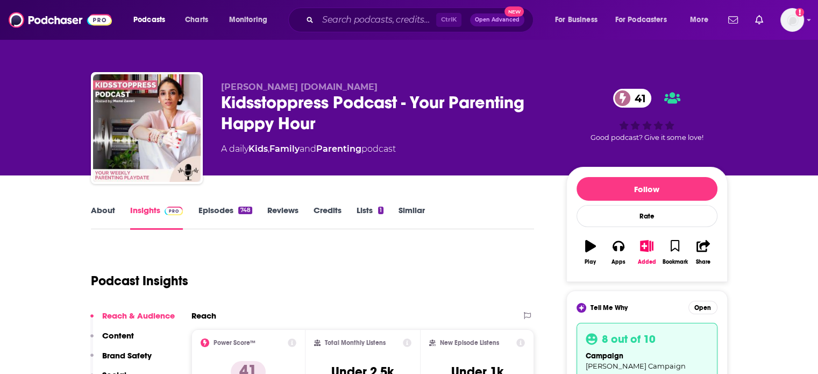
click at [225, 208] on link "Episodes 748" at bounding box center [225, 217] width 54 height 25
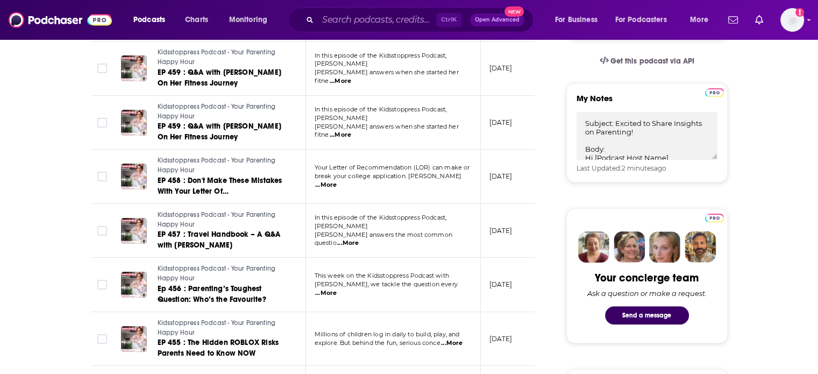
scroll to position [484, 0]
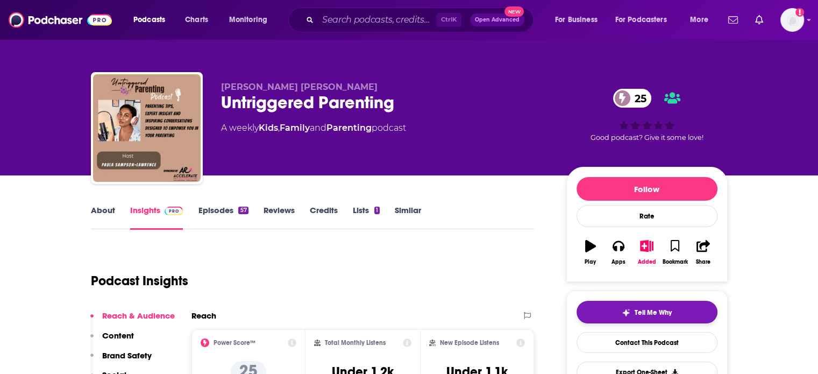
click at [623, 310] on img "button" at bounding box center [626, 312] width 9 height 9
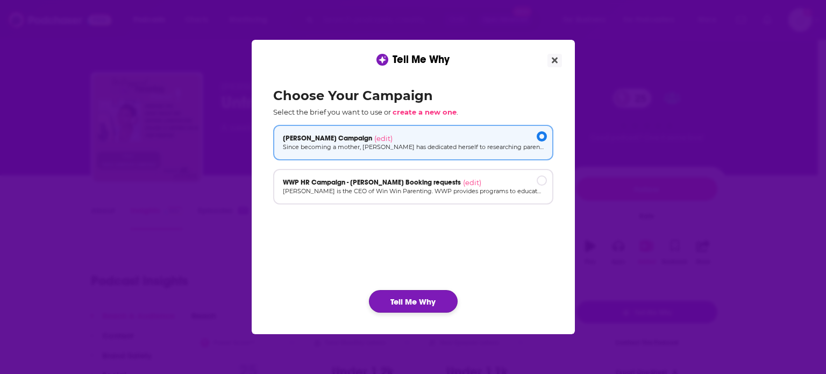
click at [411, 307] on button "Tell Me Why" at bounding box center [413, 301] width 89 height 23
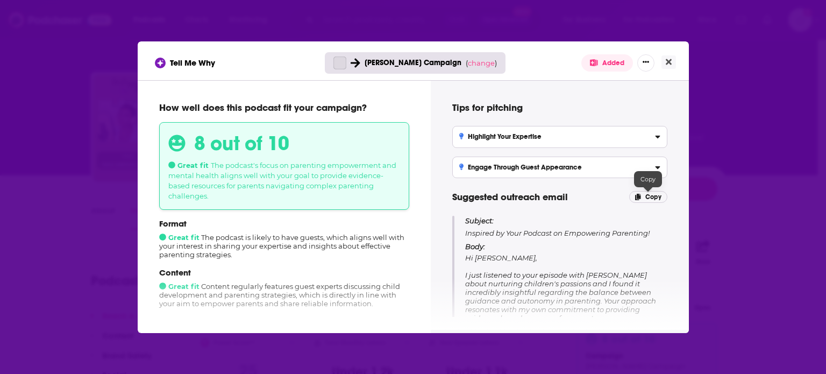
click at [649, 200] on span "Copy" at bounding box center [653, 197] width 16 height 8
click at [667, 62] on icon "Close" at bounding box center [669, 62] width 6 height 6
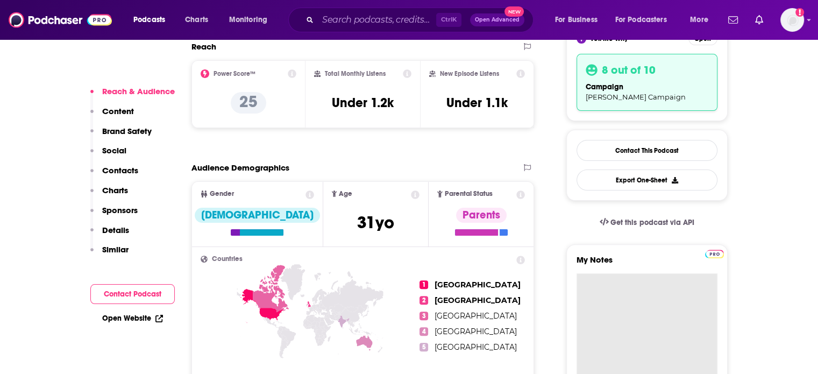
click at [624, 281] on textarea "My Notes" at bounding box center [647, 337] width 141 height 129
paste textarea "Subject: Inspired by Your Podcast on Empowering Parenting! Body: Hi [PERSON_NAM…"
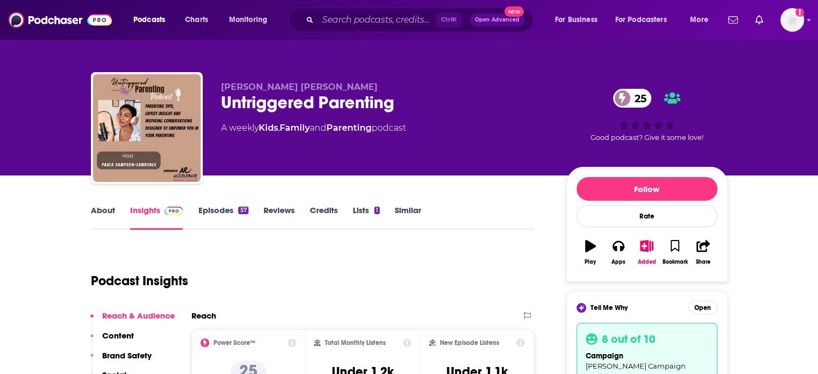
type textarea "Subject: Inspired by Your Podcast on Empowering Parenting! Body: Hi [PERSON_NAM…"
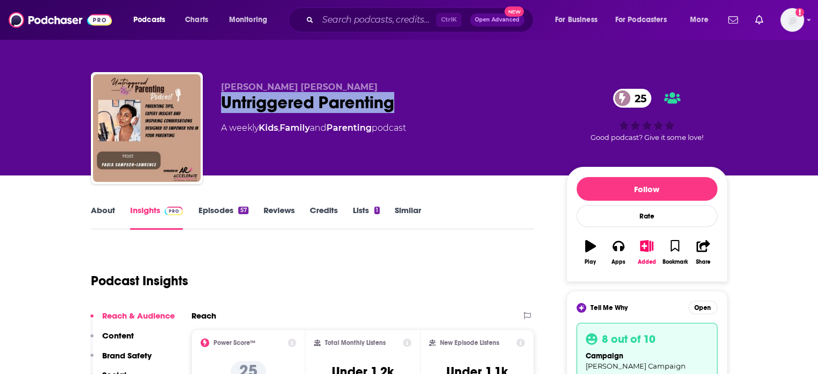
drag, startPoint x: 224, startPoint y: 103, endPoint x: 389, endPoint y: 109, distance: 165.8
click at [389, 109] on div "Untriggered Parenting 25" at bounding box center [385, 102] width 328 height 21
copy h2 "Untriggered Parenting"
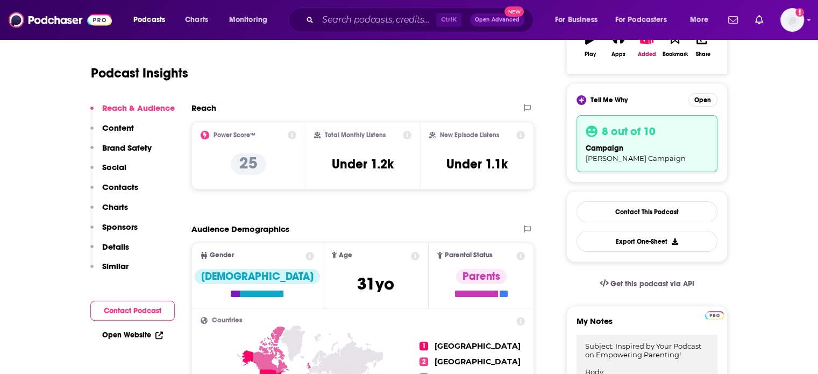
scroll to position [269, 0]
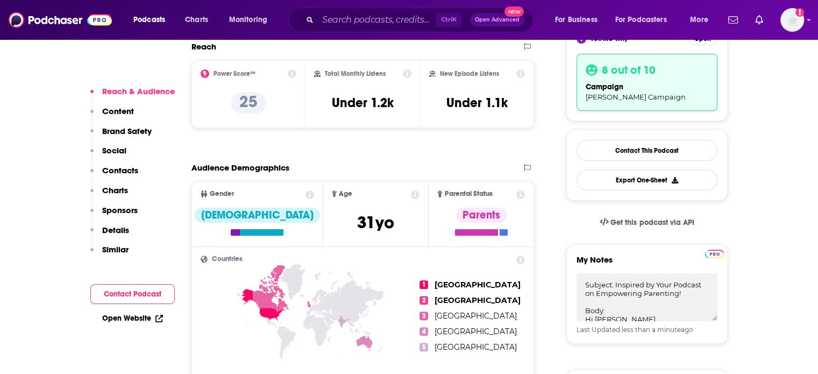
click at [126, 168] on p "Contacts" at bounding box center [120, 170] width 36 height 10
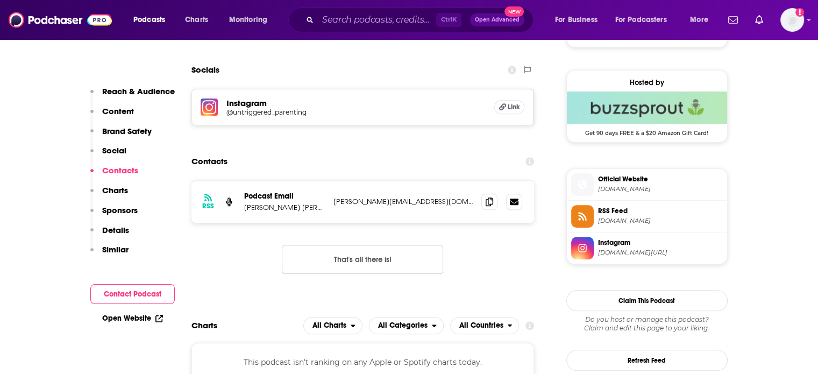
scroll to position [843, 0]
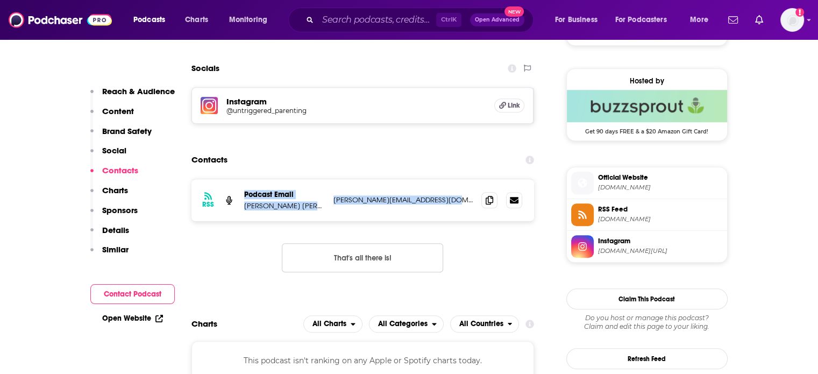
drag, startPoint x: 465, startPoint y: 203, endPoint x: 241, endPoint y: 198, distance: 223.8
click at [241, 198] on div "RSS Podcast Email [PERSON_NAME] Lawrence [EMAIL_ADDRESS][DOMAIN_NAME] [PERSON_N…" at bounding box center [362, 200] width 343 height 42
copy div "Podcast Email [PERSON_NAME] Lawrence [EMAIL_ADDRESS][DOMAIN_NAME]"
